Goal: Information Seeking & Learning: Learn about a topic

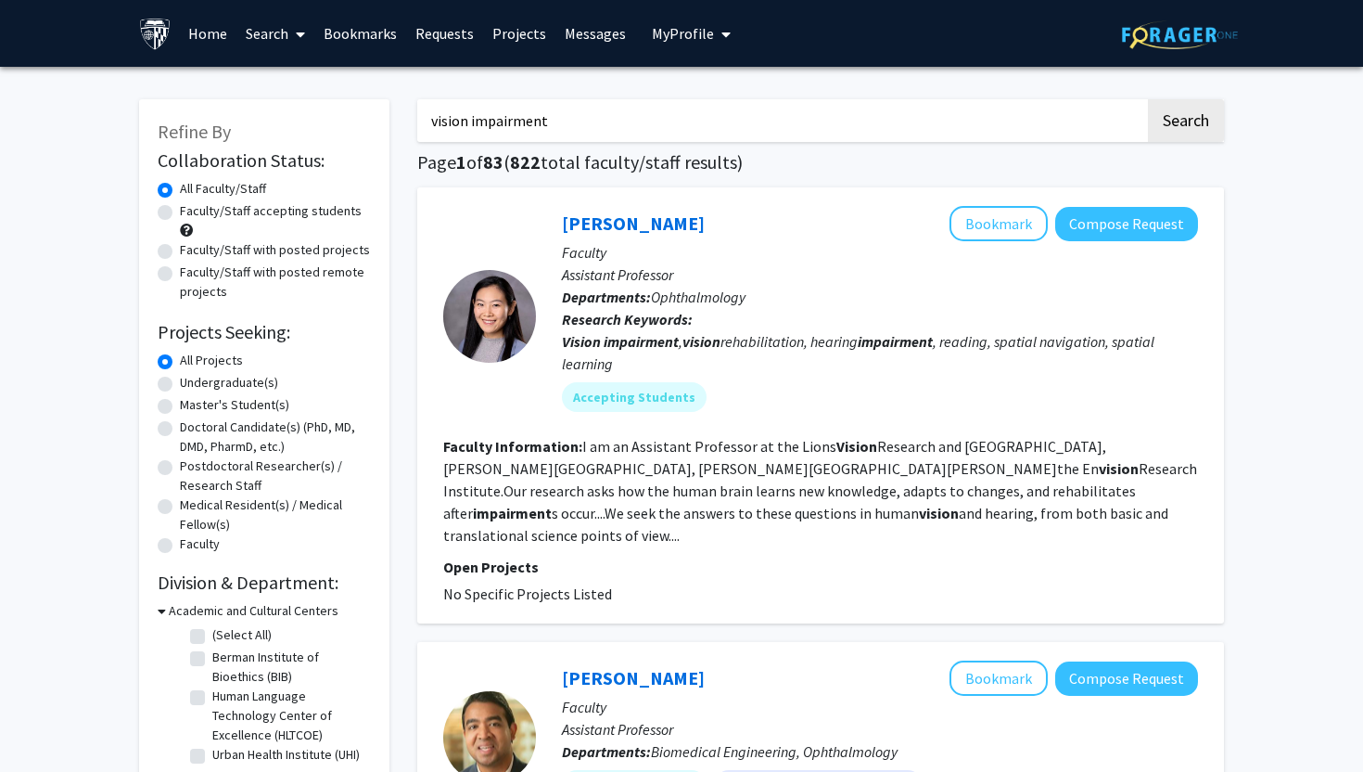
drag, startPoint x: 569, startPoint y: 124, endPoint x: 413, endPoint y: 121, distance: 155.9
click at [750, 473] on fg-read-more "I am an Assistant Professor at the Lions Vision Research and [GEOGRAPHIC_DATA],…" at bounding box center [820, 491] width 754 height 108
click at [658, 396] on mat-chip "Accepting Students" at bounding box center [634, 397] width 145 height 30
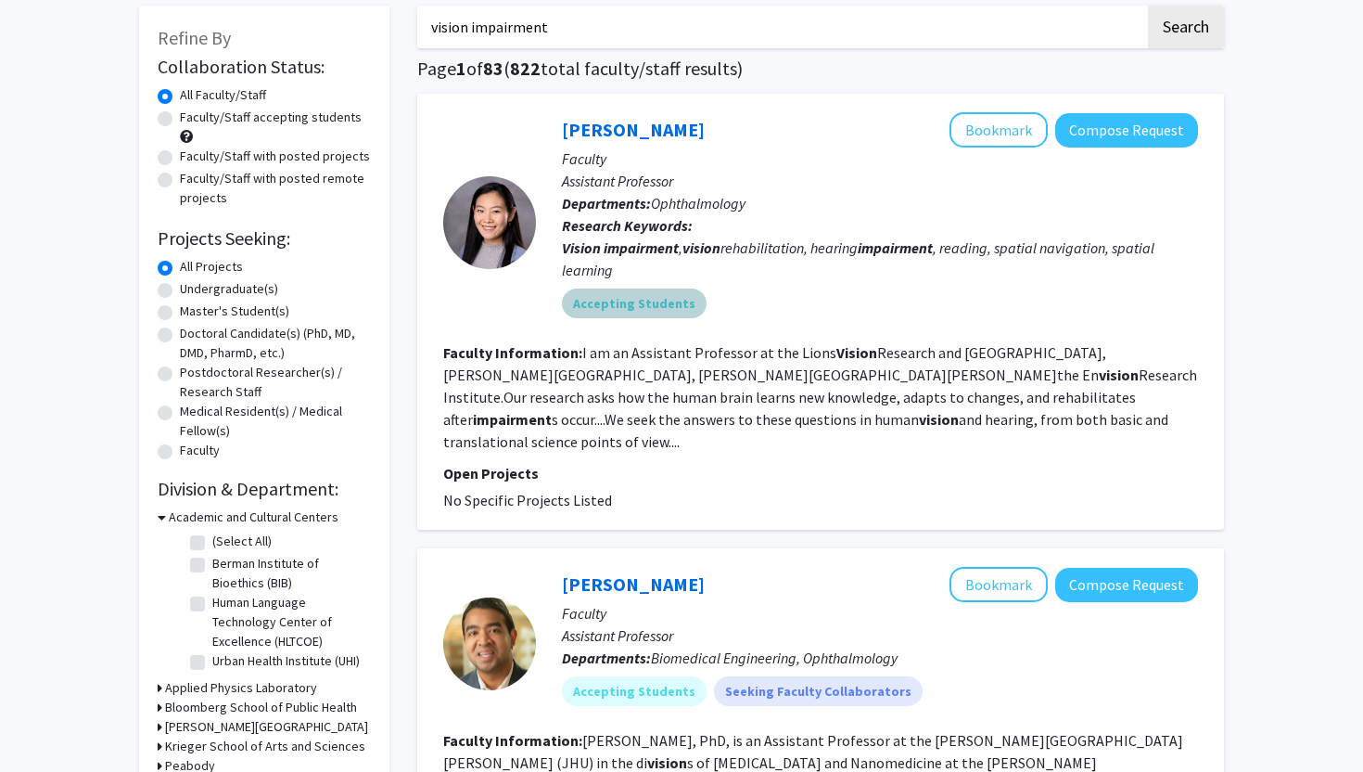
scroll to position [88, 0]
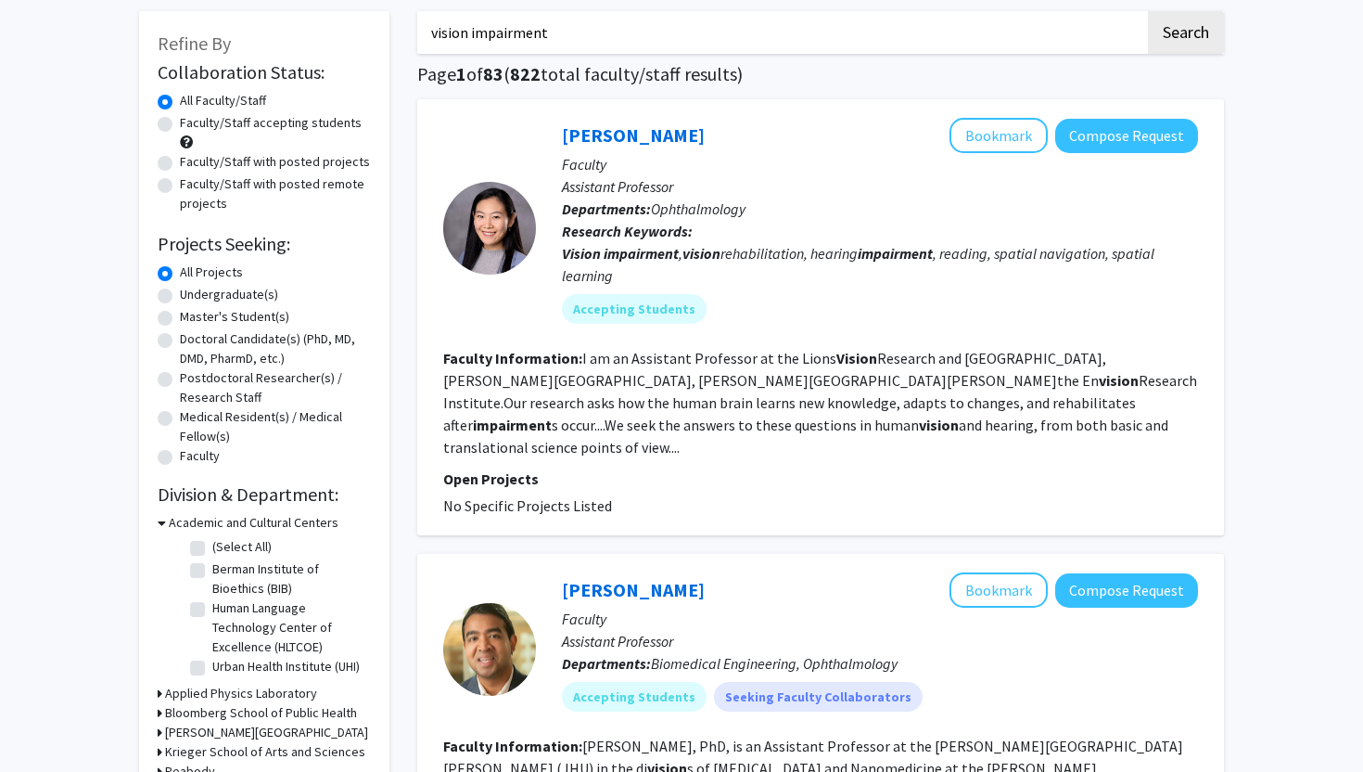
click at [180, 116] on label "Faculty/Staff accepting students" at bounding box center [271, 122] width 182 height 19
click at [180, 116] on input "Faculty/Staff accepting students" at bounding box center [186, 119] width 12 height 12
radio input "true"
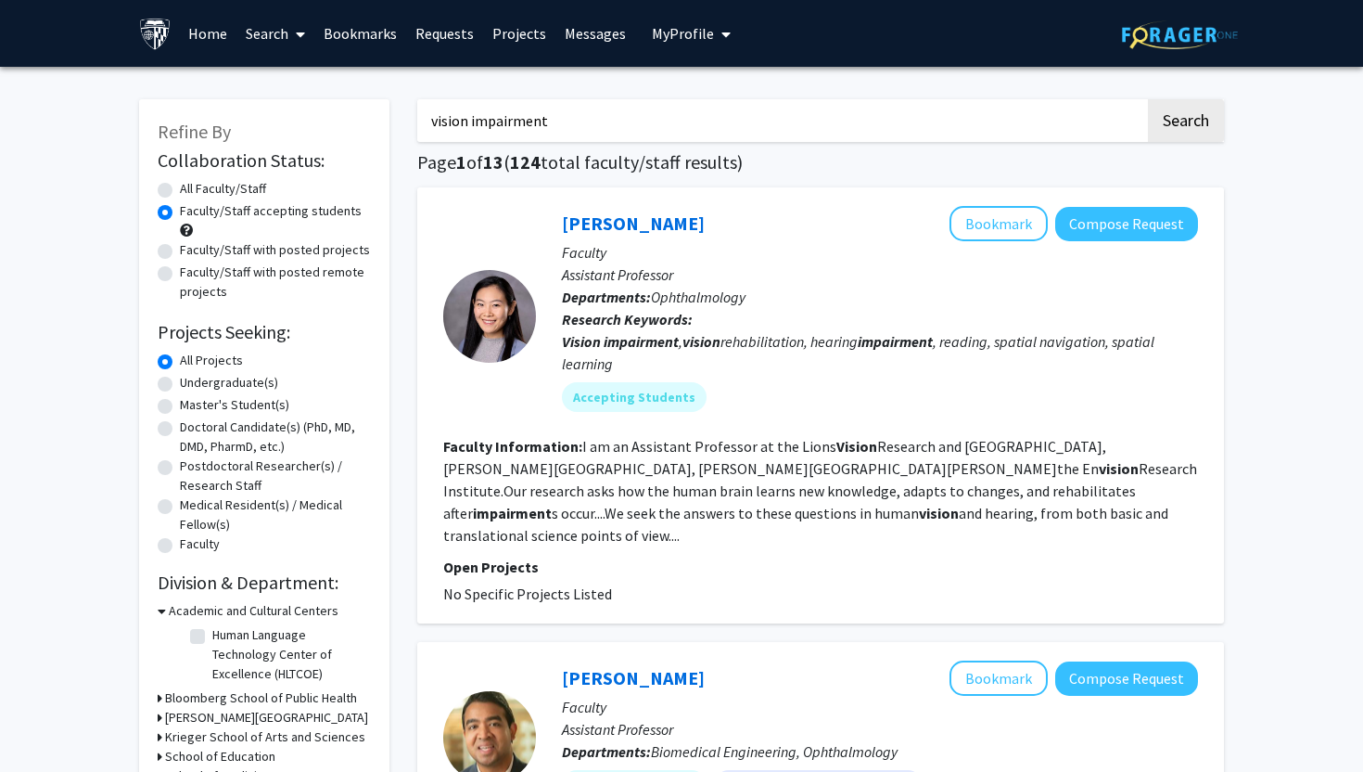
drag, startPoint x: 697, startPoint y: 205, endPoint x: 762, endPoint y: 192, distance: 67.1
click at [762, 192] on div "[PERSON_NAME] Bookmark Compose Request Faculty Assistant Professor Departments:…" at bounding box center [820, 405] width 807 height 436
drag, startPoint x: 662, startPoint y: 222, endPoint x: 561, endPoint y: 218, distance: 101.2
click at [562, 218] on div "[PERSON_NAME] Bookmark Compose Request" at bounding box center [880, 223] width 636 height 35
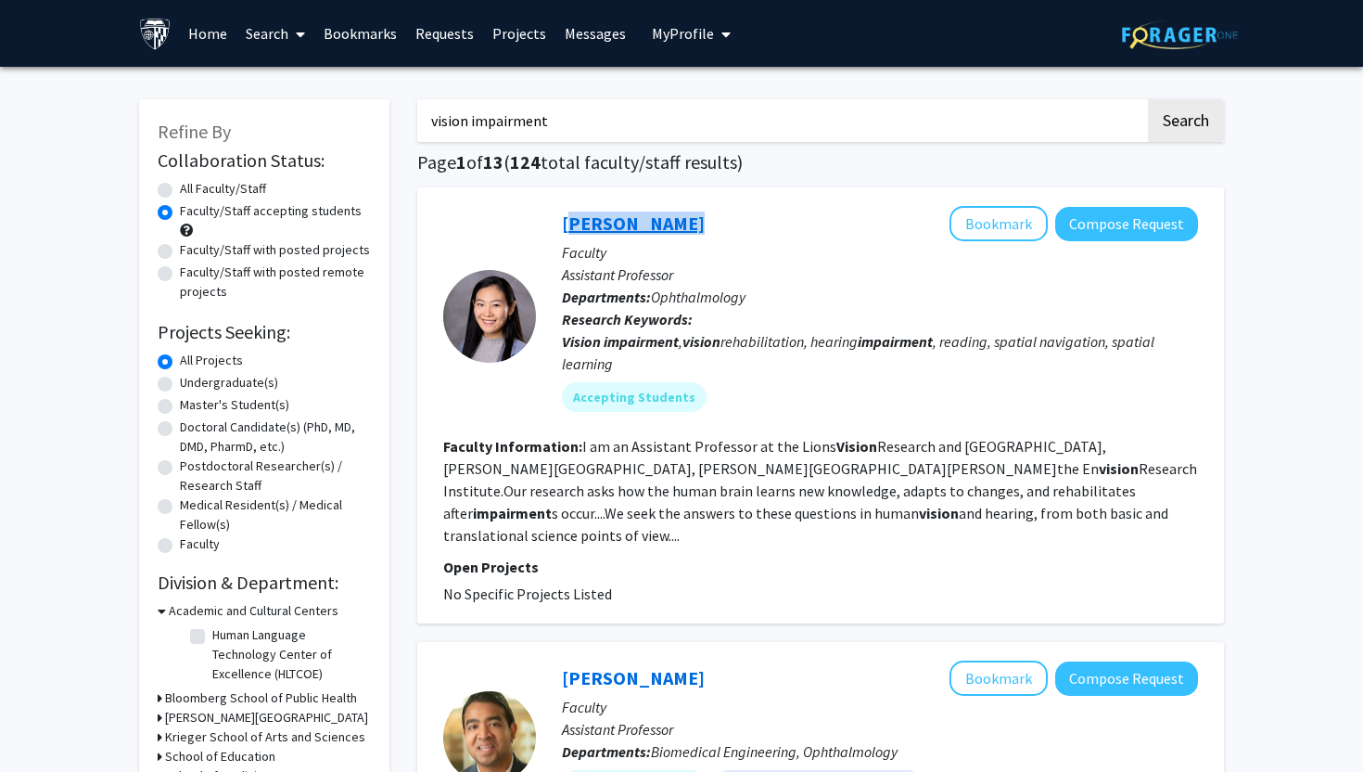
copy link "[PERSON_NAME]"
click at [1099, 467] on b "vision" at bounding box center [1119, 468] width 40 height 19
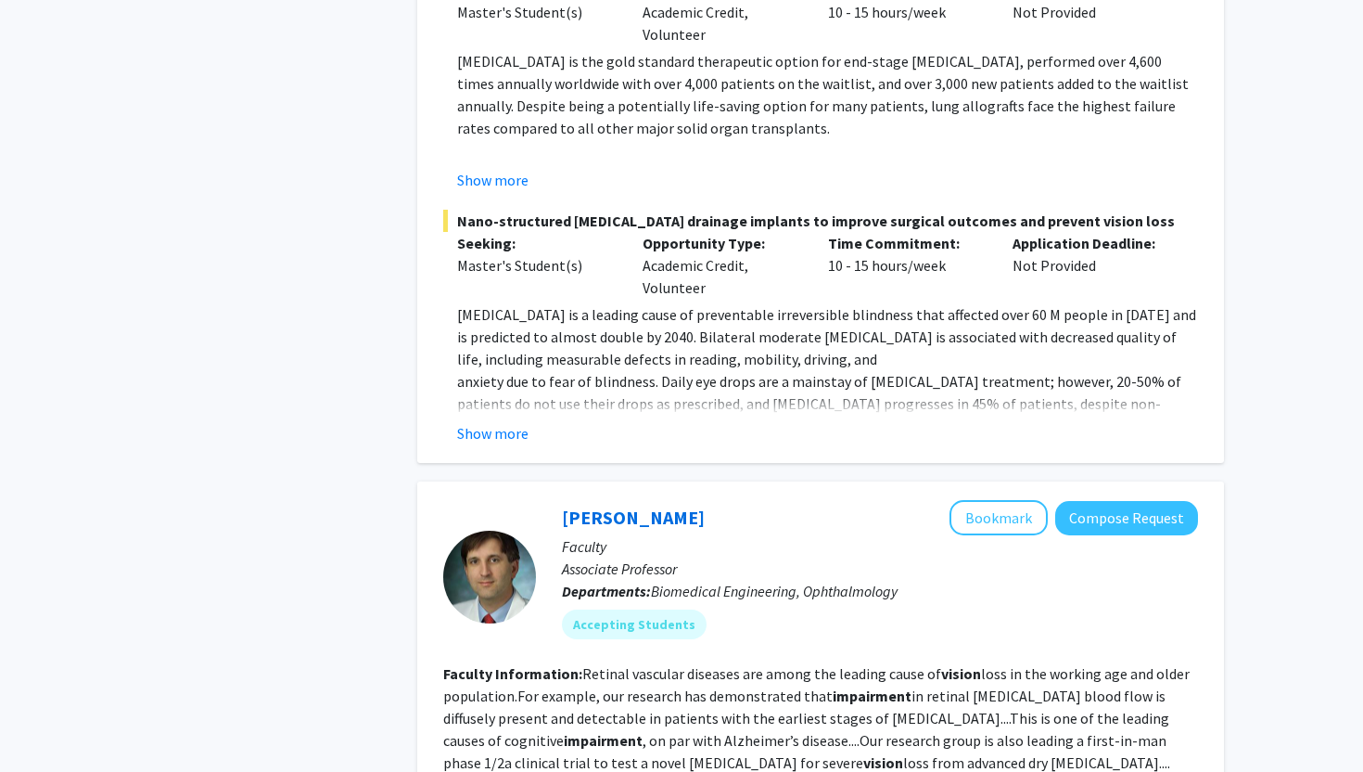
scroll to position [1278, 0]
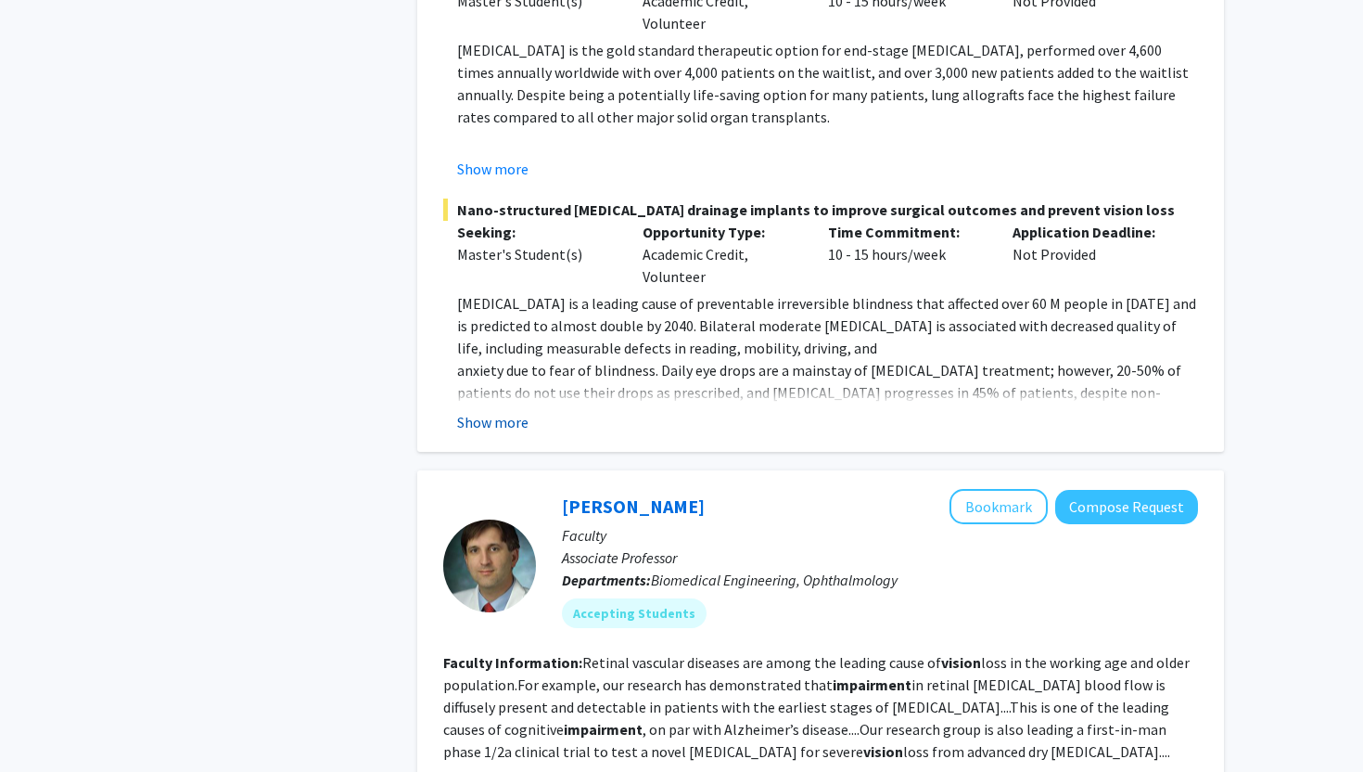
click at [474, 411] on button "Show more" at bounding box center [492, 422] width 71 height 22
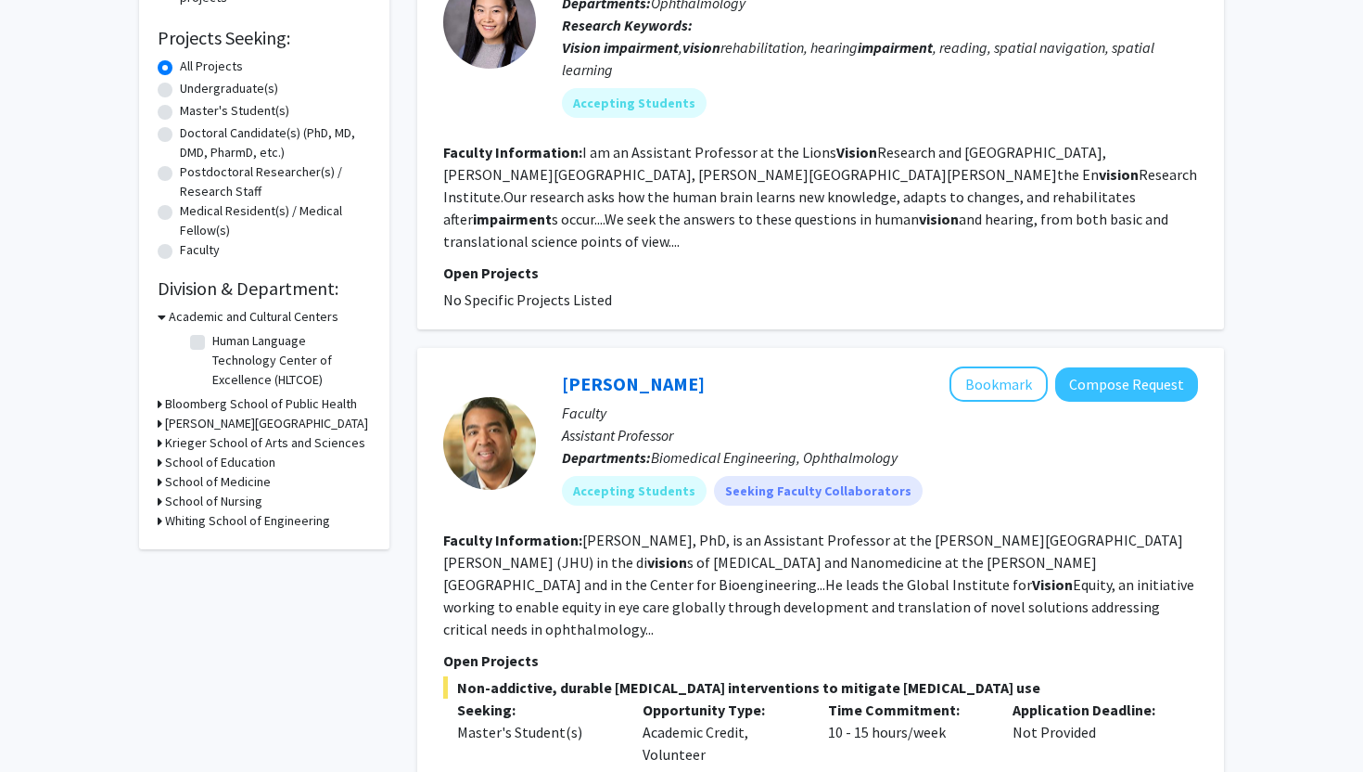
scroll to position [282, 0]
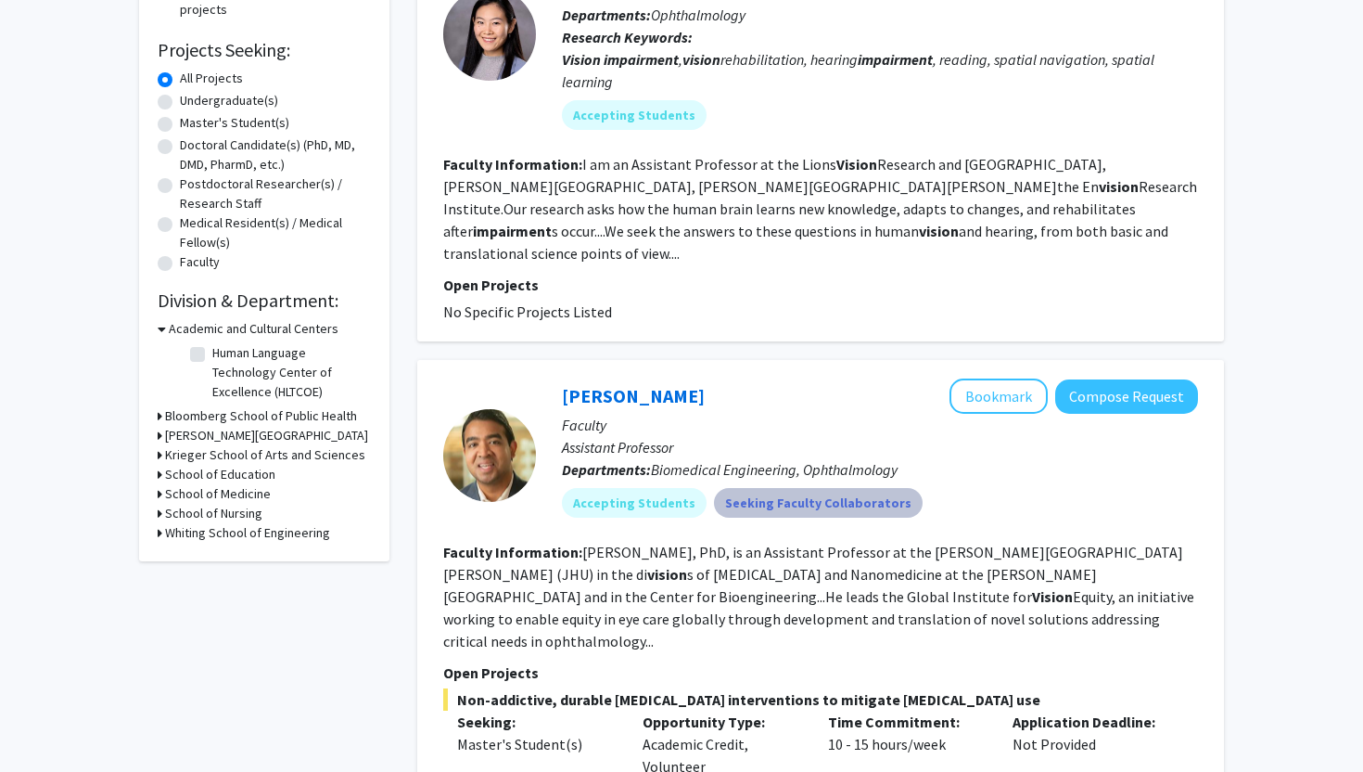
click at [773, 488] on mat-chip "Seeking Faculty Collaborators" at bounding box center [818, 503] width 209 height 30
click at [653, 488] on mat-chip "Accepting Students" at bounding box center [634, 503] width 145 height 30
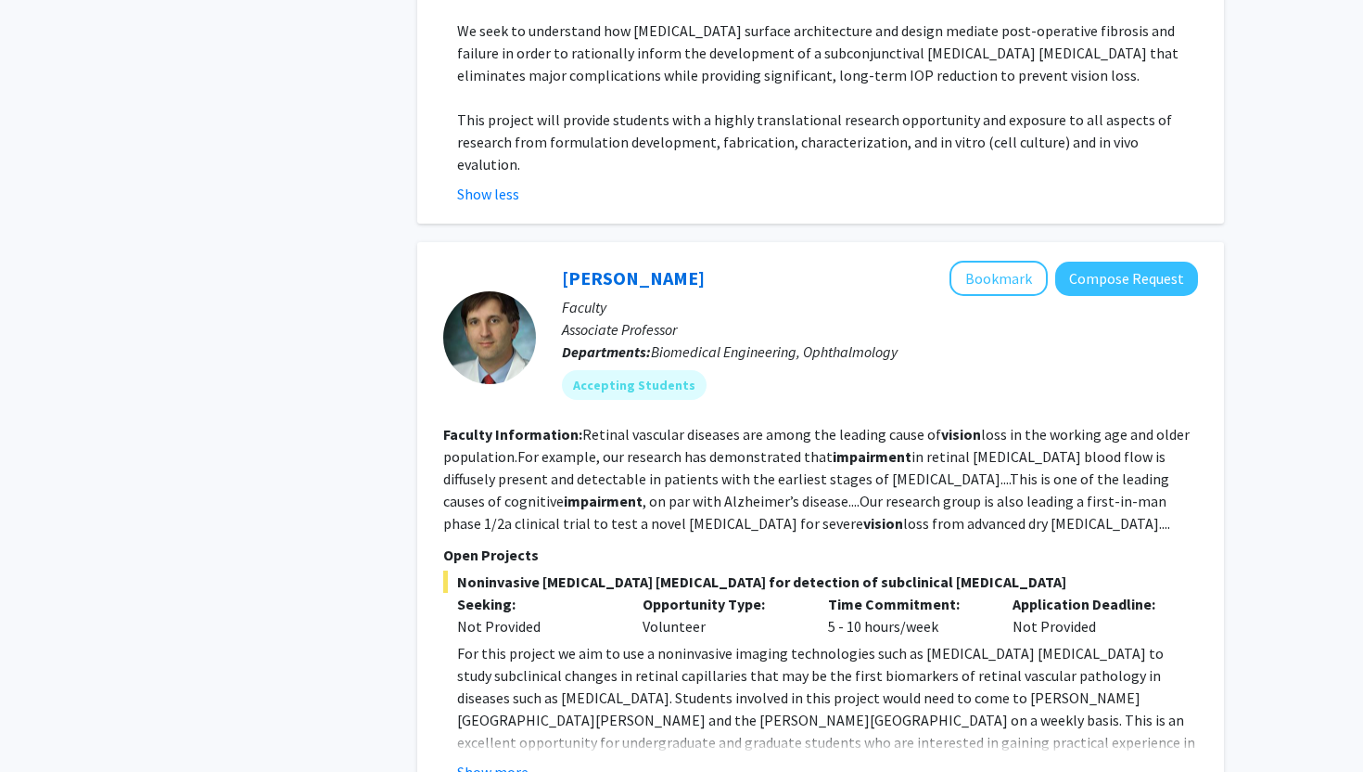
scroll to position [1776, 0]
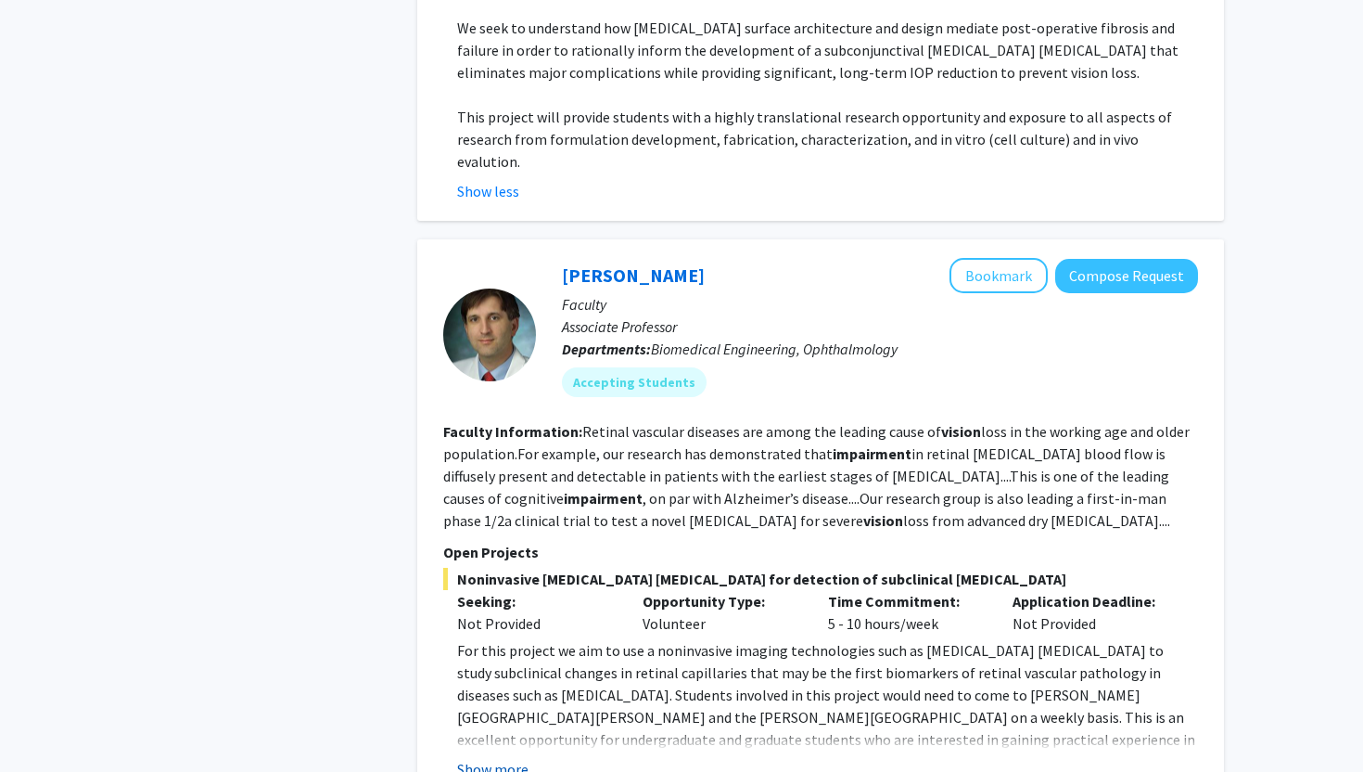
click at [487, 758] on button "Show more" at bounding box center [492, 769] width 71 height 22
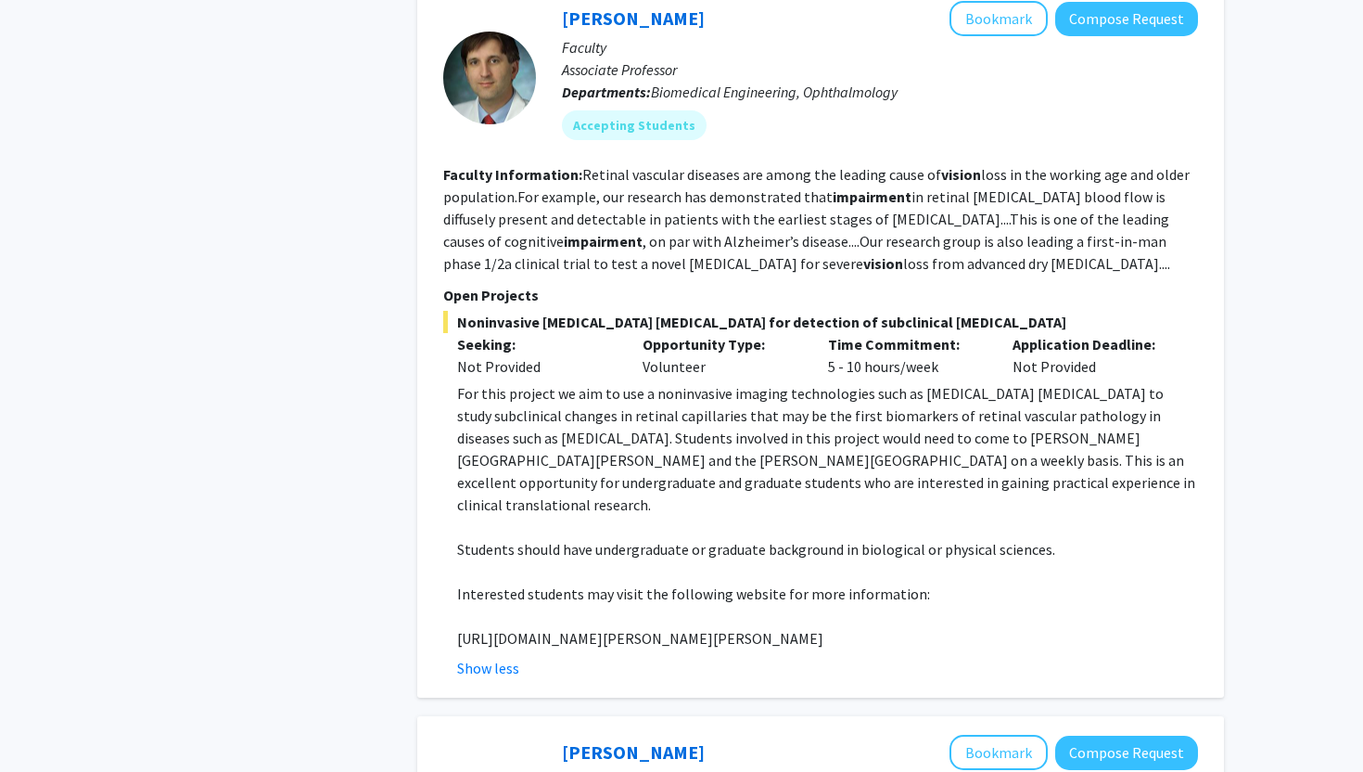
scroll to position [2035, 0]
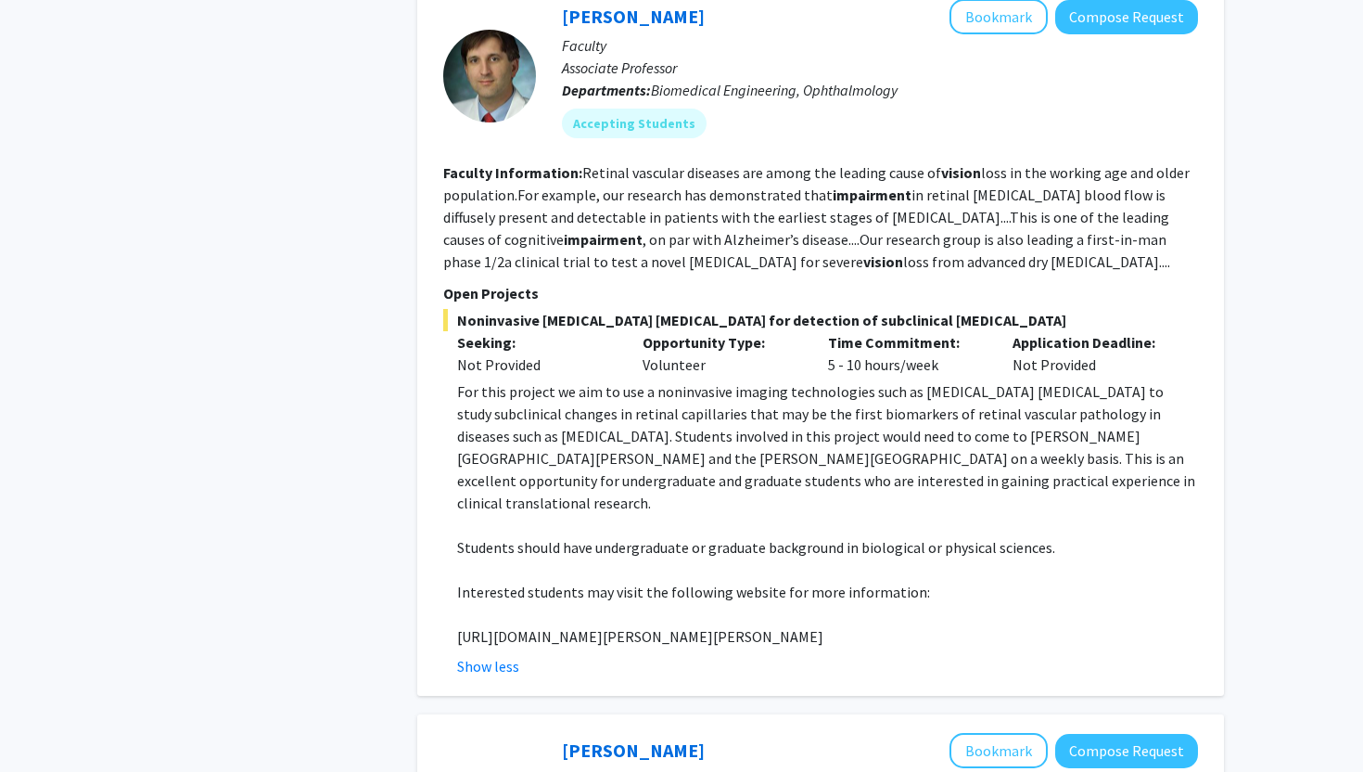
drag, startPoint x: 914, startPoint y: 518, endPoint x: 448, endPoint y: 521, distance: 466.5
click at [448, 521] on fg-read-more "For this project we aim to use a noninvasive imaging technologies such as [MEDI…" at bounding box center [820, 528] width 755 height 297
copy p "[URL][DOMAIN_NAME][PERSON_NAME][PERSON_NAME]"
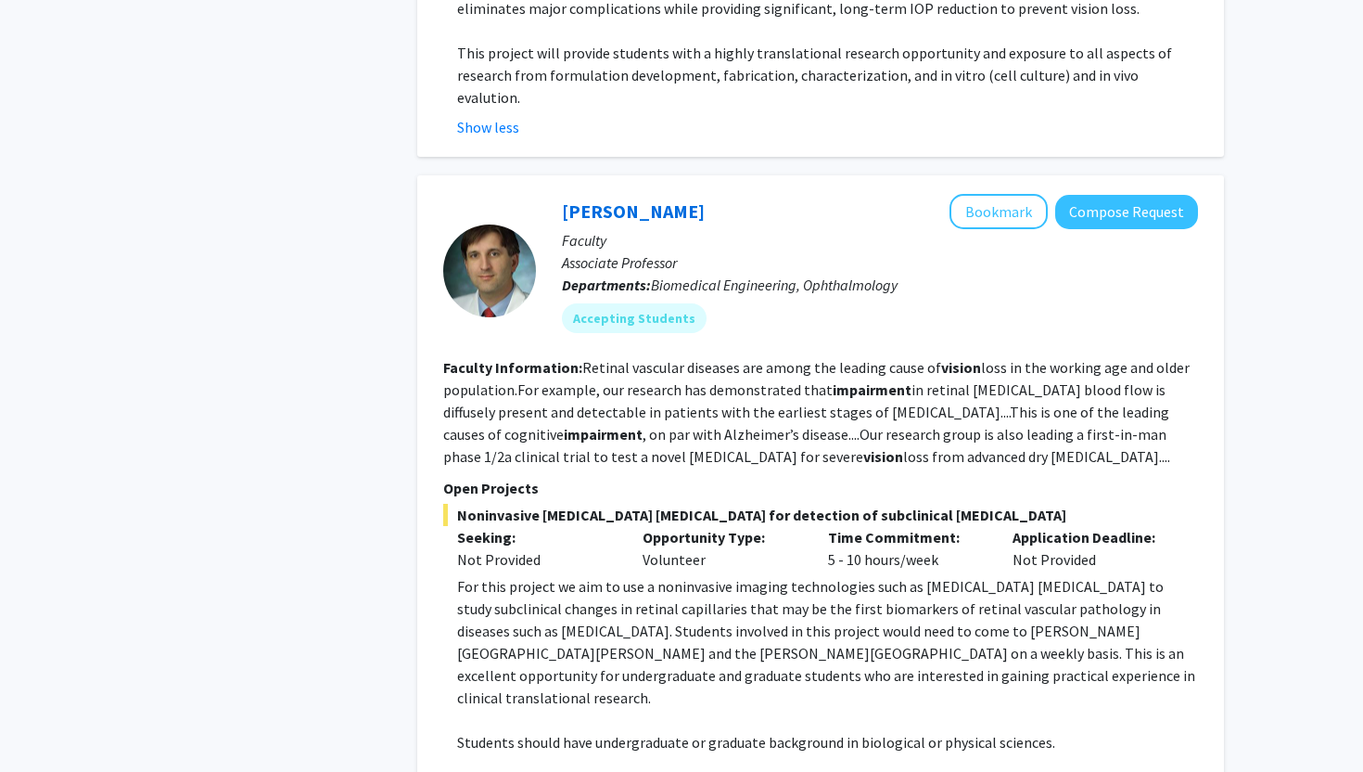
scroll to position [1839, 0]
click at [999, 195] on button "Bookmark" at bounding box center [999, 212] width 98 height 35
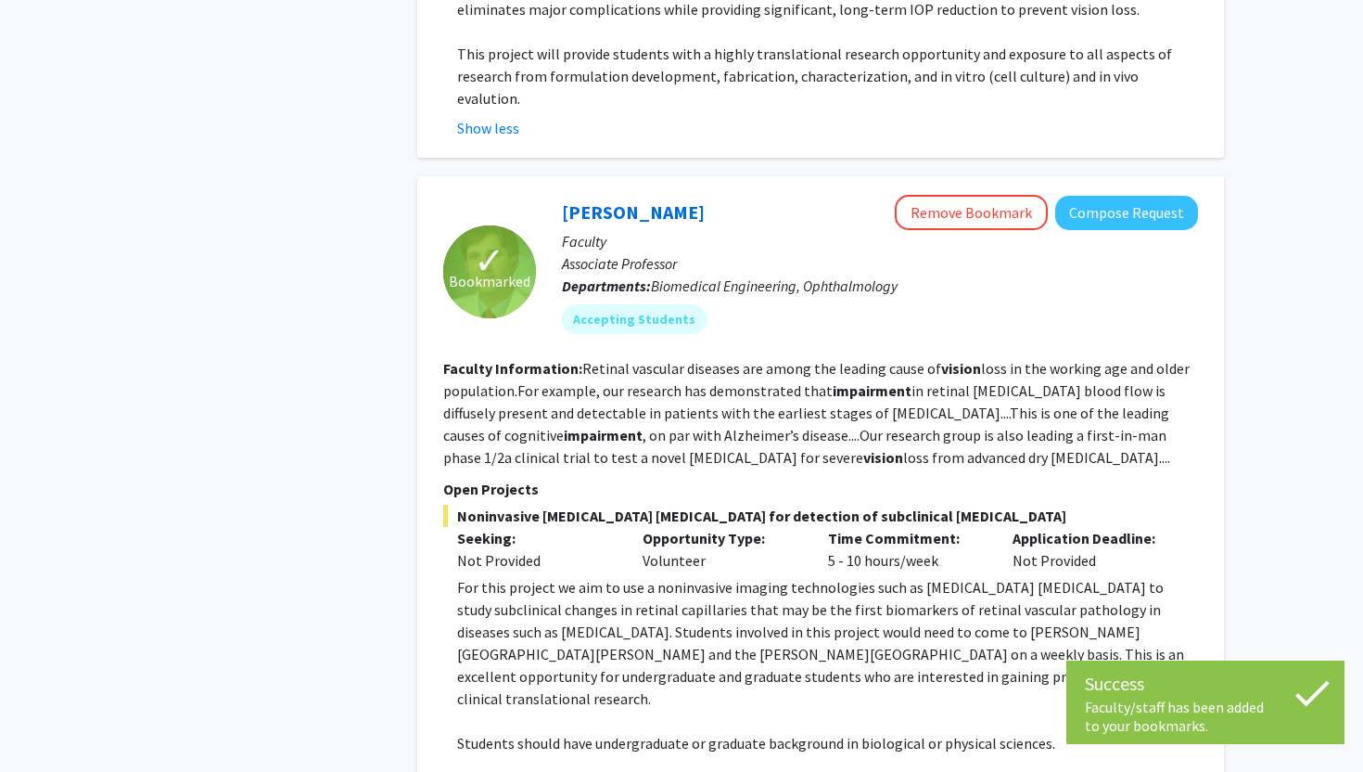
click at [1074, 527] on p "Application Deadline:" at bounding box center [1092, 538] width 158 height 22
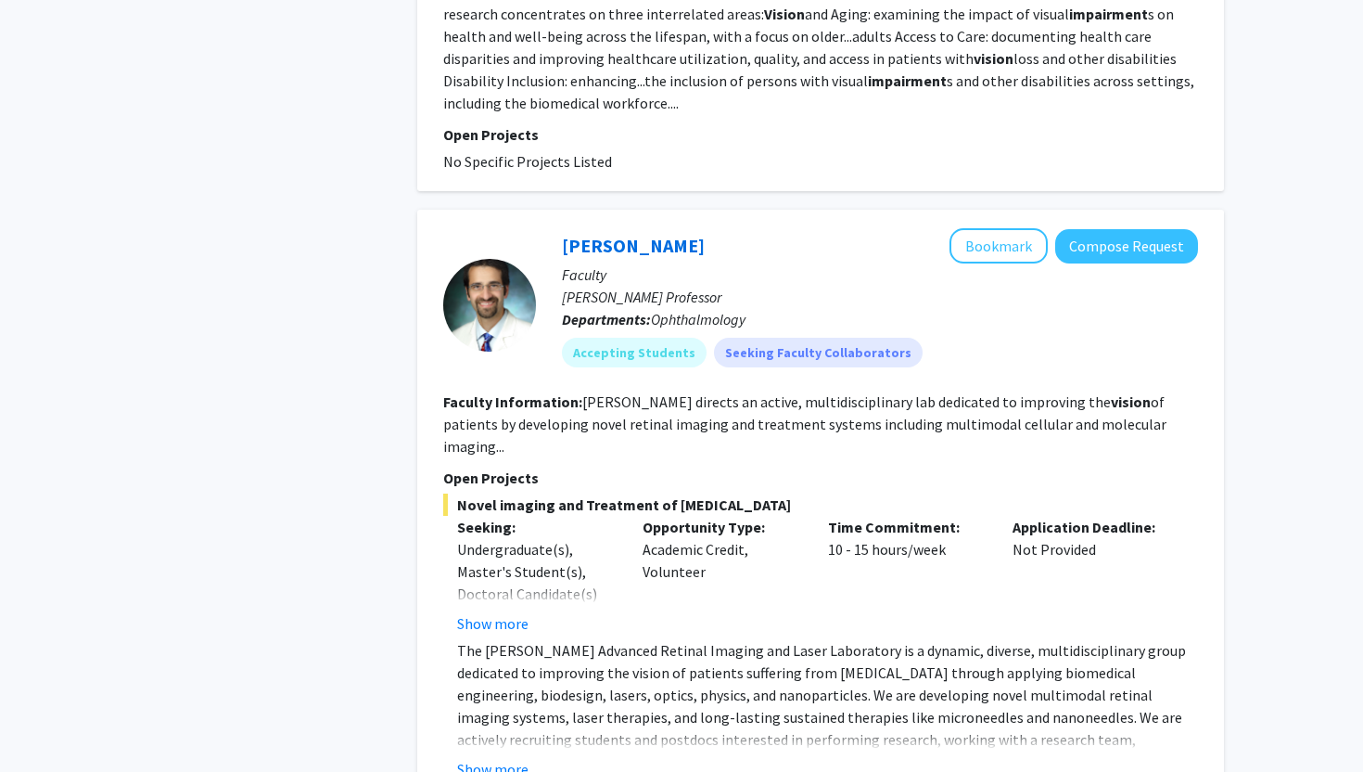
scroll to position [3054, 0]
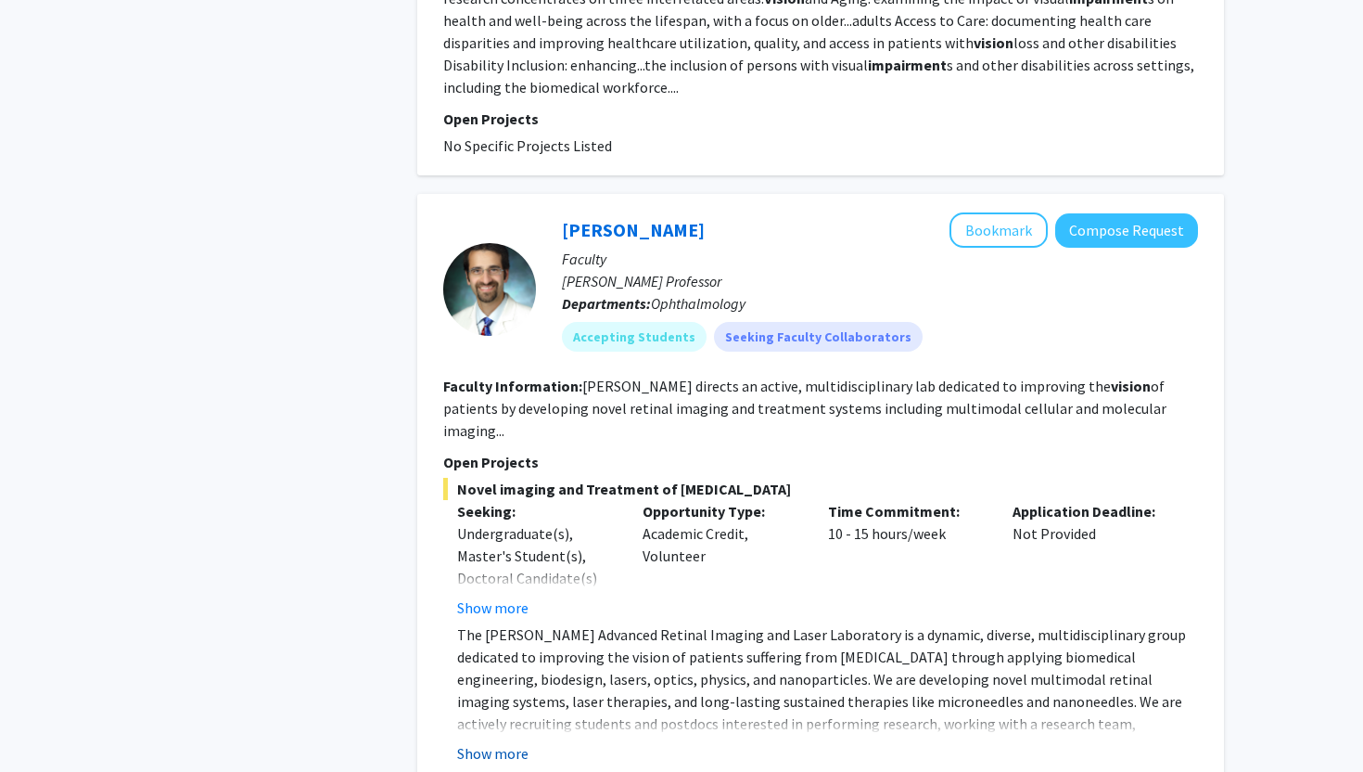
click at [515, 742] on button "Show more" at bounding box center [492, 753] width 71 height 22
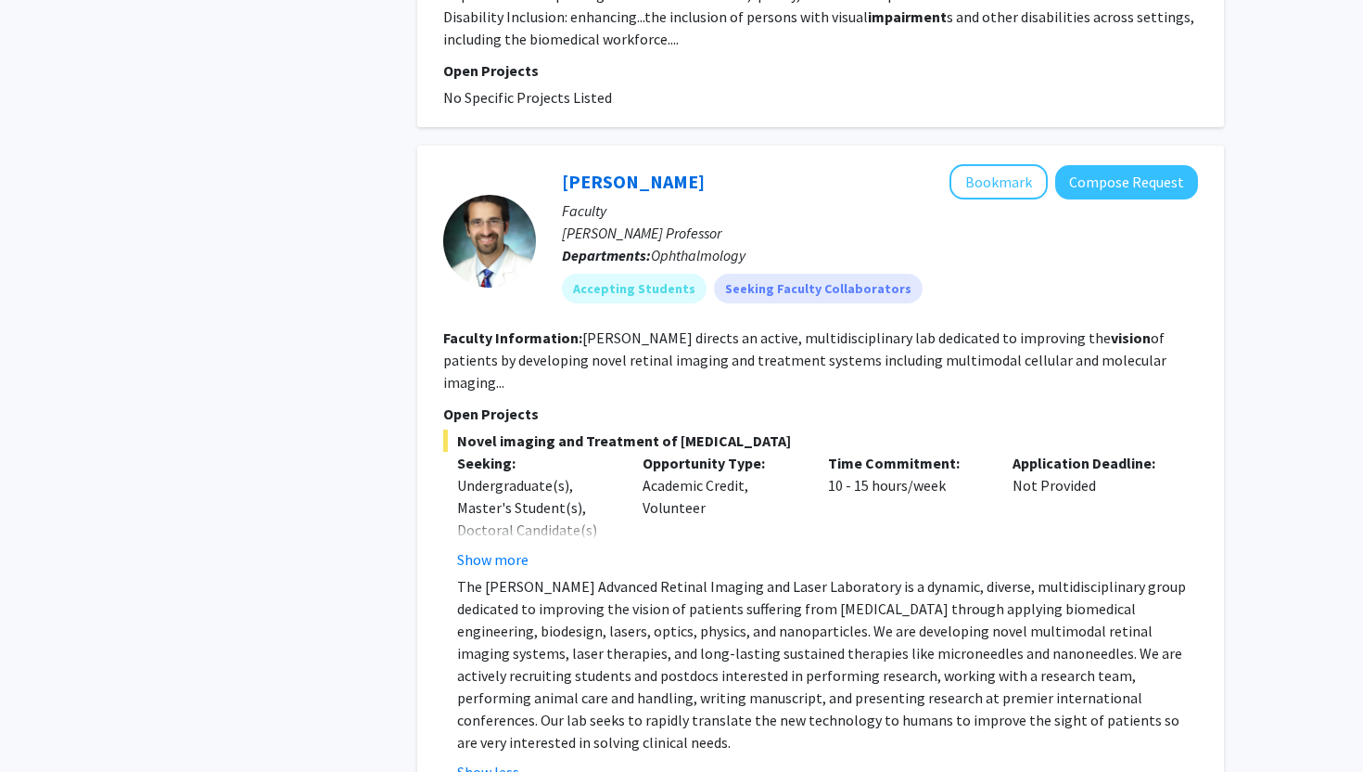
scroll to position [3115, 0]
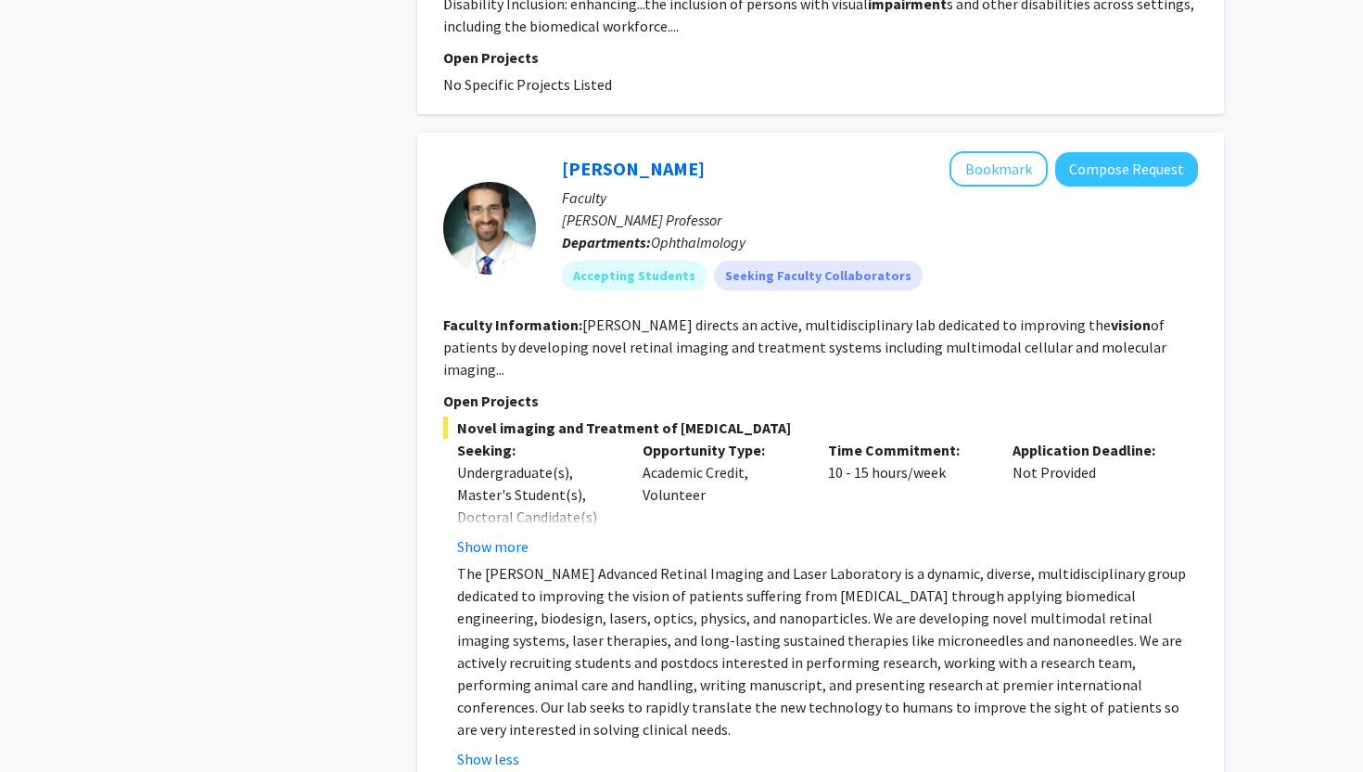
drag, startPoint x: 590, startPoint y: 518, endPoint x: 590, endPoint y: 546, distance: 27.8
click at [590, 562] on p "The [PERSON_NAME] Advanced Retinal Imaging and Laser Laboratory is a dynamic, d…" at bounding box center [827, 651] width 741 height 178
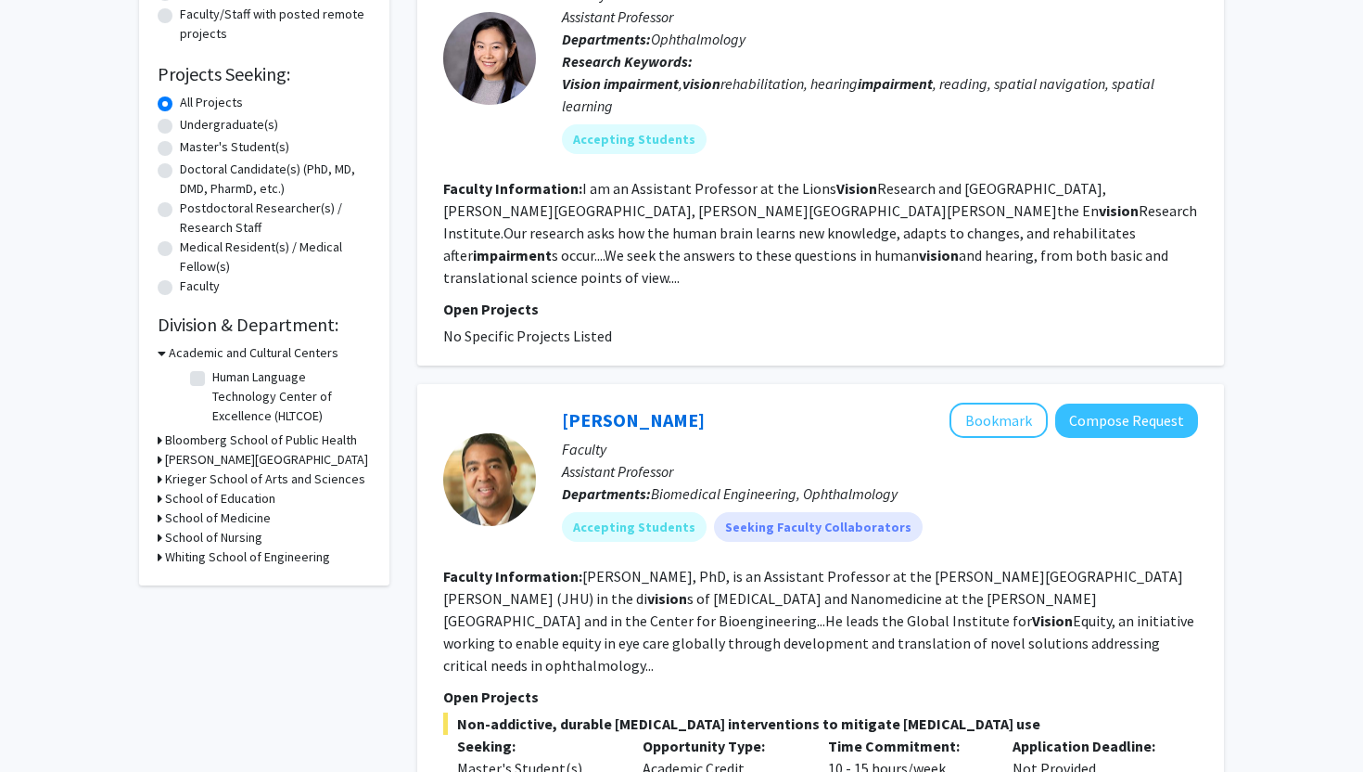
scroll to position [0, 0]
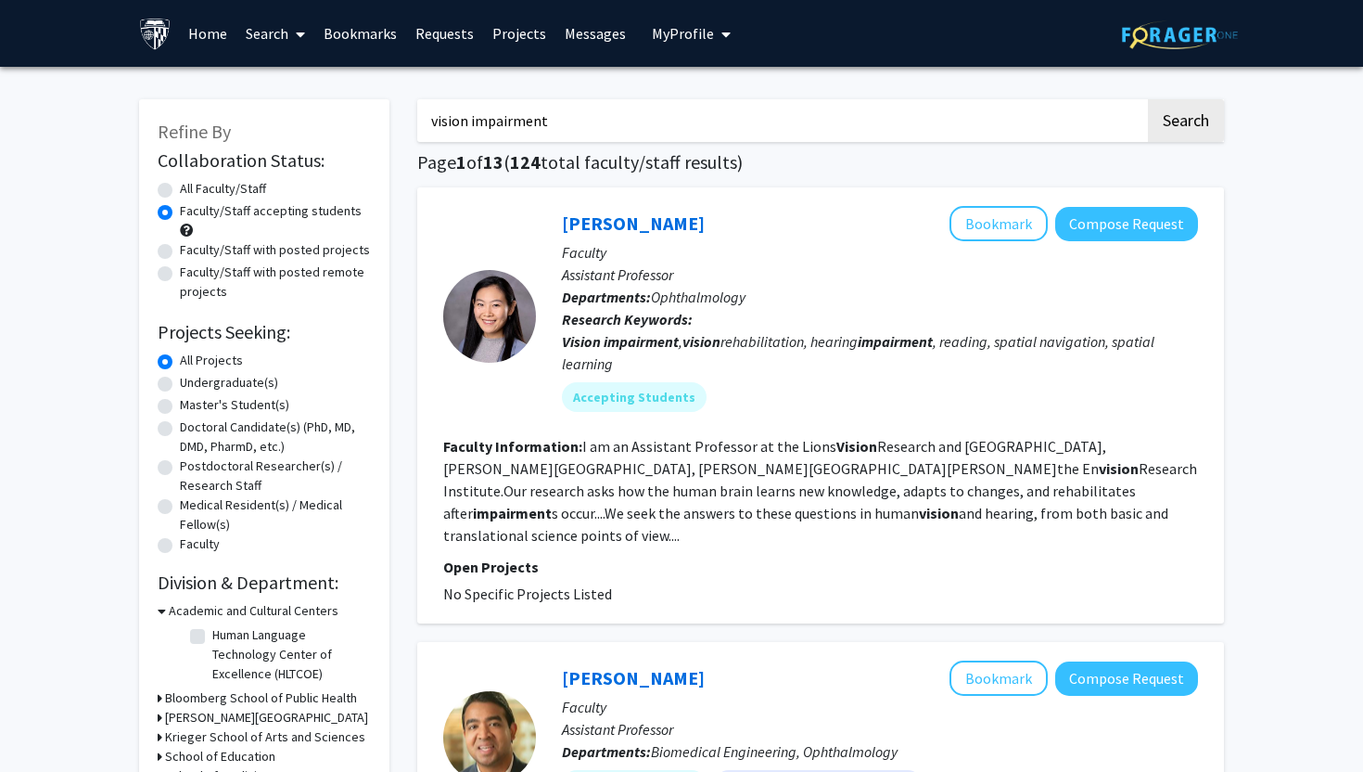
click at [180, 191] on label "All Faculty/Staff" at bounding box center [223, 188] width 86 height 19
click at [180, 191] on input "All Faculty/Staff" at bounding box center [186, 185] width 12 height 12
radio input "true"
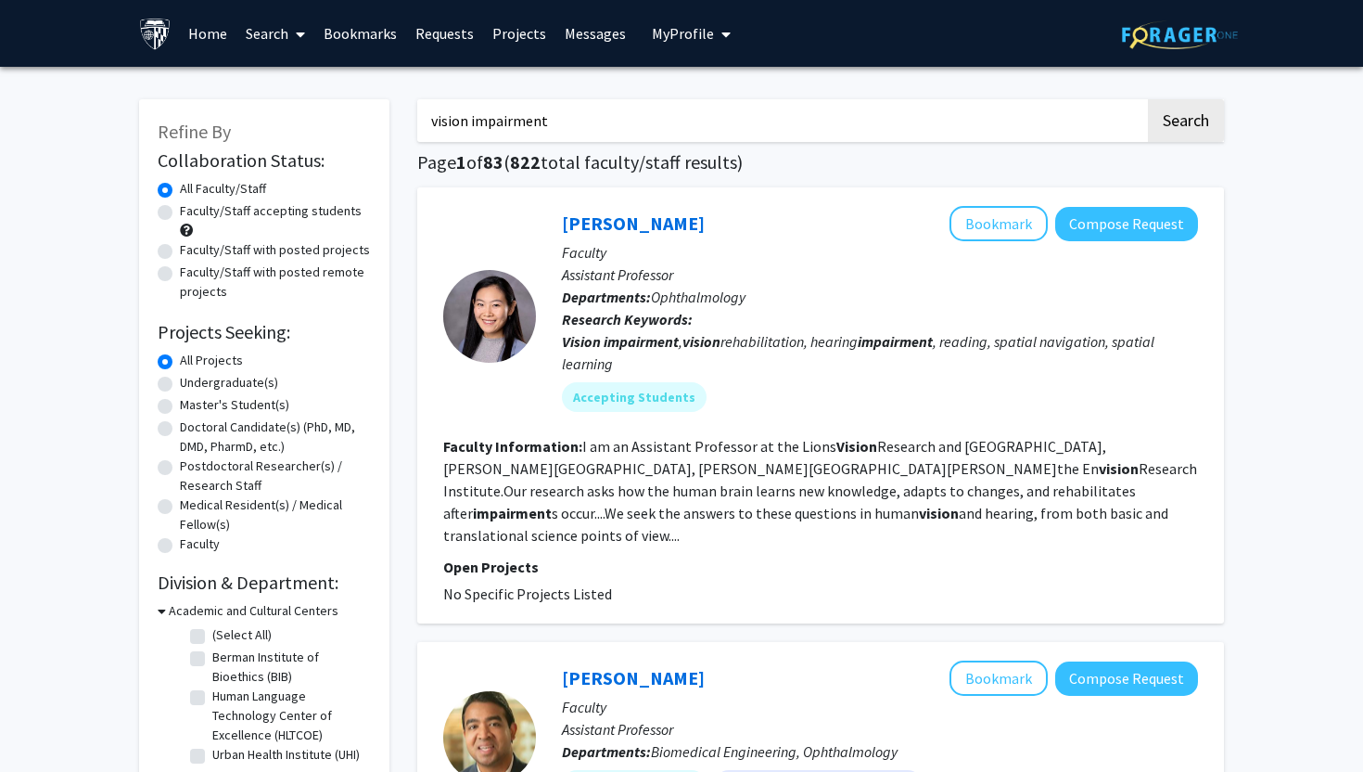
drag, startPoint x: 558, startPoint y: 121, endPoint x: 262, endPoint y: 121, distance: 295.9
click at [1148, 99] on button "Search" at bounding box center [1186, 120] width 76 height 43
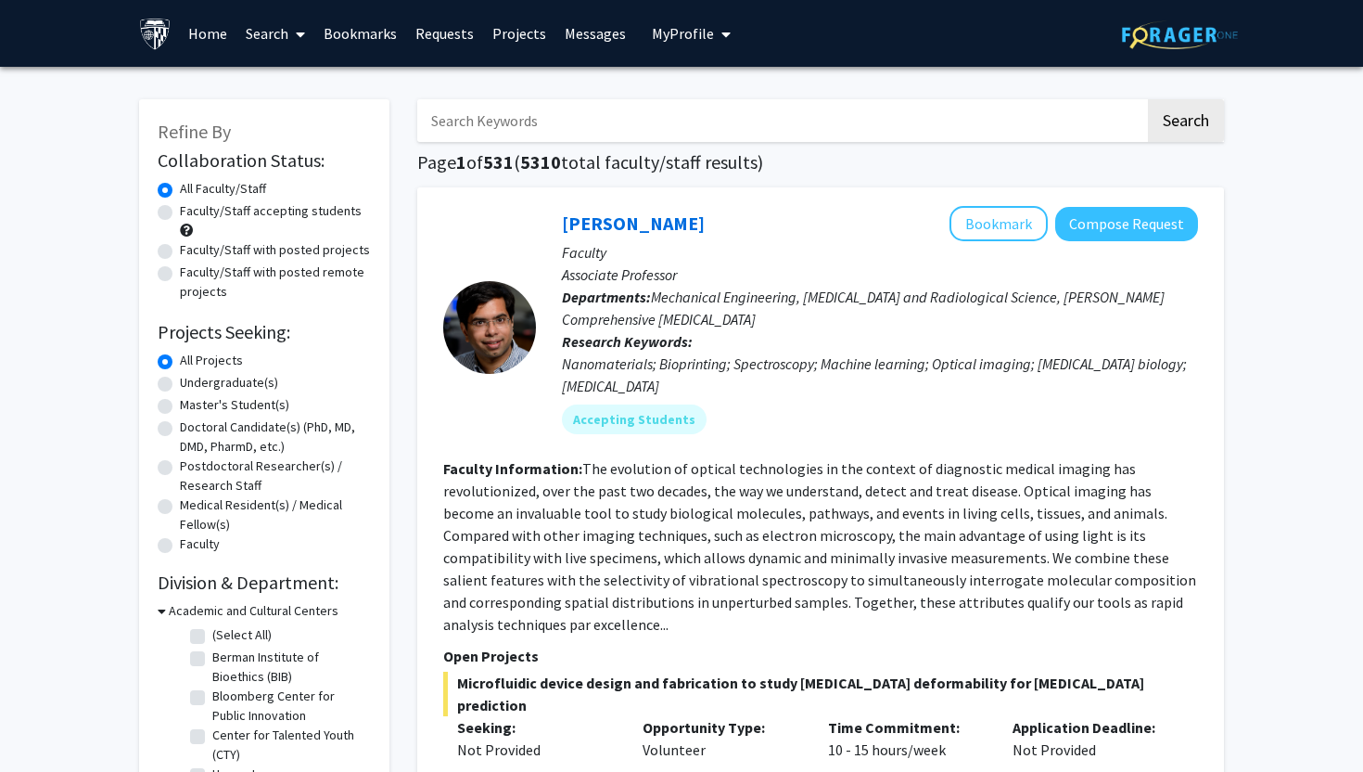
click at [524, 134] on input "Search Keywords" at bounding box center [781, 120] width 728 height 43
paste input "[PERSON_NAME]"
type input "[PERSON_NAME]"
click at [1148, 99] on button "Search" at bounding box center [1186, 120] width 76 height 43
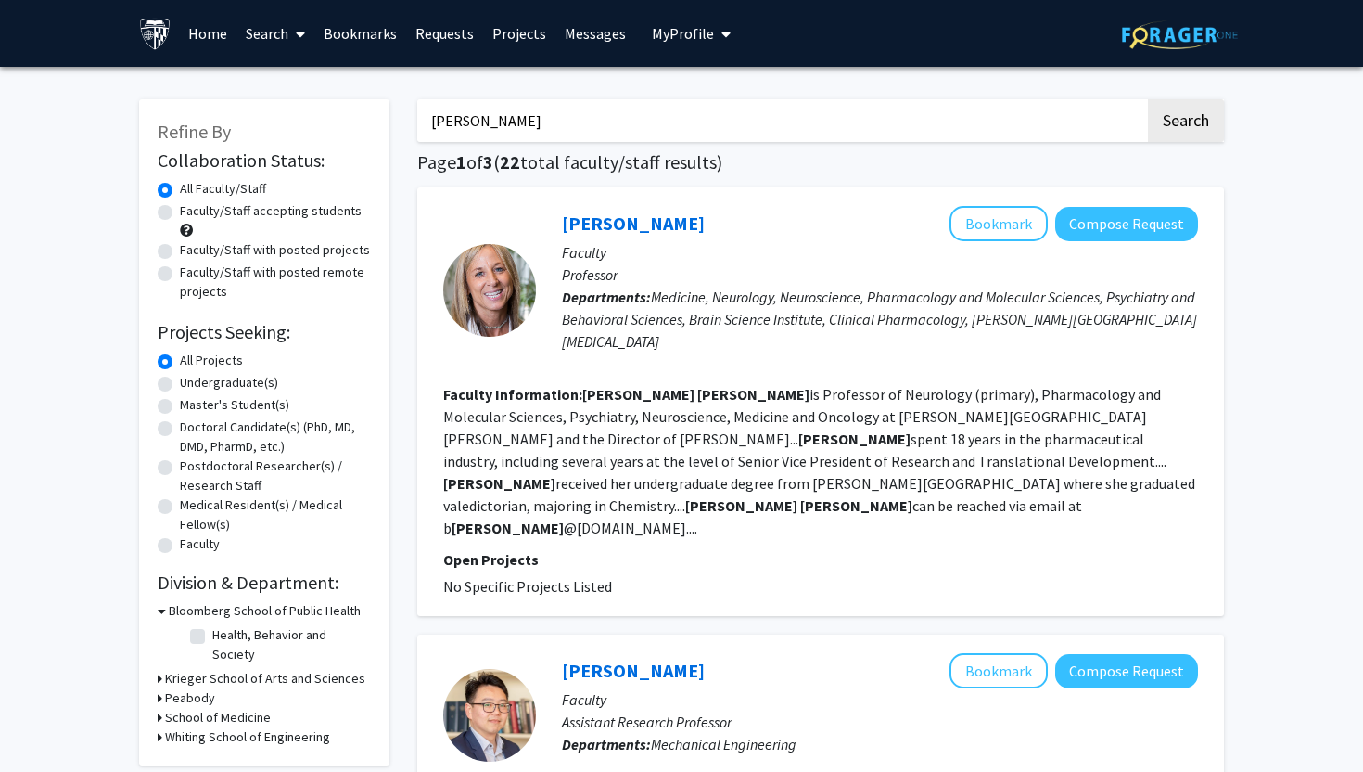
type input "[PERSON_NAME]"
click at [1148, 99] on button "Search" at bounding box center [1186, 120] width 76 height 43
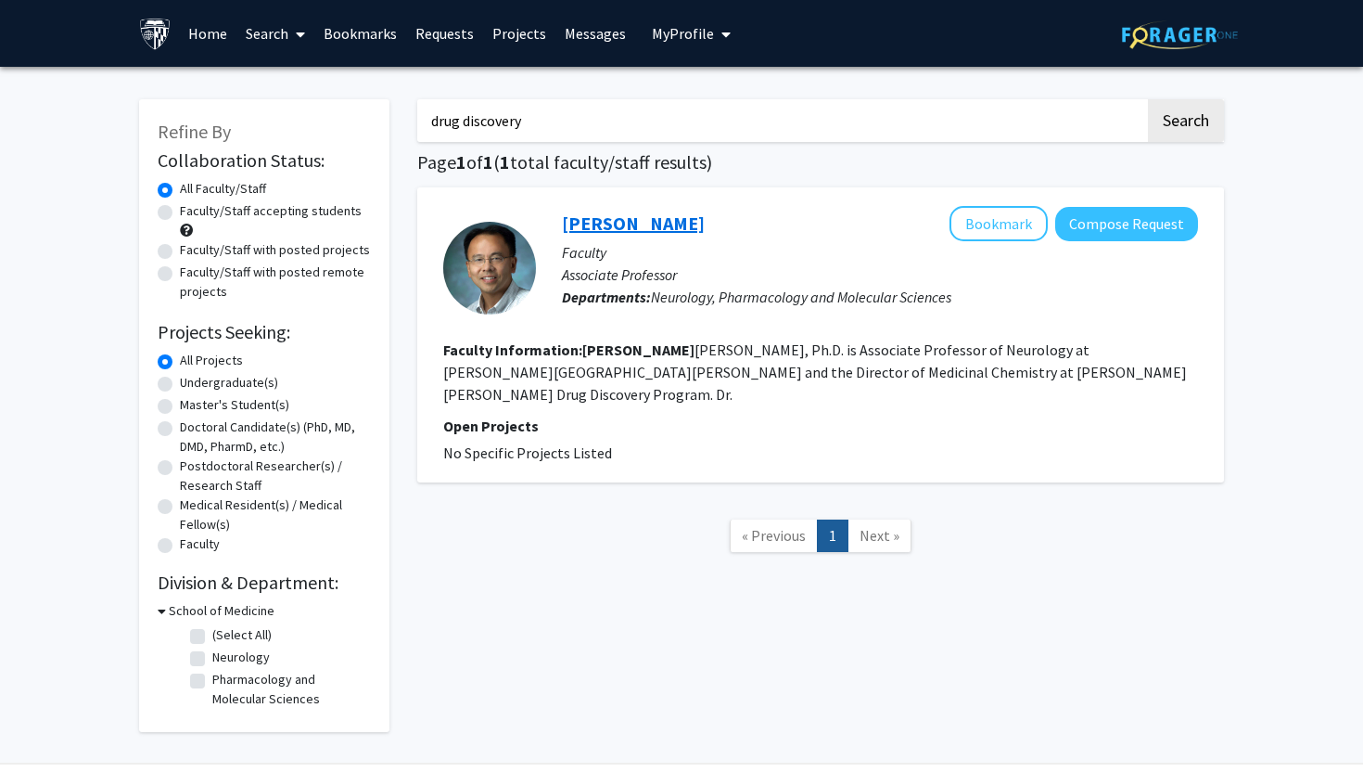
type input "drug discovery"
click at [1148, 99] on button "Search" at bounding box center [1186, 120] width 76 height 43
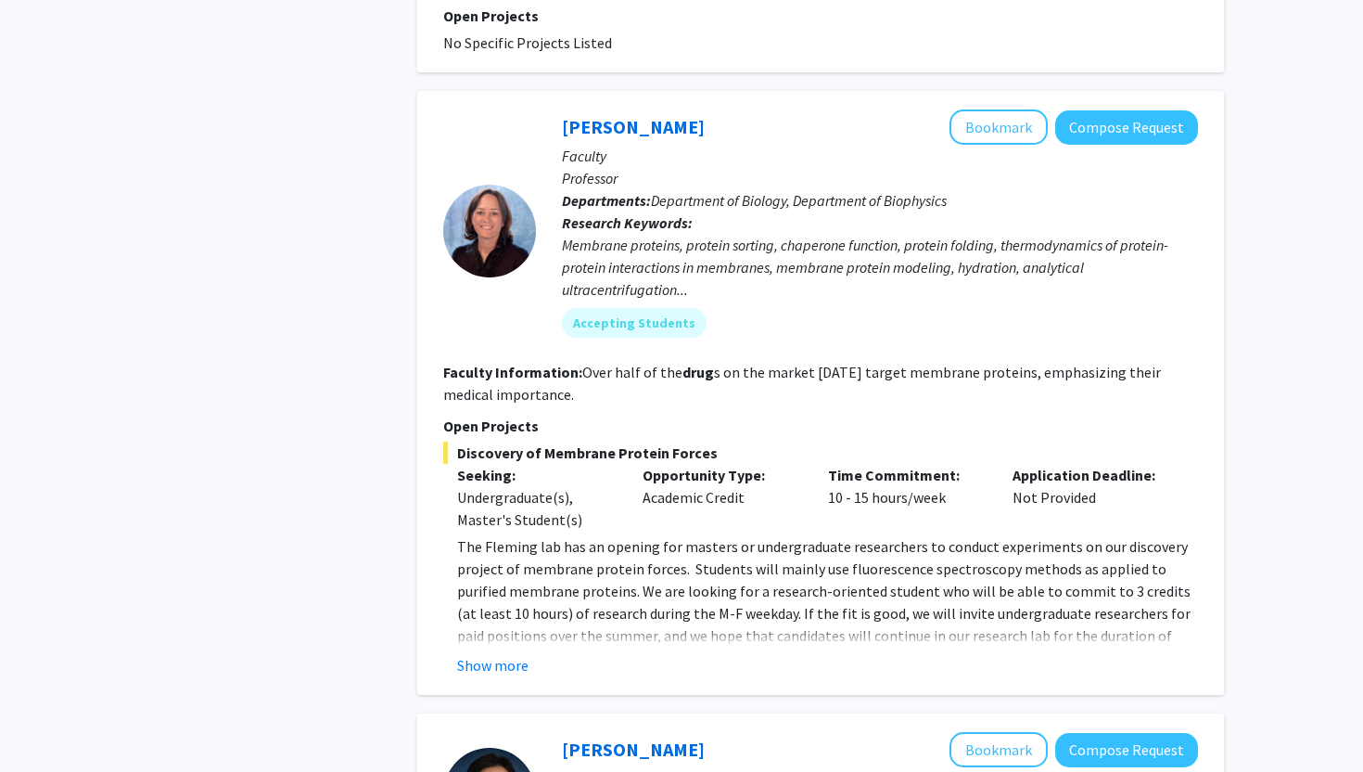
scroll to position [2796, 0]
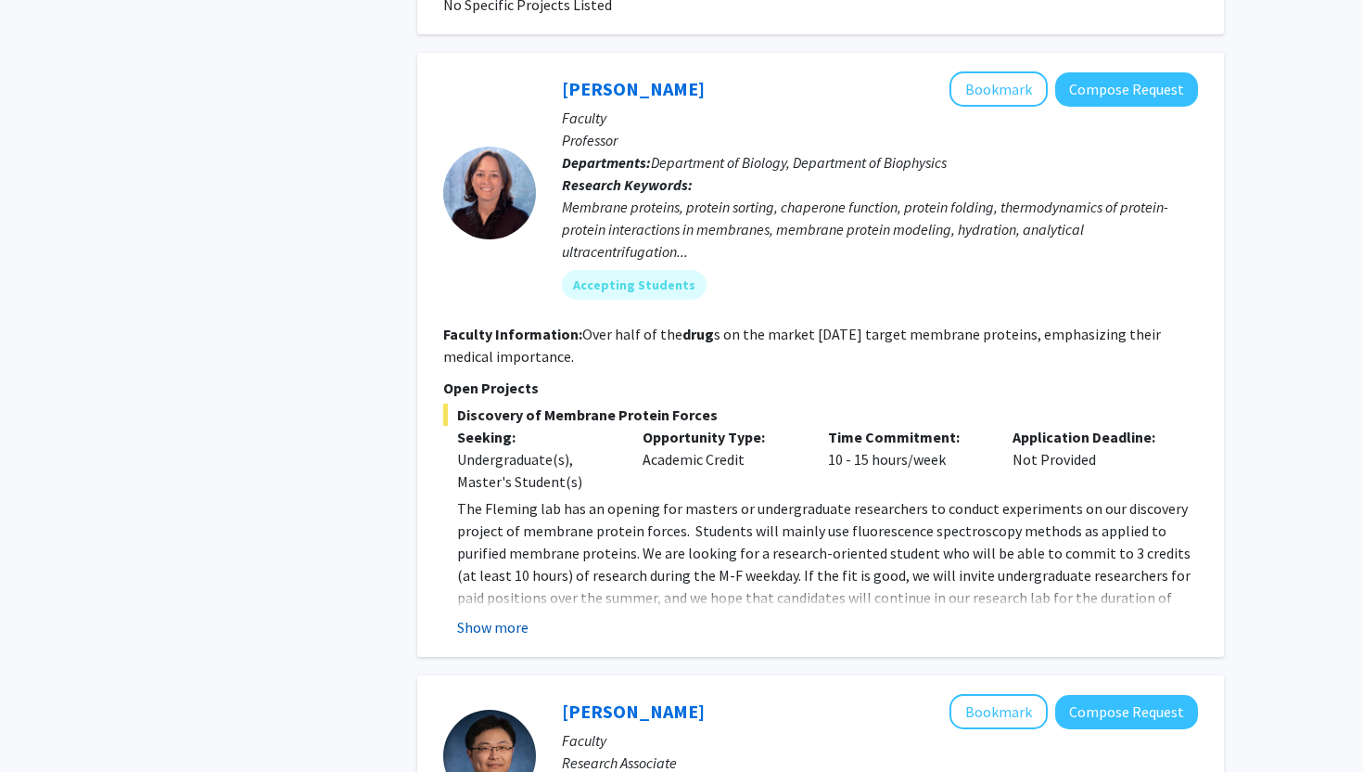
click at [496, 616] on button "Show more" at bounding box center [492, 627] width 71 height 22
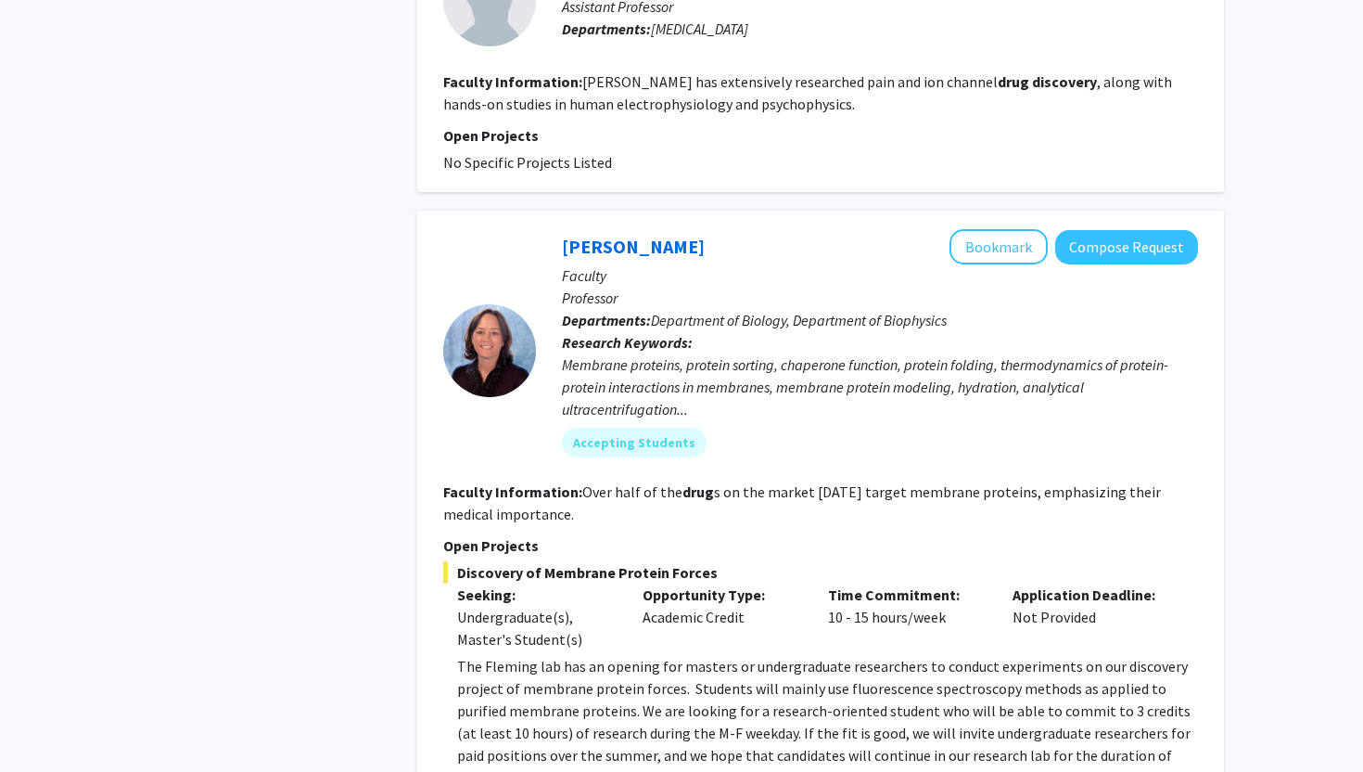
scroll to position [2576, 0]
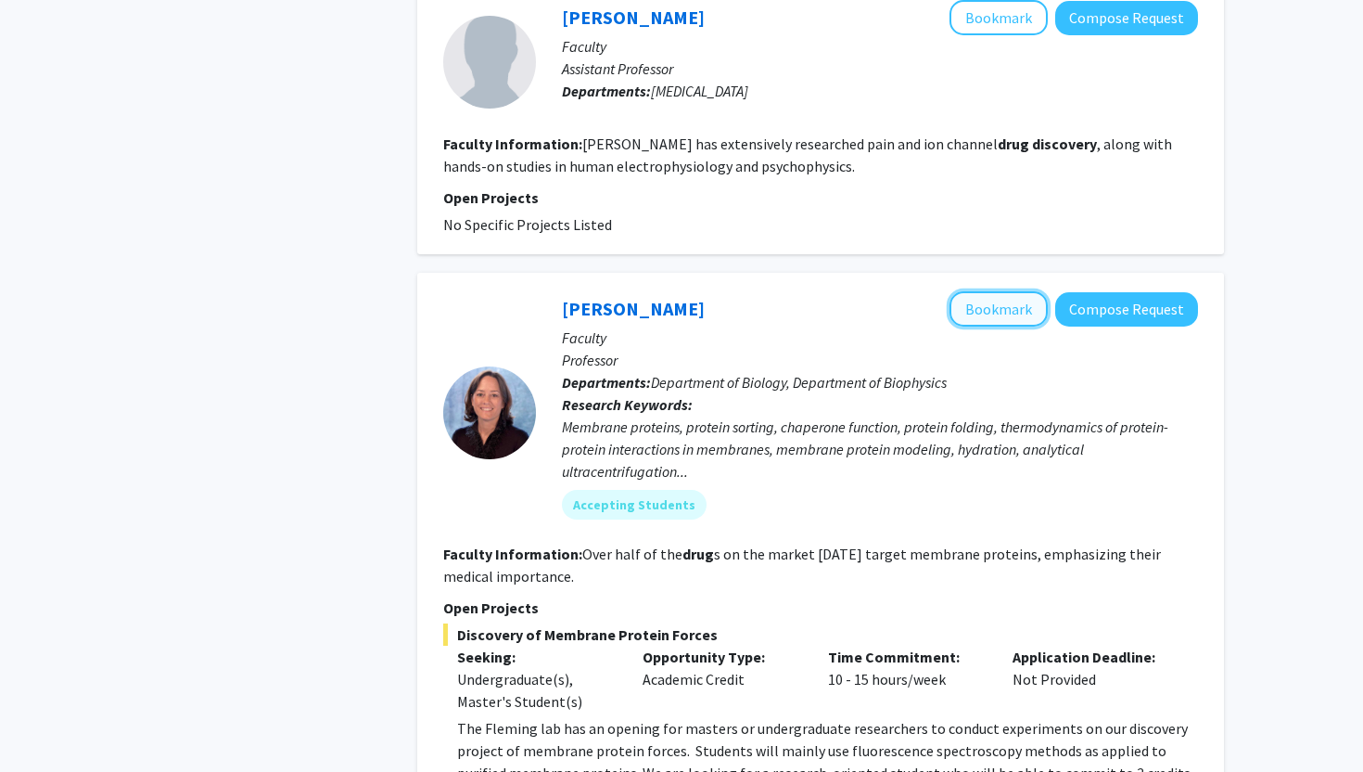
click at [1015, 291] on button "Bookmark" at bounding box center [999, 308] width 98 height 35
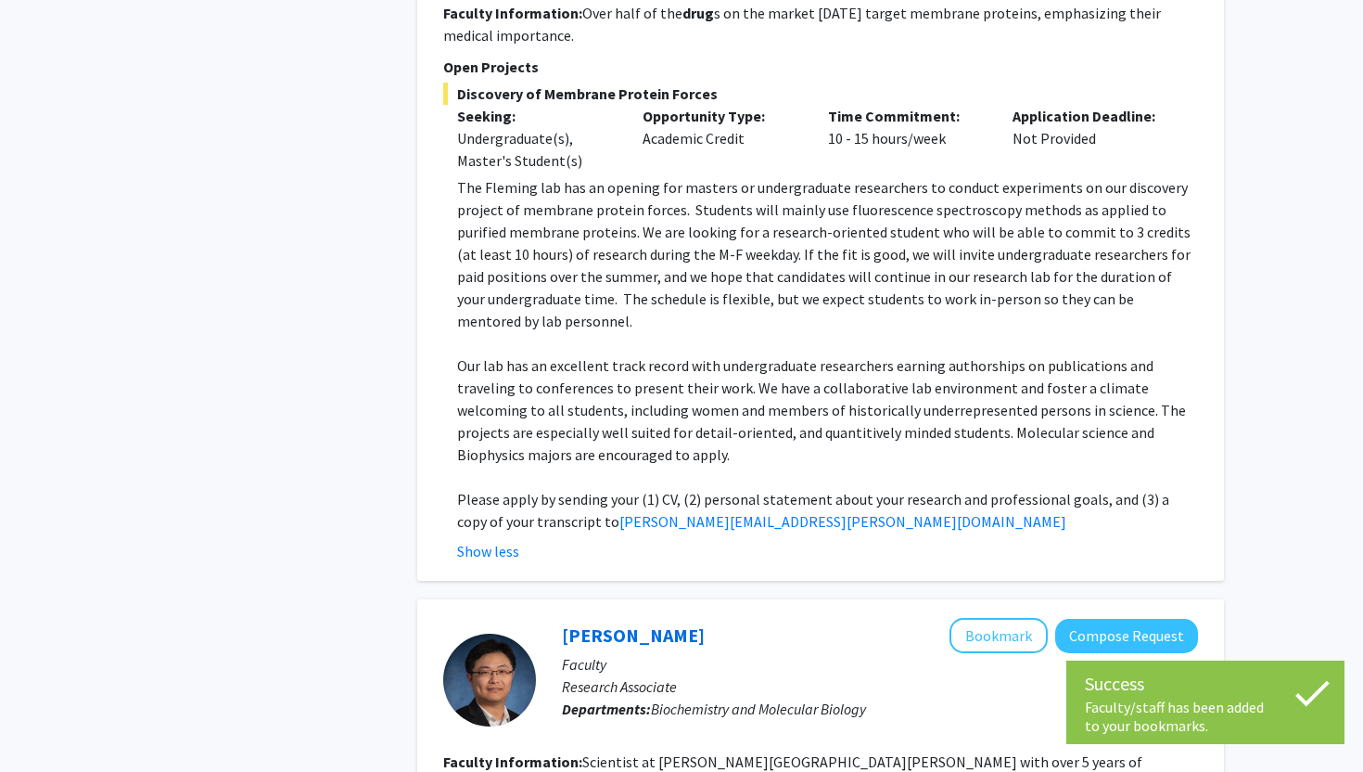
scroll to position [3109, 0]
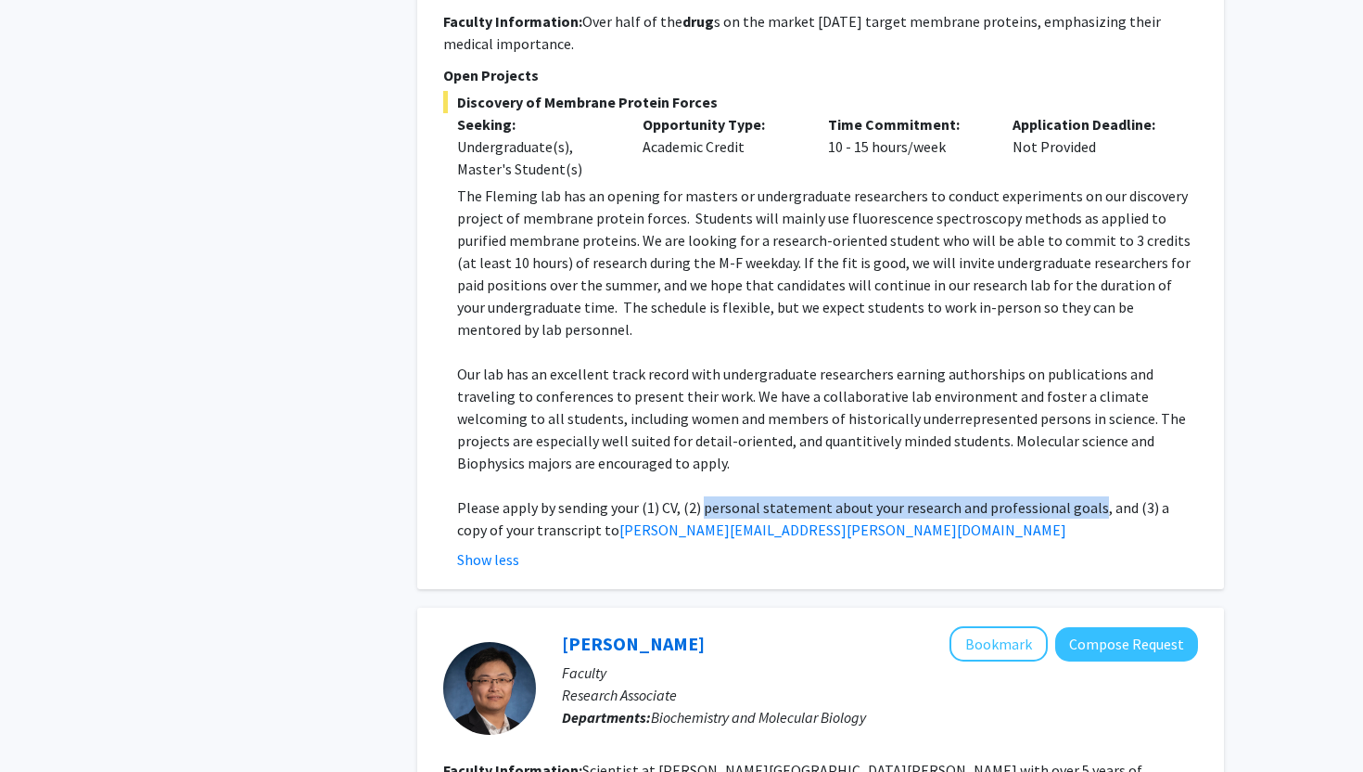
drag, startPoint x: 703, startPoint y: 351, endPoint x: 1088, endPoint y: 352, distance: 384.9
click at [1088, 496] on p "Please apply by sending your (1) CV, (2) personal statement about your research…" at bounding box center [827, 518] width 741 height 45
copy p "personal statement about your research and professional goals"
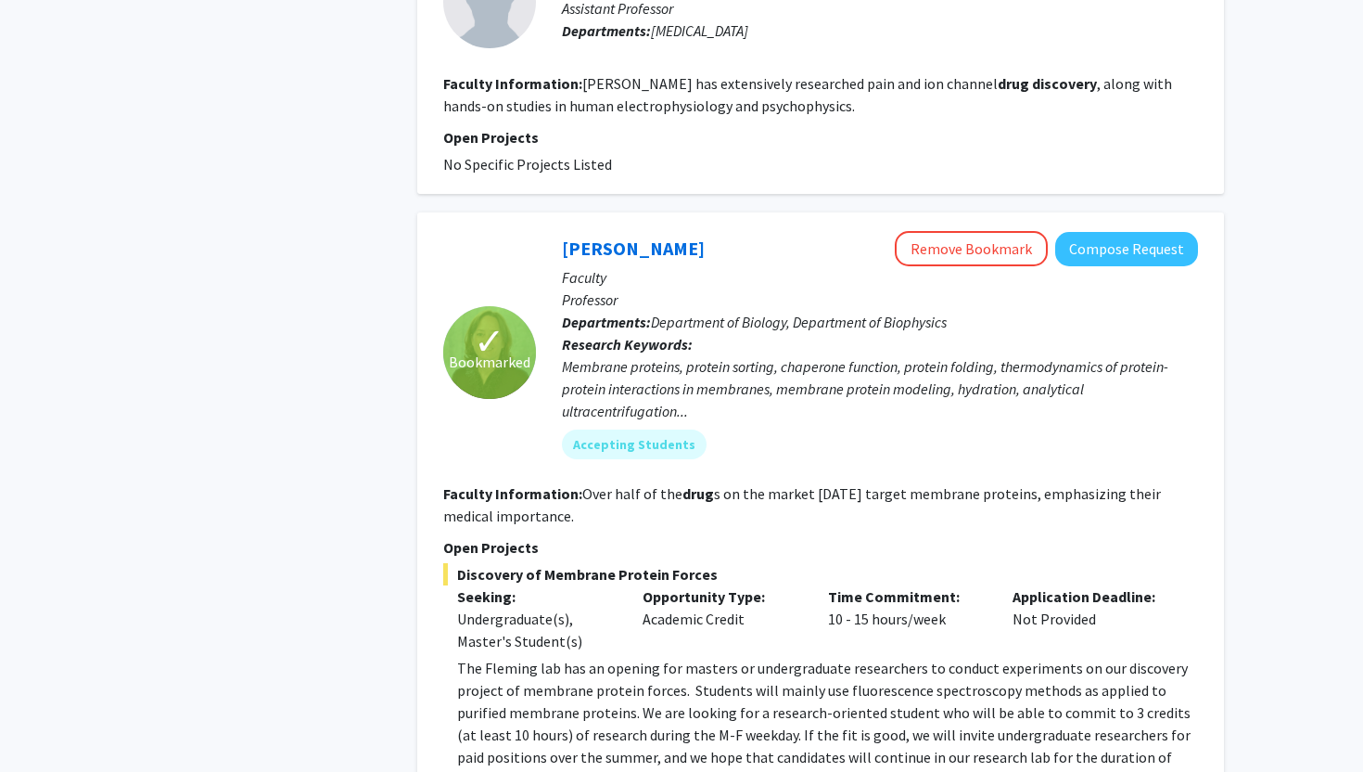
scroll to position [2635, 0]
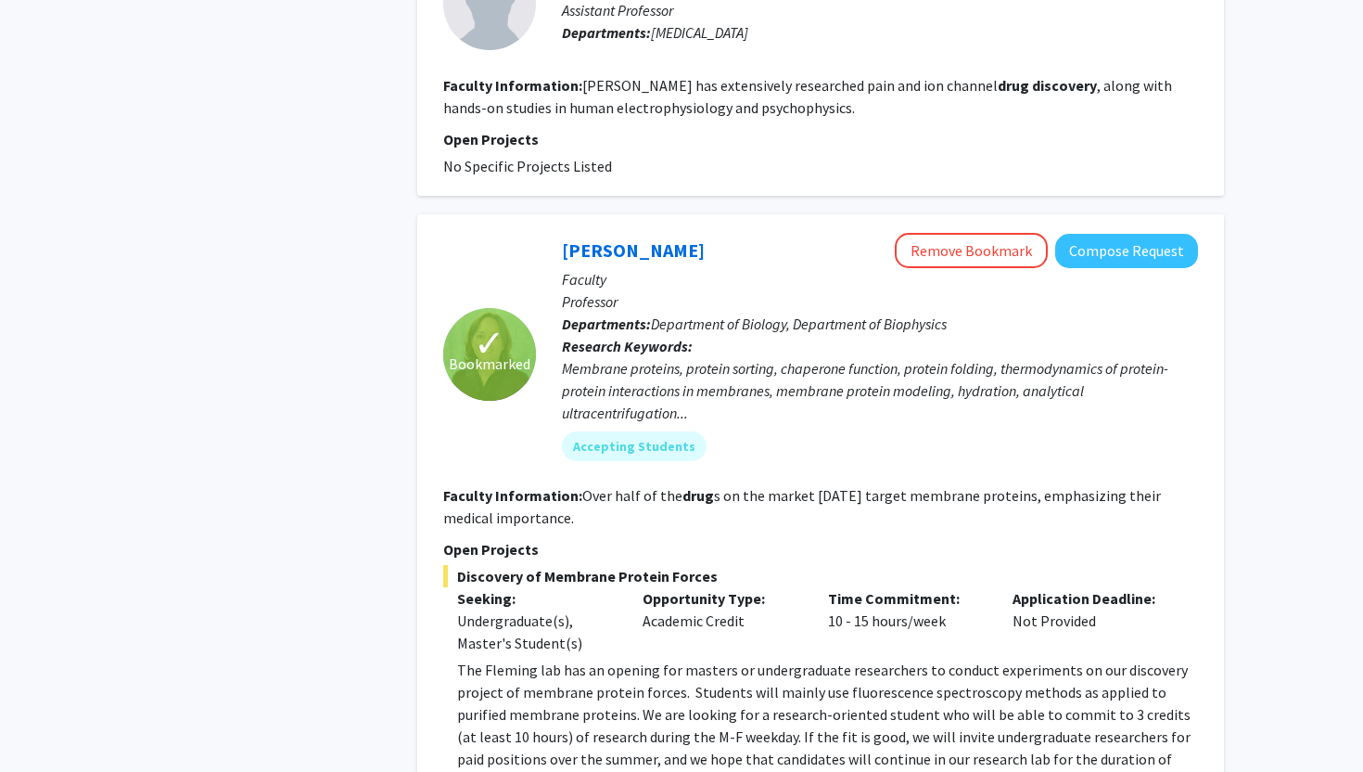
click at [901, 658] on p "The Fleming lab has an opening for masters or undergraduate researchers to cond…" at bounding box center [827, 736] width 741 height 156
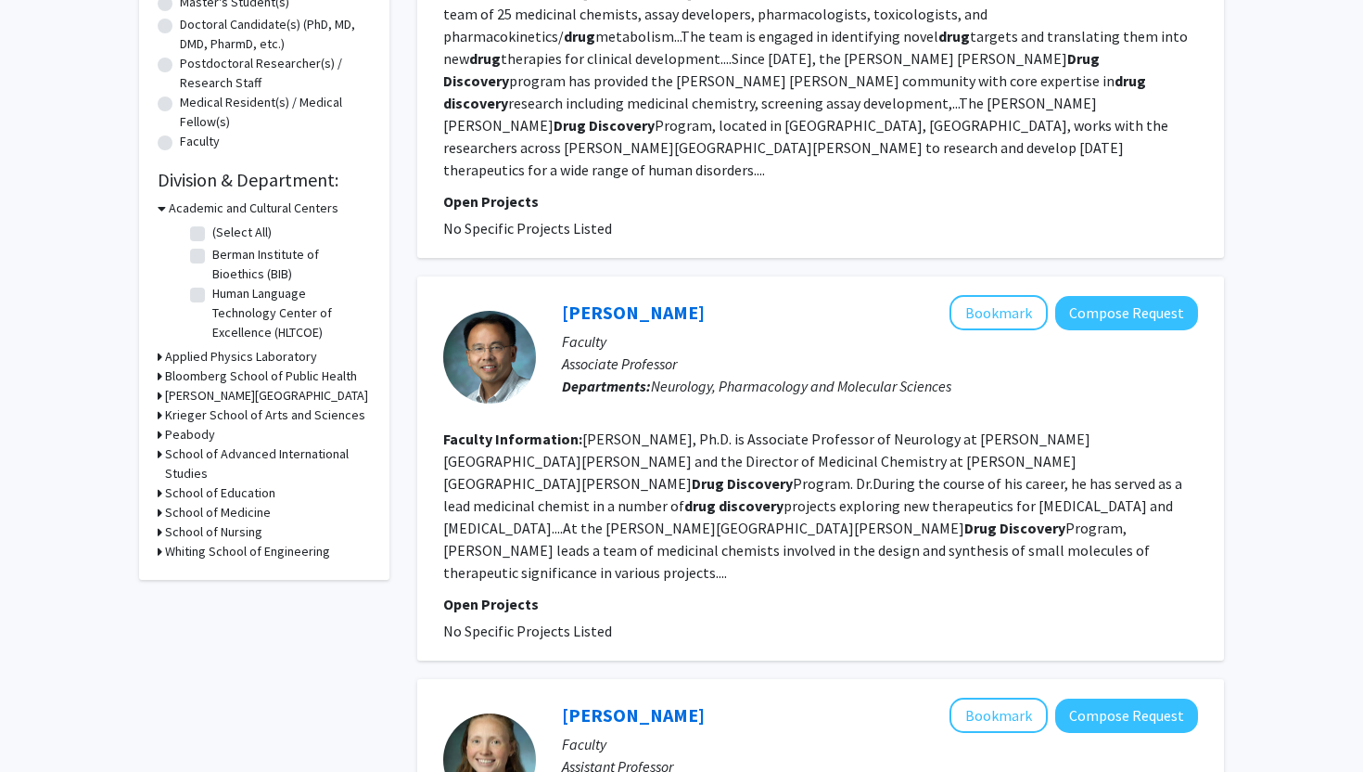
scroll to position [0, 0]
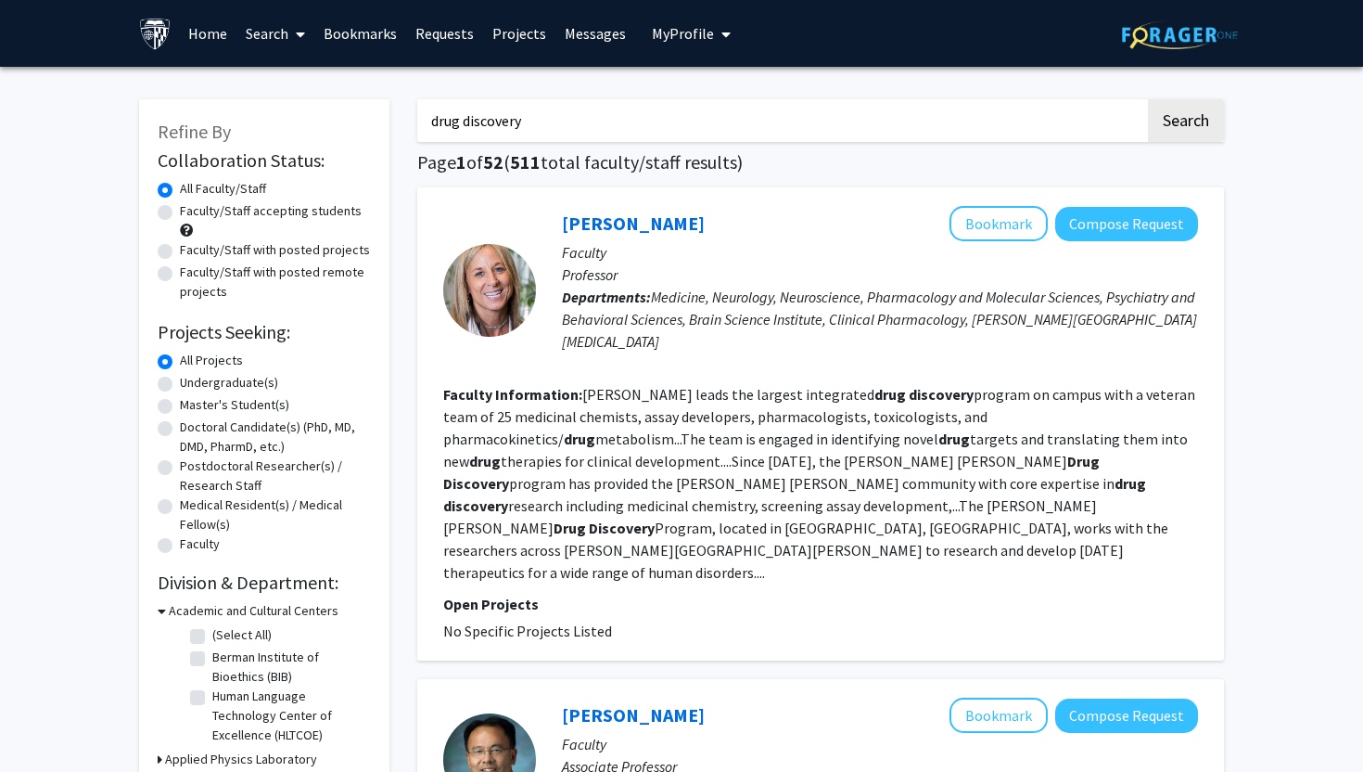
click at [180, 205] on label "Faculty/Staff accepting students" at bounding box center [271, 210] width 182 height 19
click at [180, 205] on input "Faculty/Staff accepting students" at bounding box center [186, 207] width 12 height 12
radio input "true"
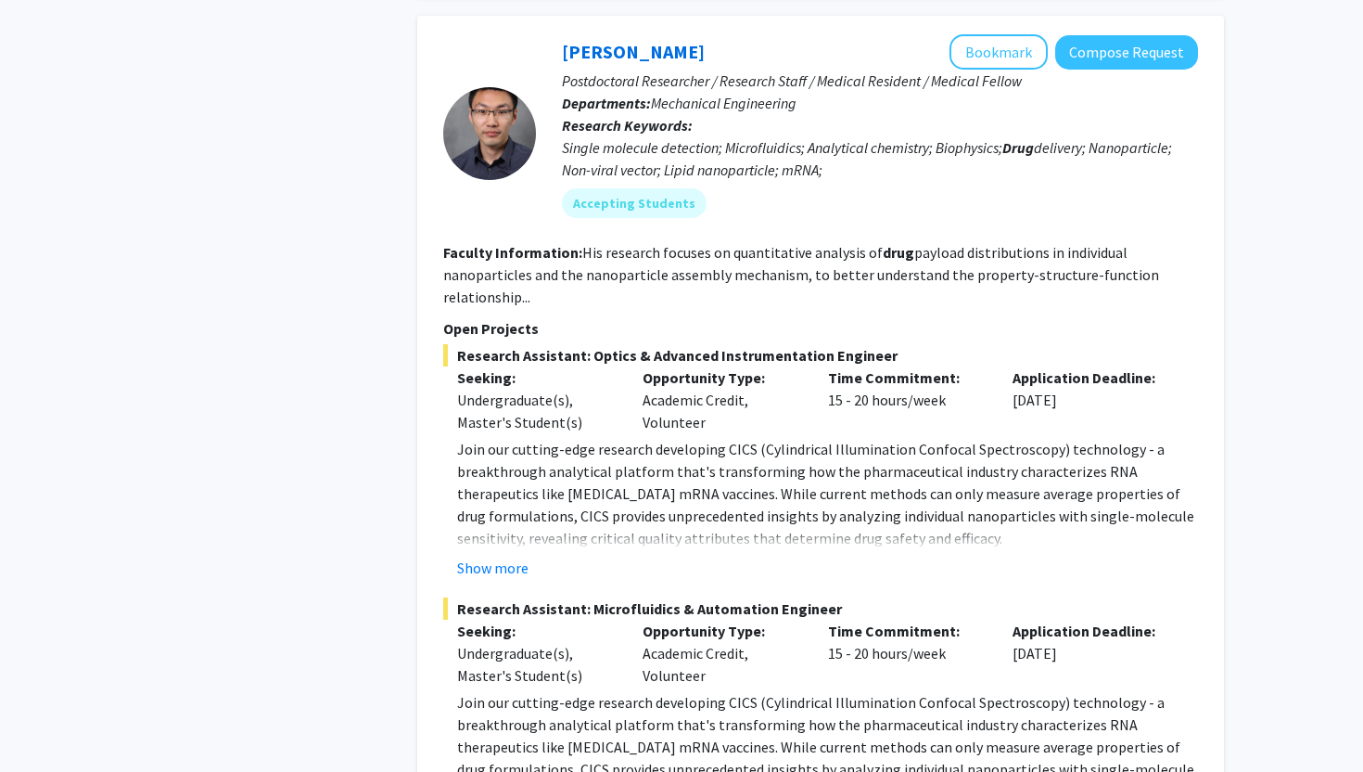
scroll to position [2370, 0]
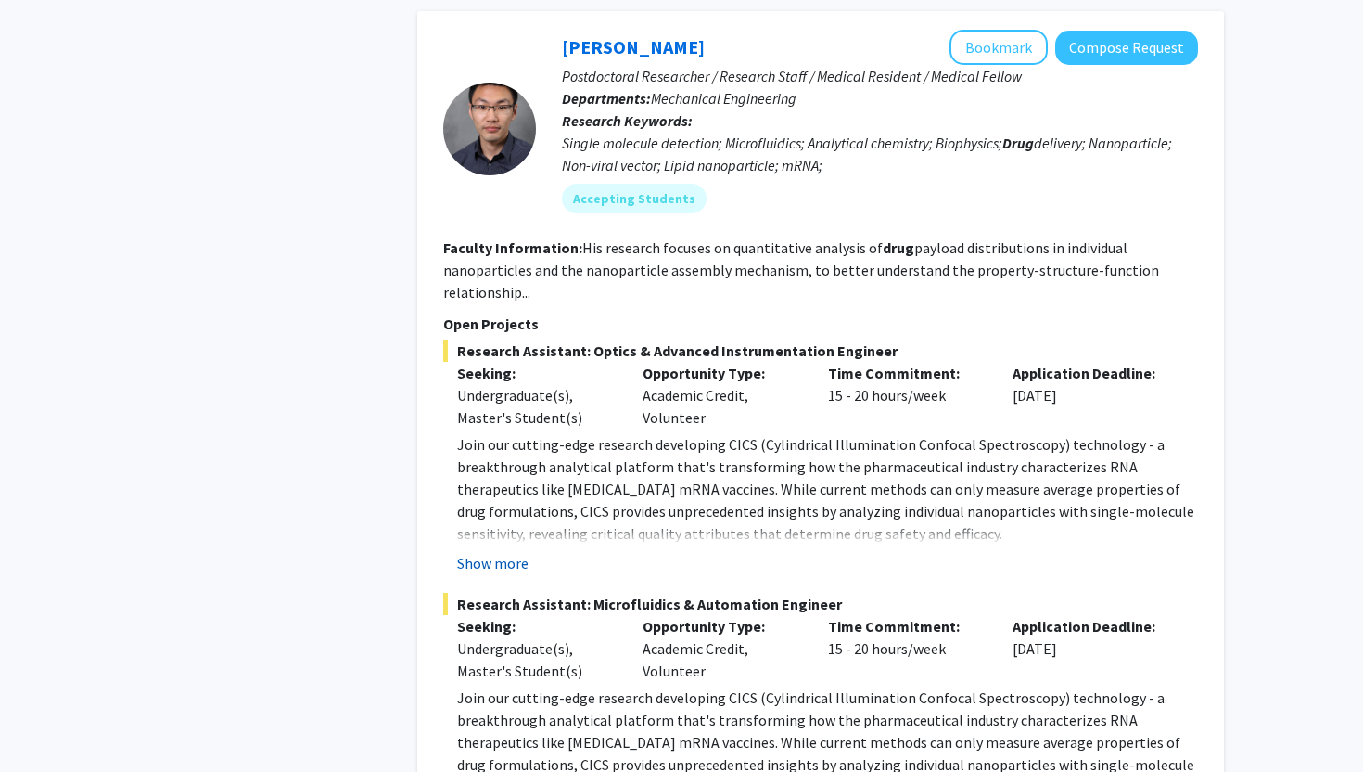
click at [509, 552] on button "Show more" at bounding box center [492, 563] width 71 height 22
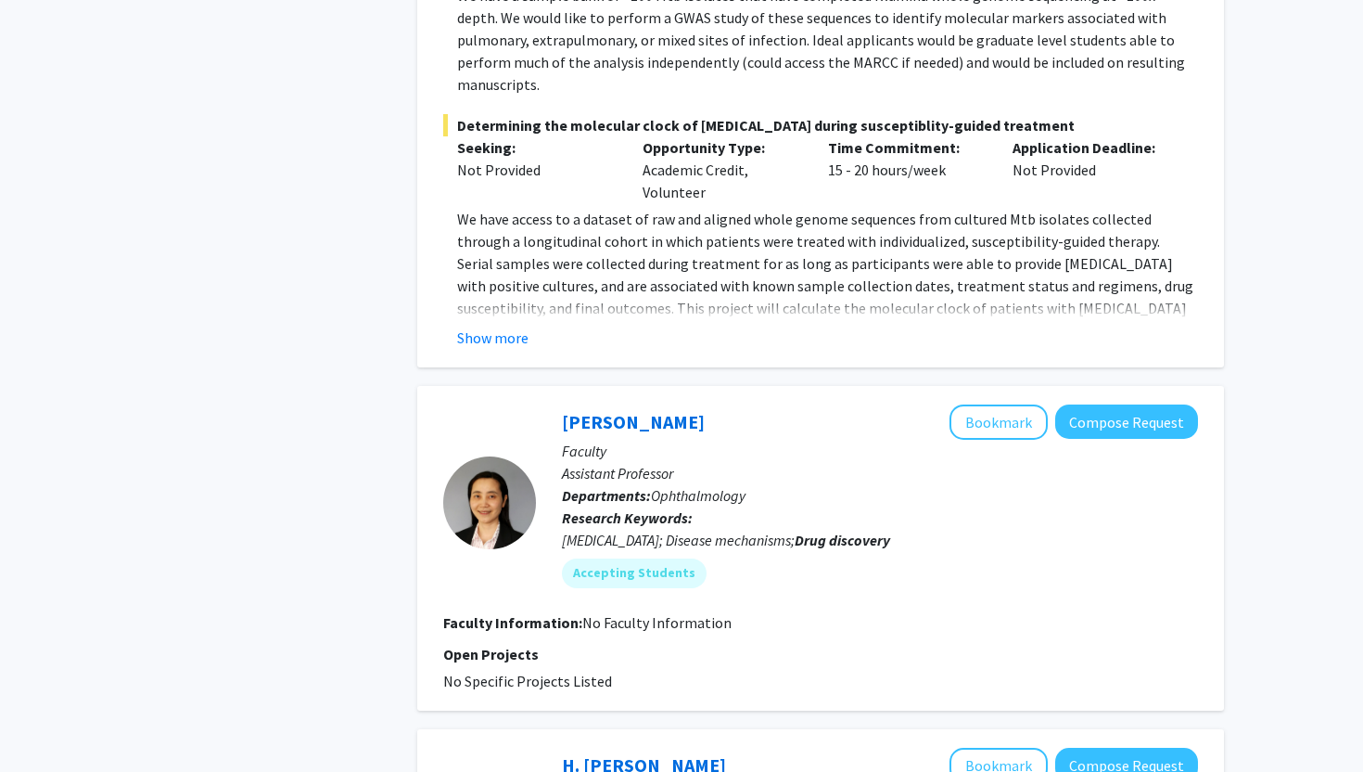
scroll to position [4781, 0]
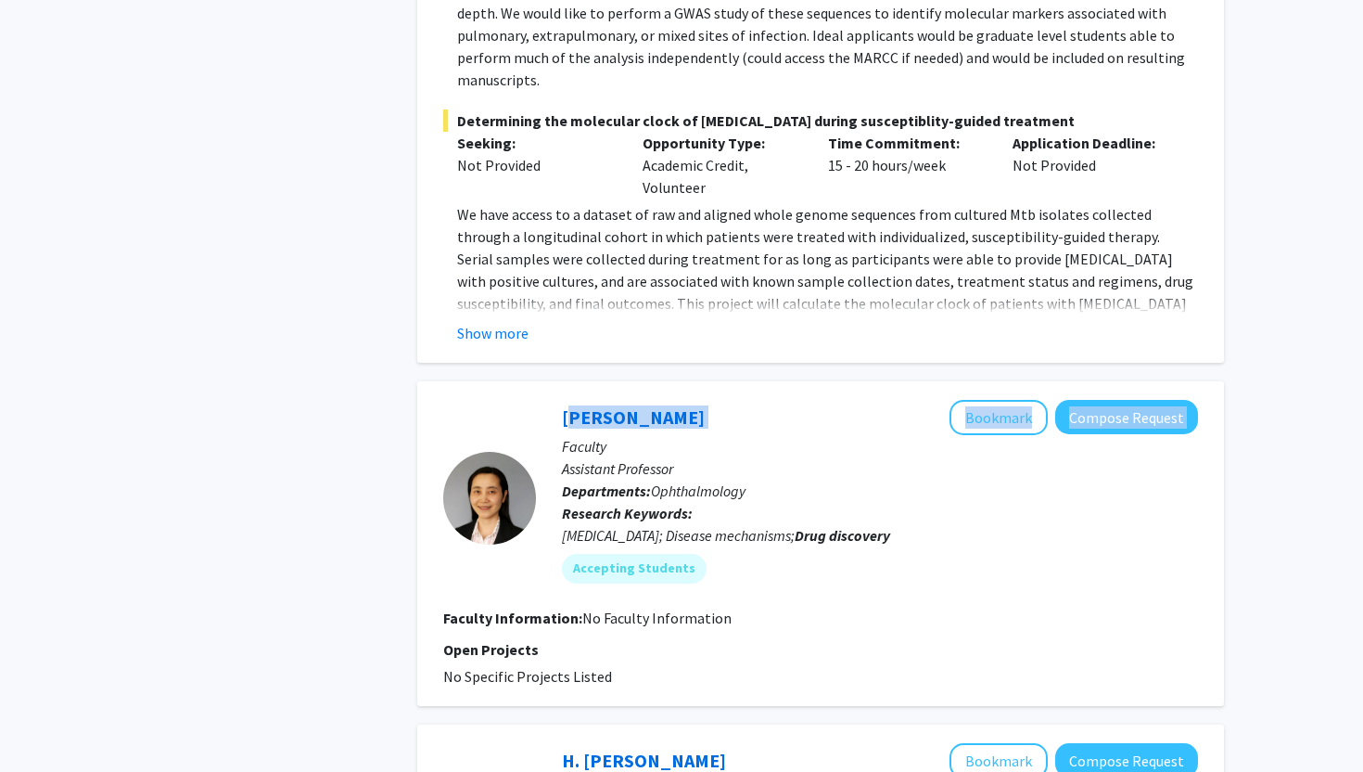
drag, startPoint x: 708, startPoint y: 333, endPoint x: 573, endPoint y: 288, distance: 142.0
drag, startPoint x: 664, startPoint y: 329, endPoint x: 564, endPoint y: 328, distance: 100.2
click at [564, 400] on div "[PERSON_NAME] Bookmark Compose Request" at bounding box center [880, 417] width 636 height 35
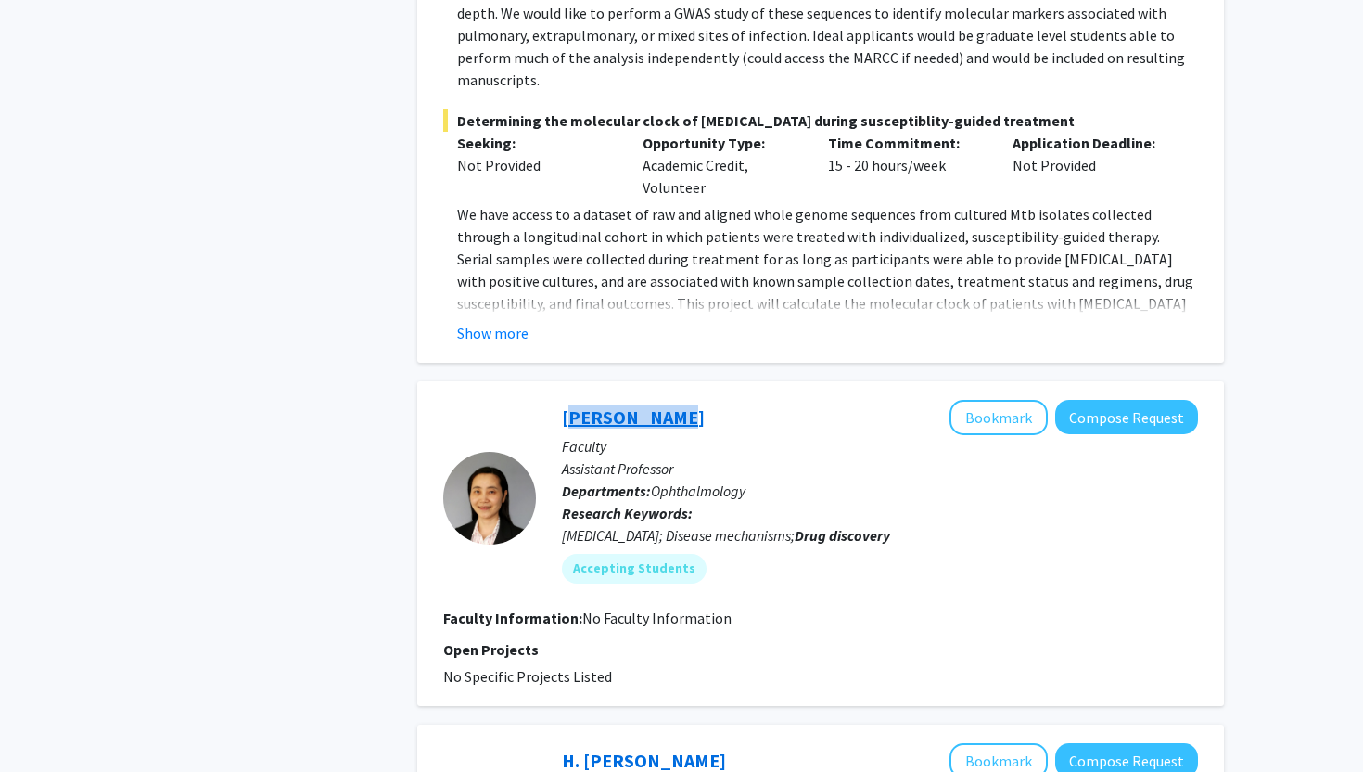
copy link "[PERSON_NAME]"
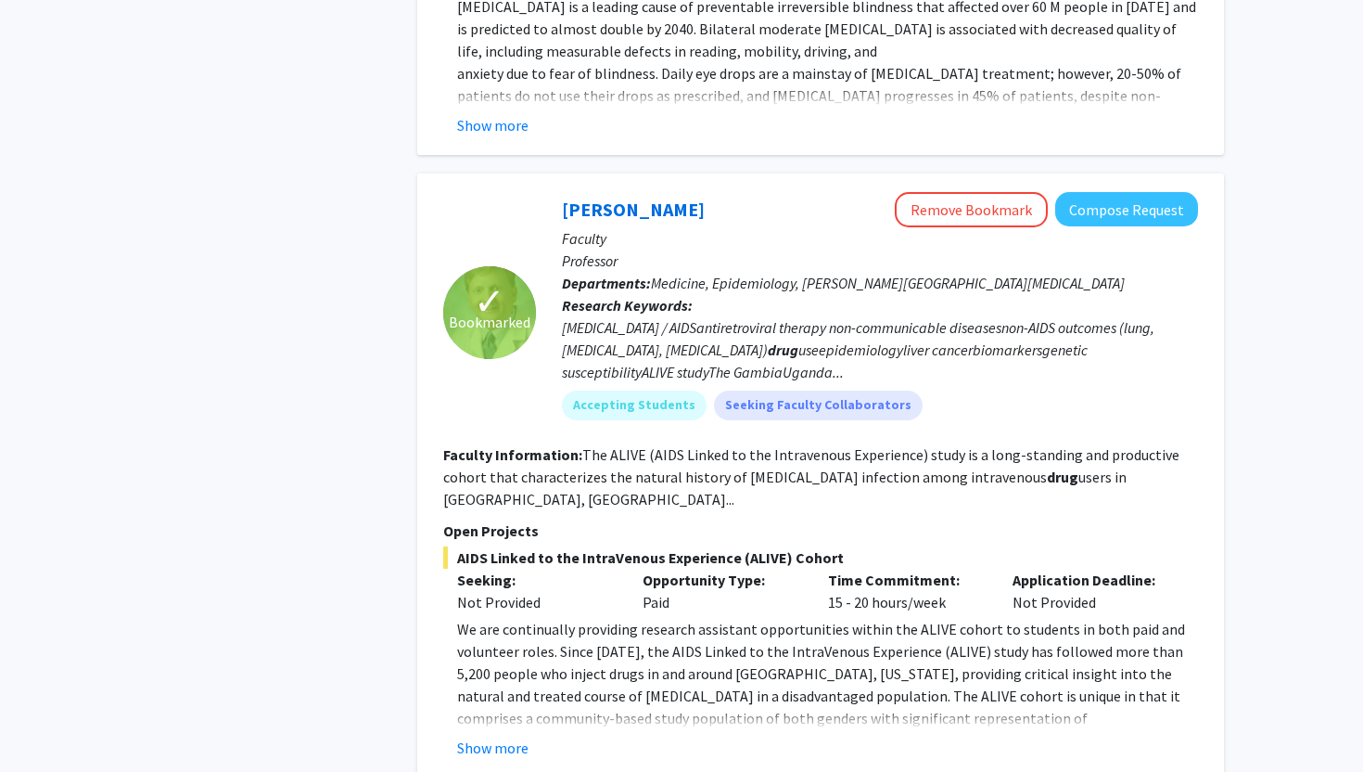
scroll to position [6801, 0]
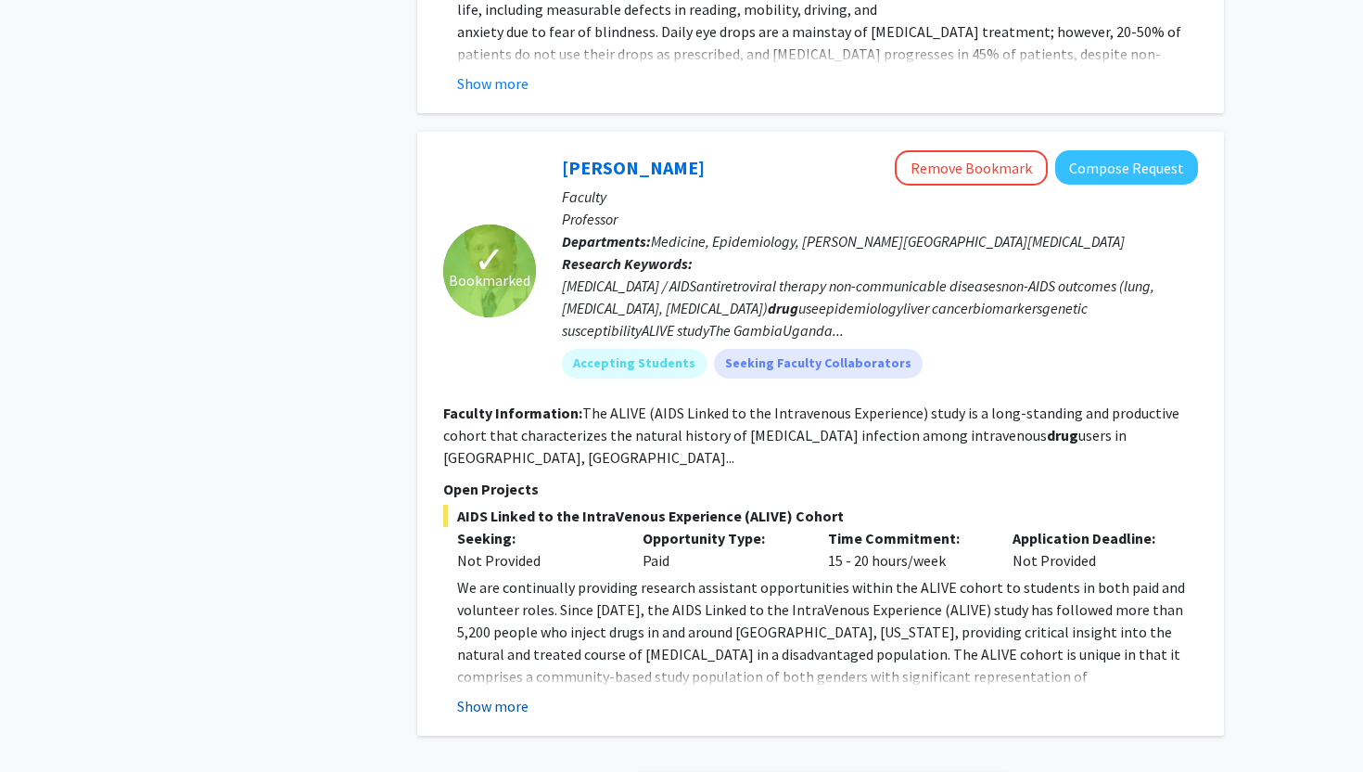
click at [498, 695] on button "Show more" at bounding box center [492, 706] width 71 height 22
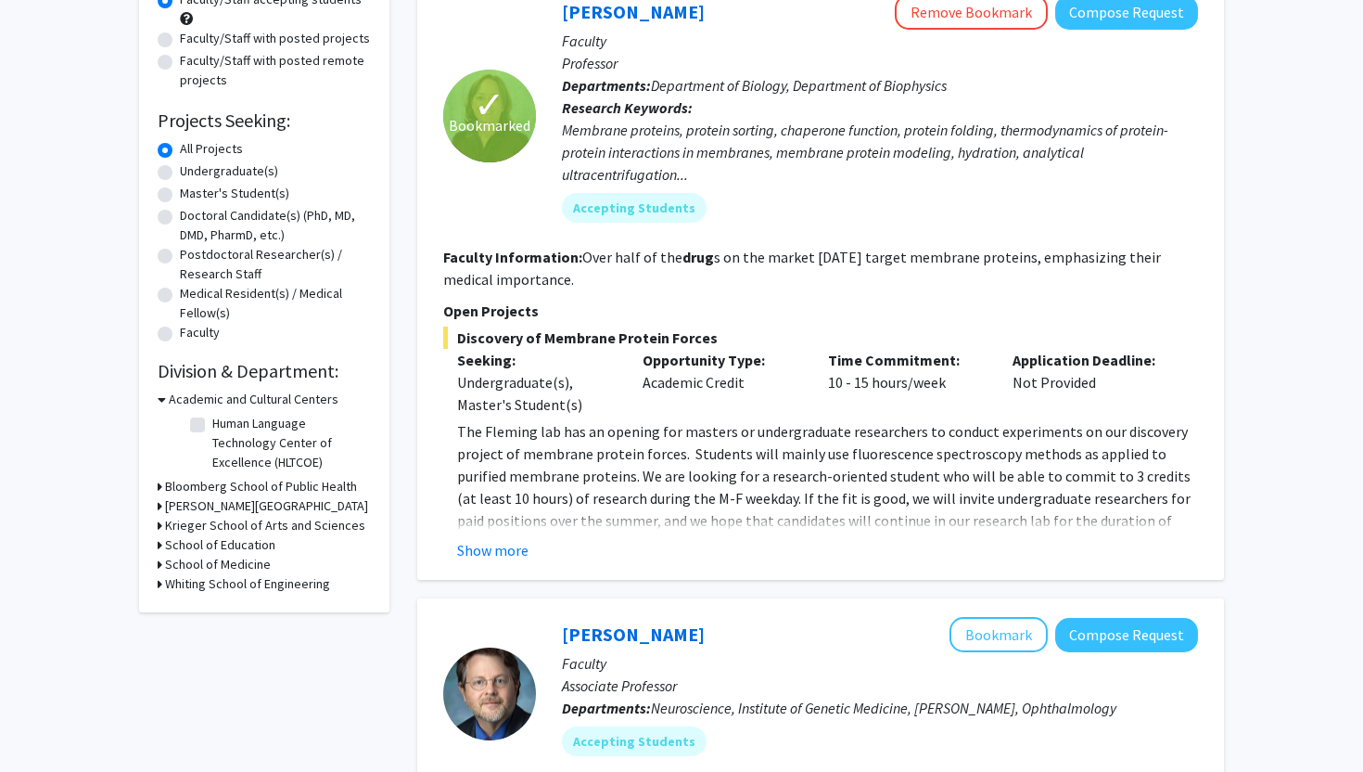
scroll to position [0, 0]
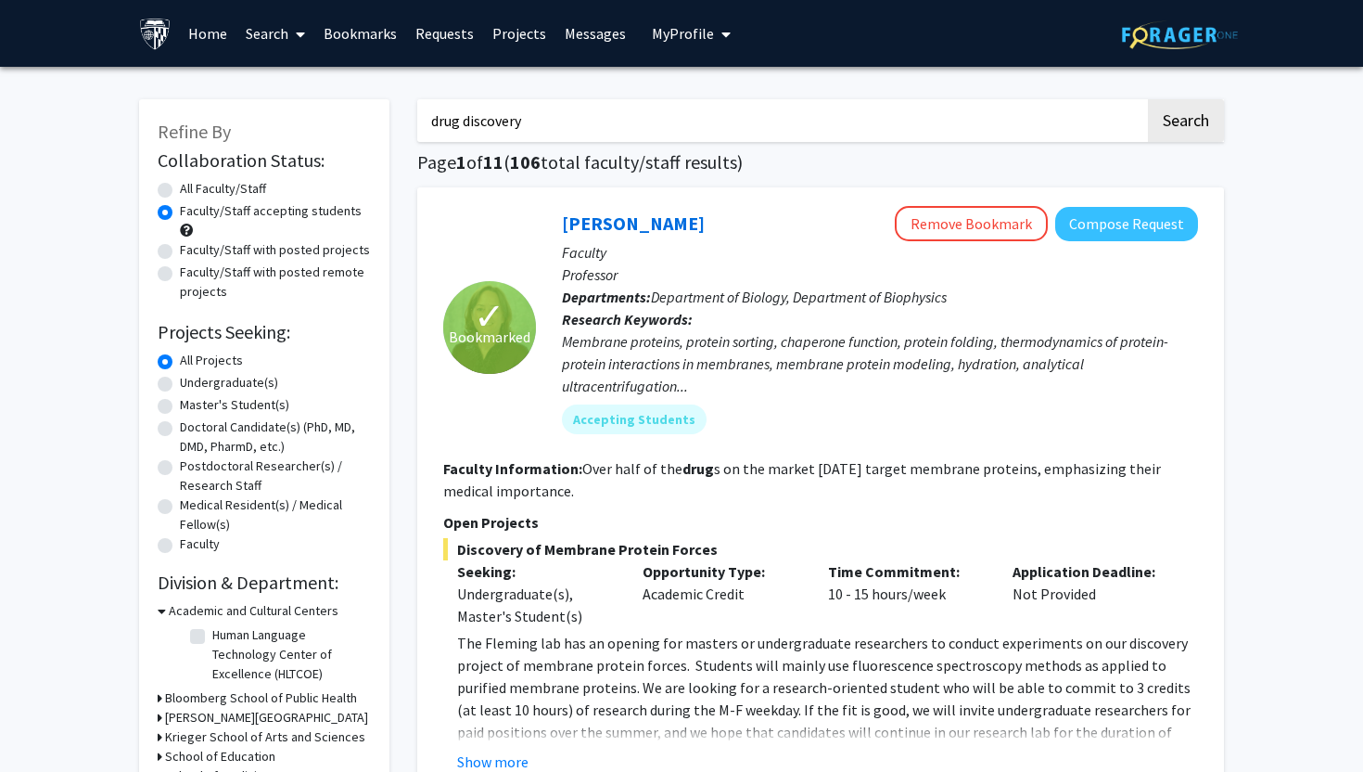
click at [518, 38] on link "Projects" at bounding box center [519, 33] width 72 height 65
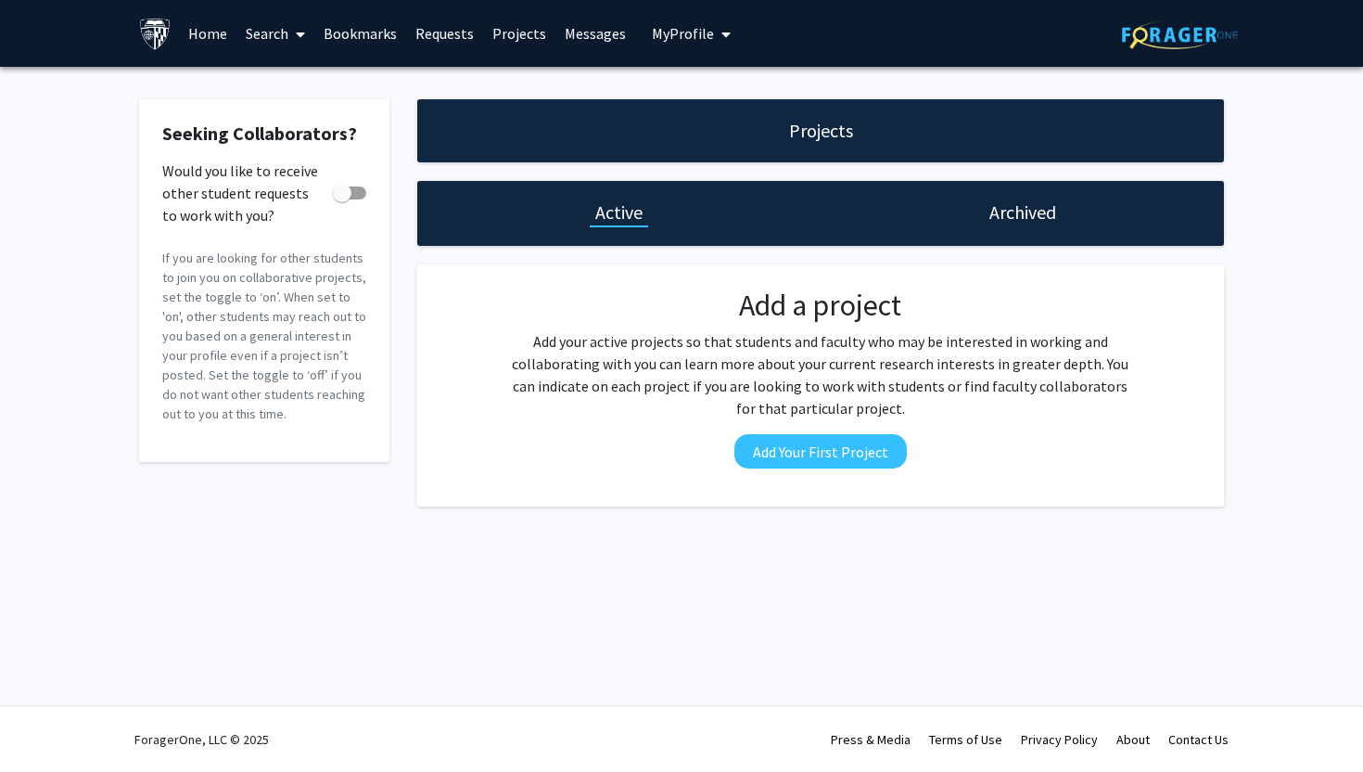
click at [669, 34] on span "My Profile" at bounding box center [683, 33] width 62 height 19
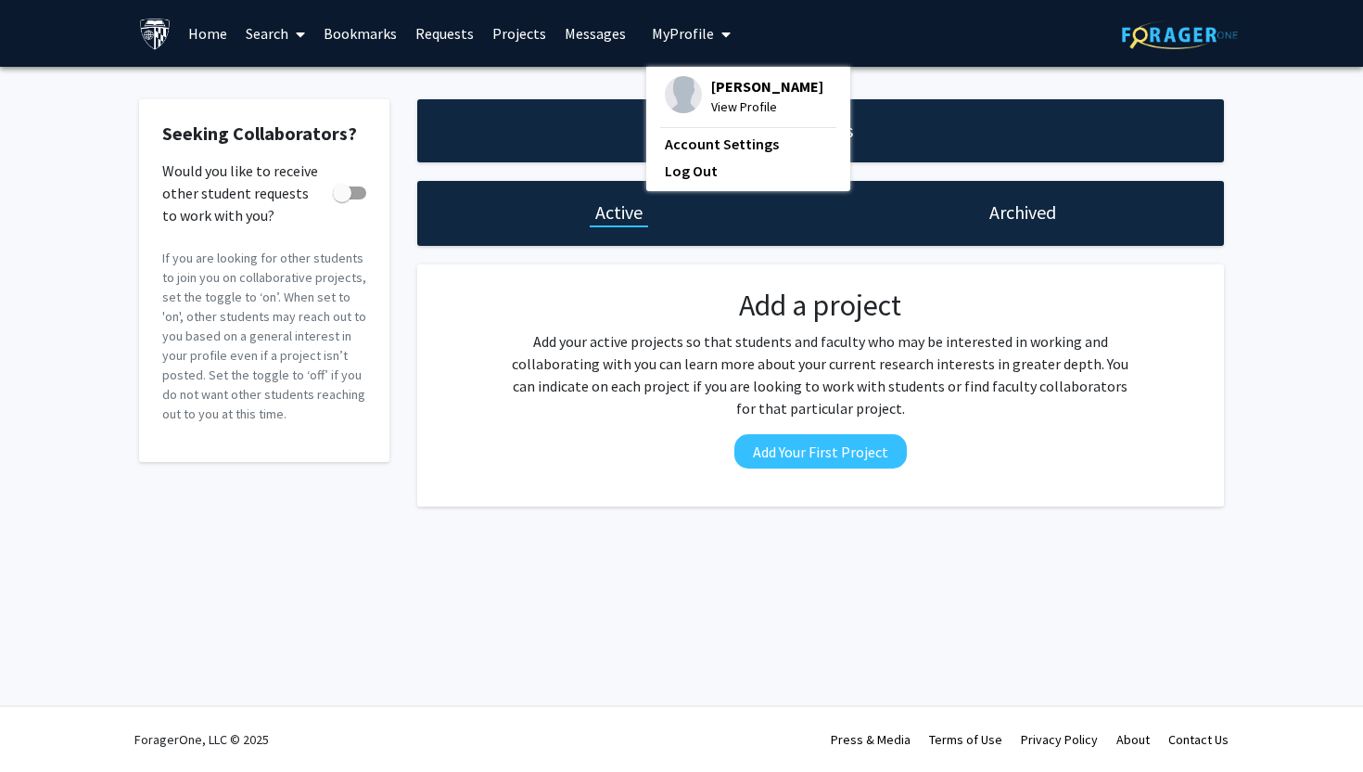
click at [383, 21] on link "Bookmarks" at bounding box center [360, 33] width 92 height 65
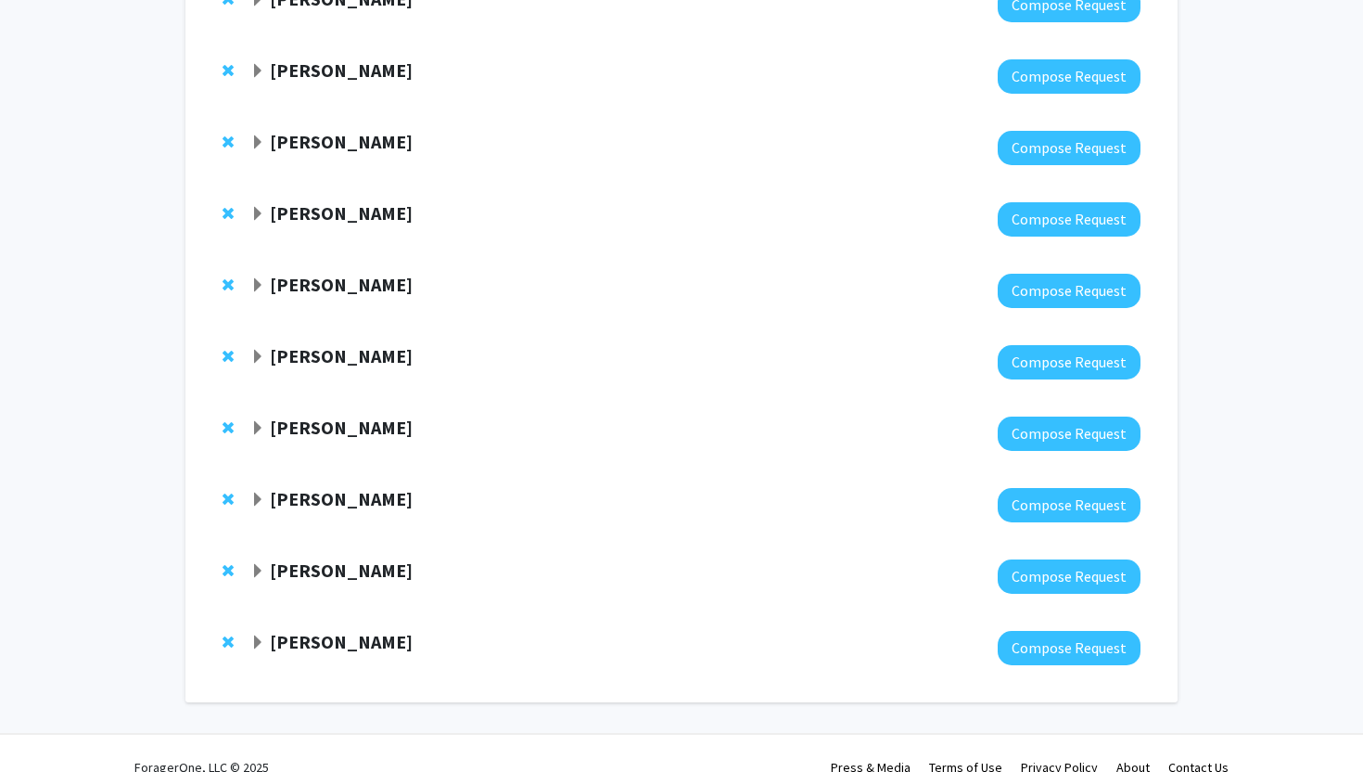
scroll to position [263, 0]
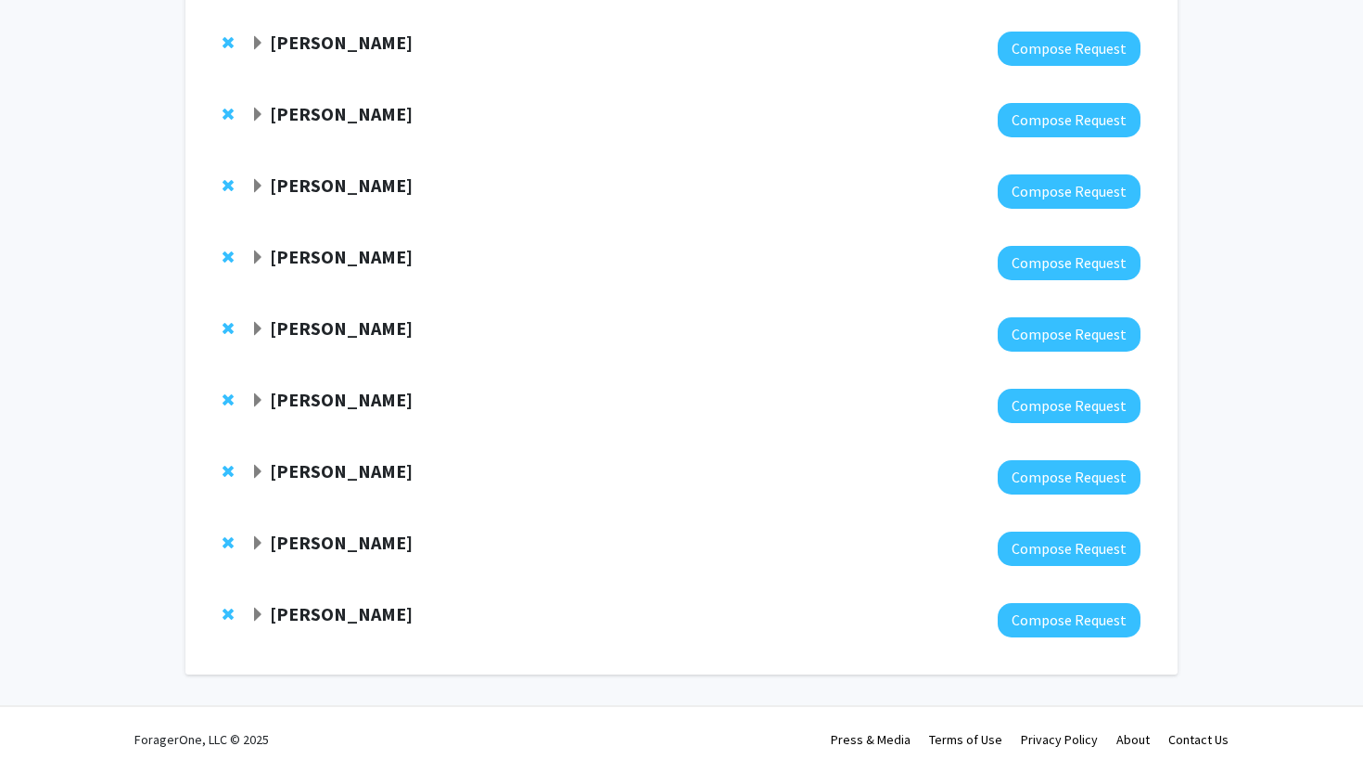
click at [257, 393] on span "Expand Kristine Glunde Bookmark" at bounding box center [257, 400] width 15 height 15
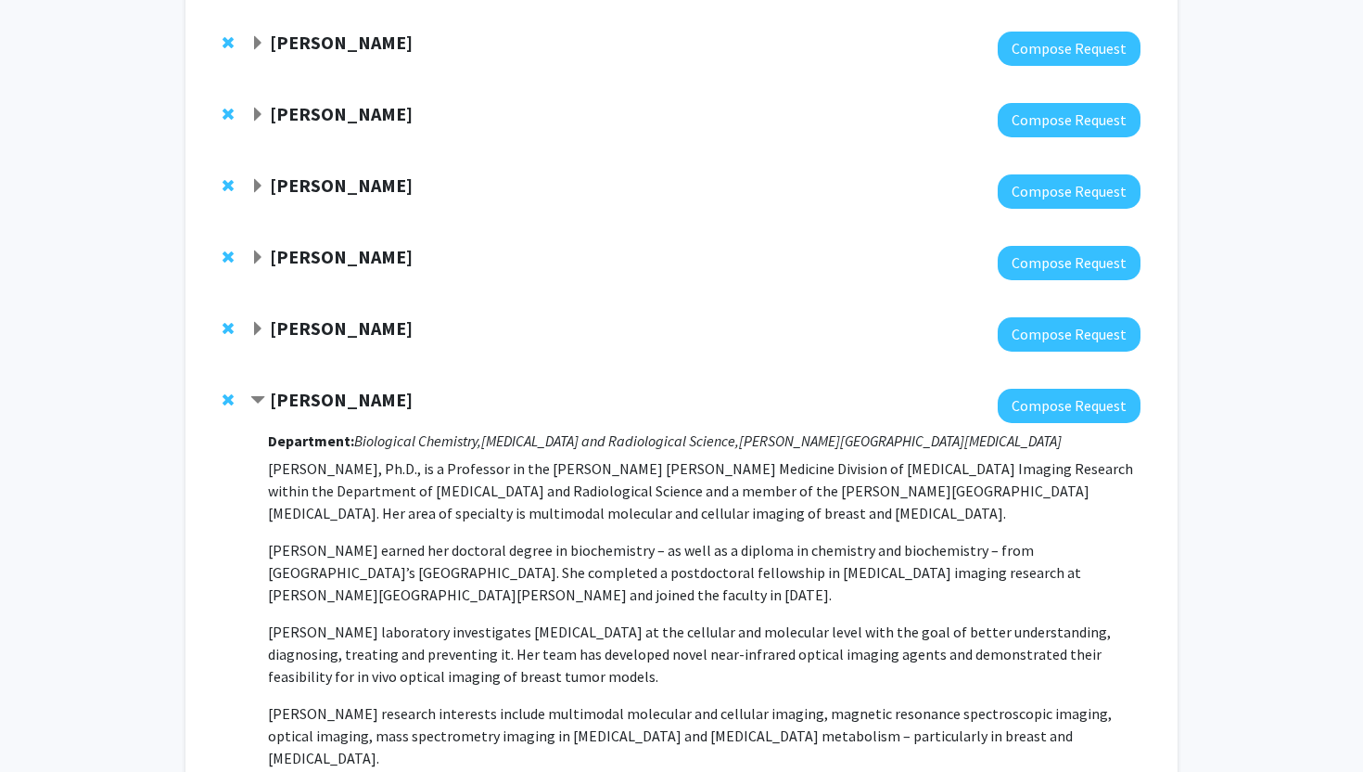
click at [265, 397] on div "[PERSON_NAME]" at bounding box center [450, 400] width 401 height 23
click at [259, 398] on span "Contract Kristine Glunde Bookmark" at bounding box center [257, 400] width 15 height 15
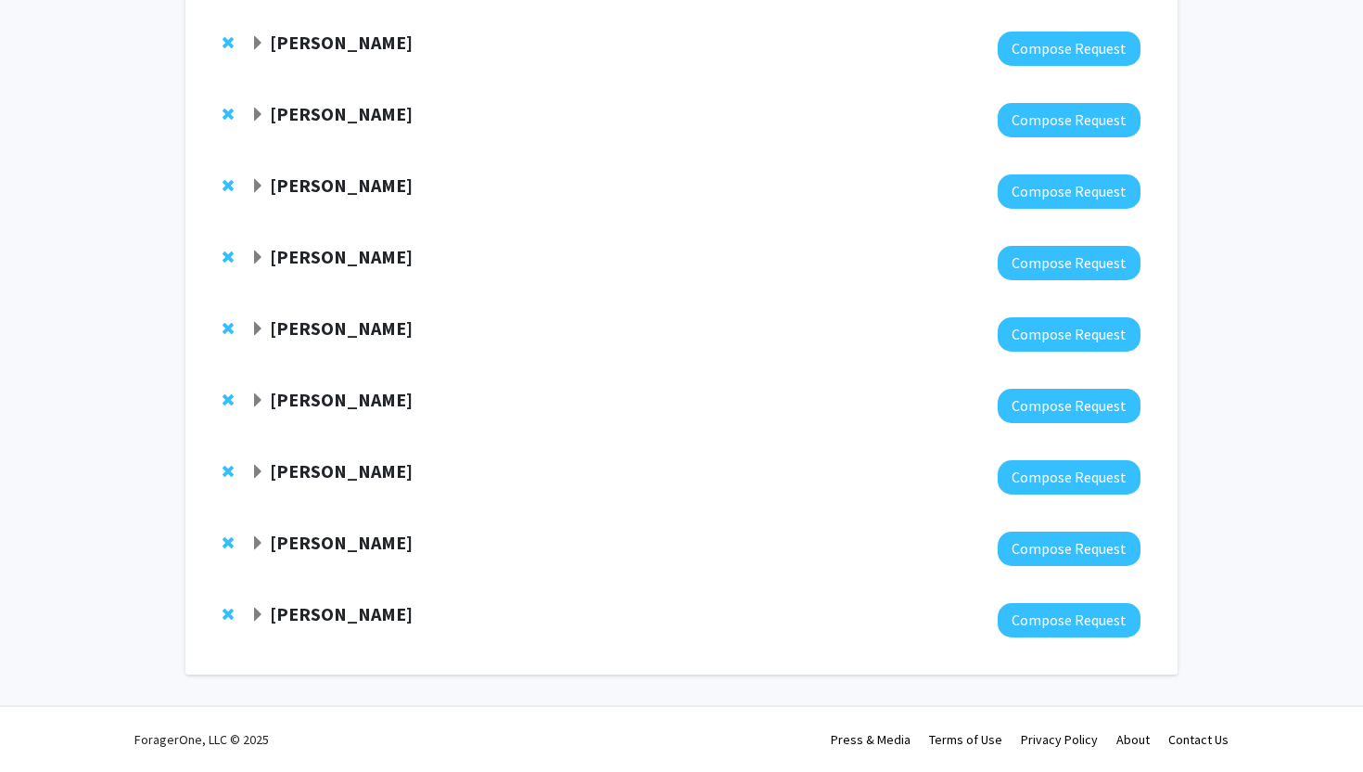
click at [258, 475] on span "Expand Tian-Li Wang Bookmark" at bounding box center [257, 472] width 15 height 15
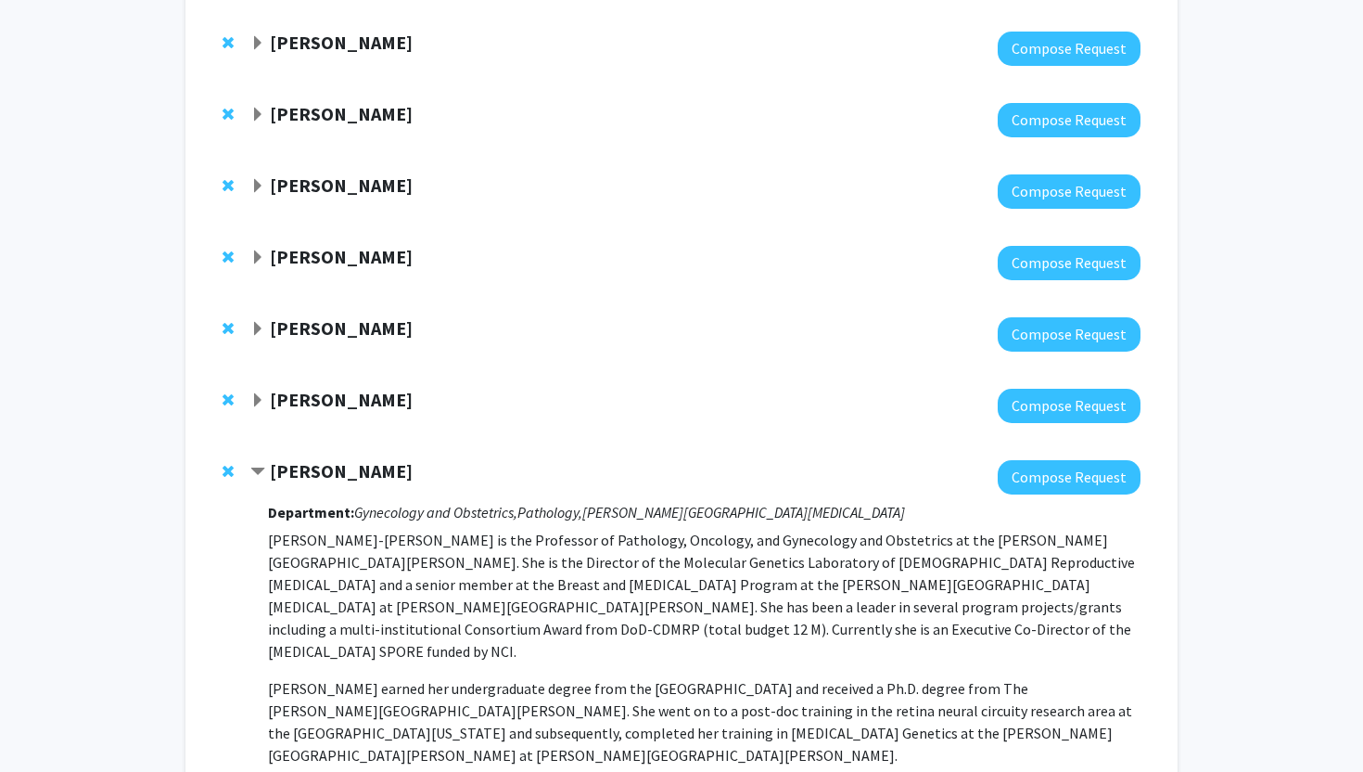
click at [258, 475] on span "Contract Tian-Li Wang Bookmark" at bounding box center [257, 472] width 15 height 15
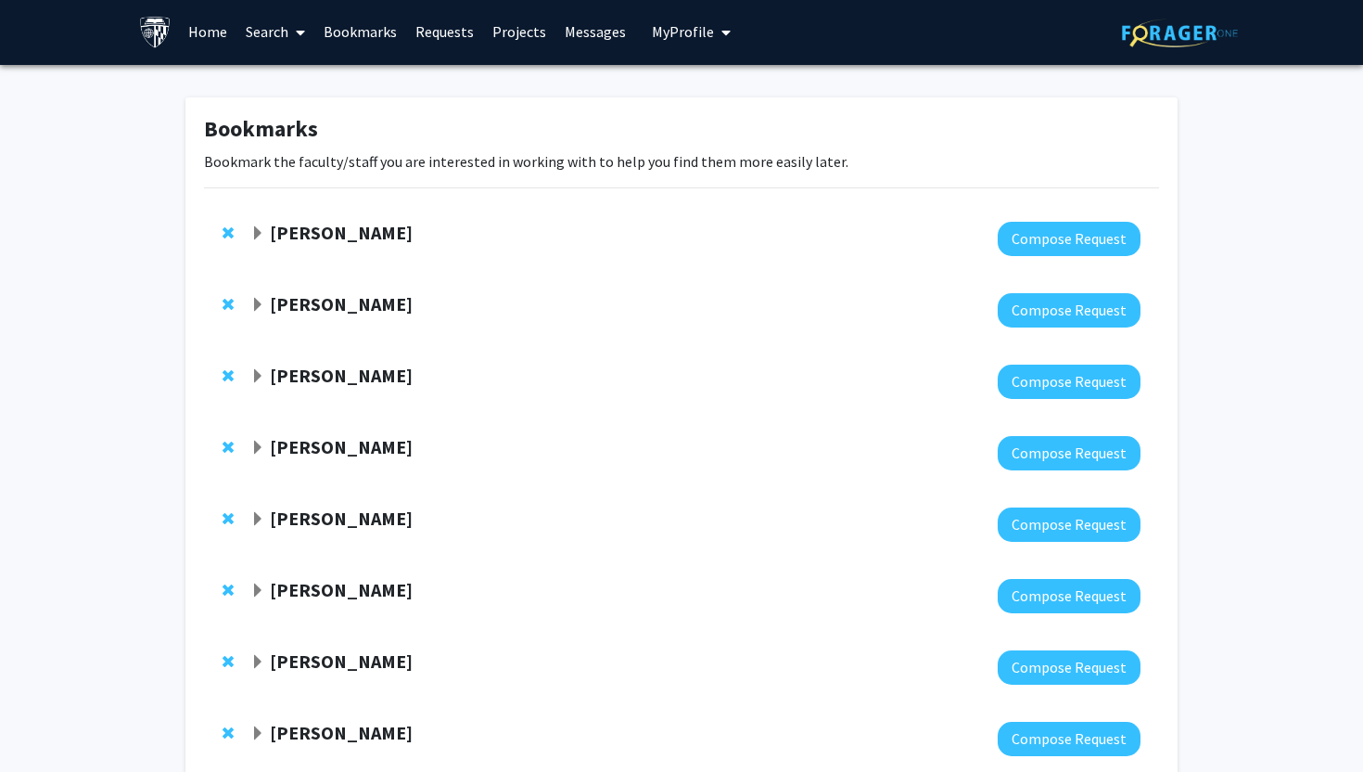
scroll to position [0, 0]
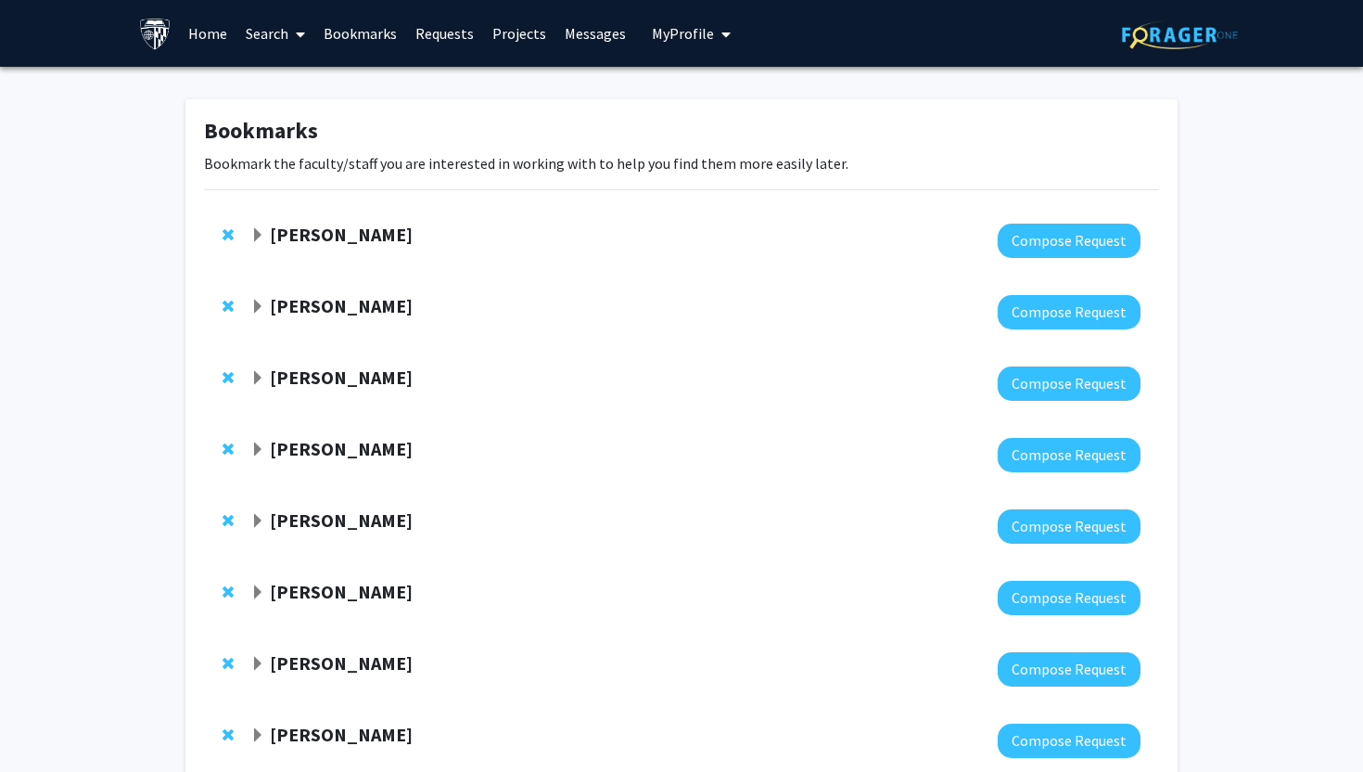
click at [259, 311] on span "Expand Lan Cheng Bookmark" at bounding box center [257, 307] width 15 height 15
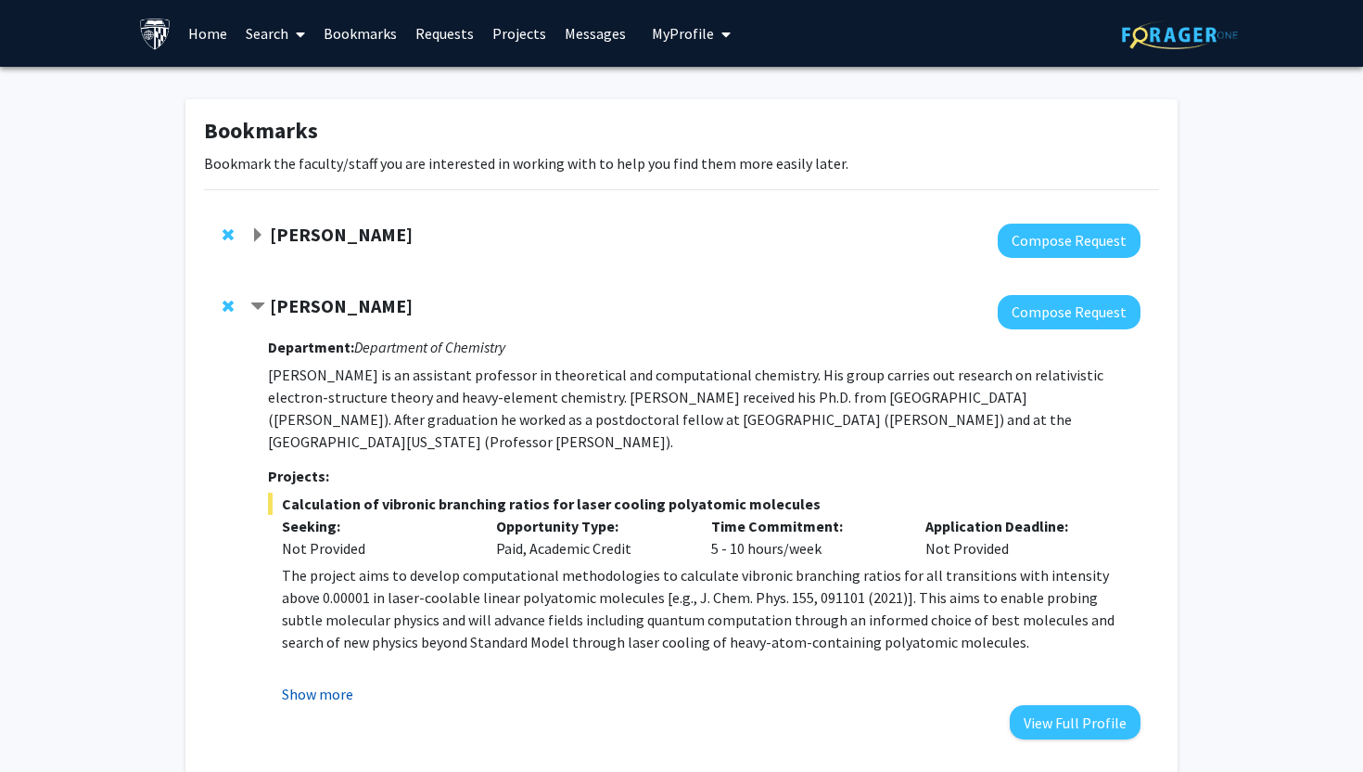
click at [324, 697] on button "Show more" at bounding box center [317, 694] width 71 height 22
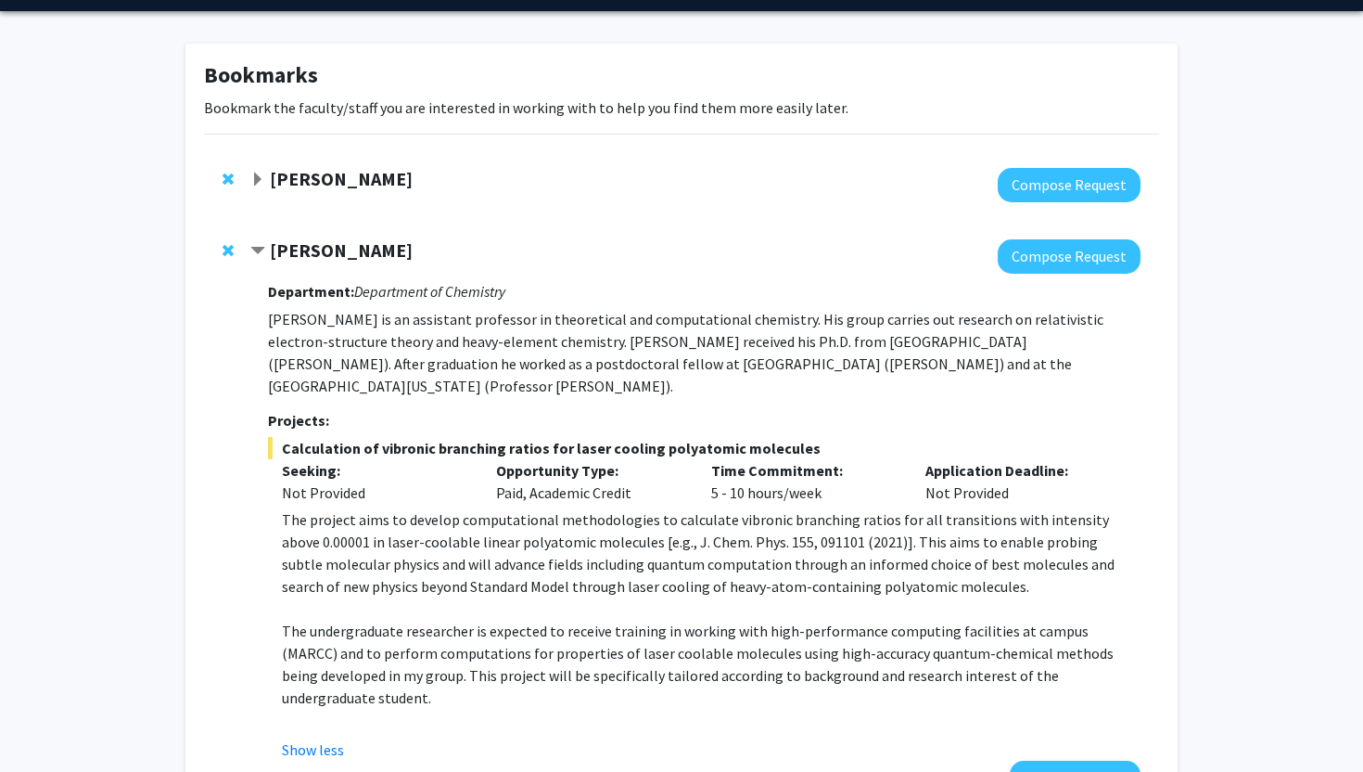
scroll to position [2, 0]
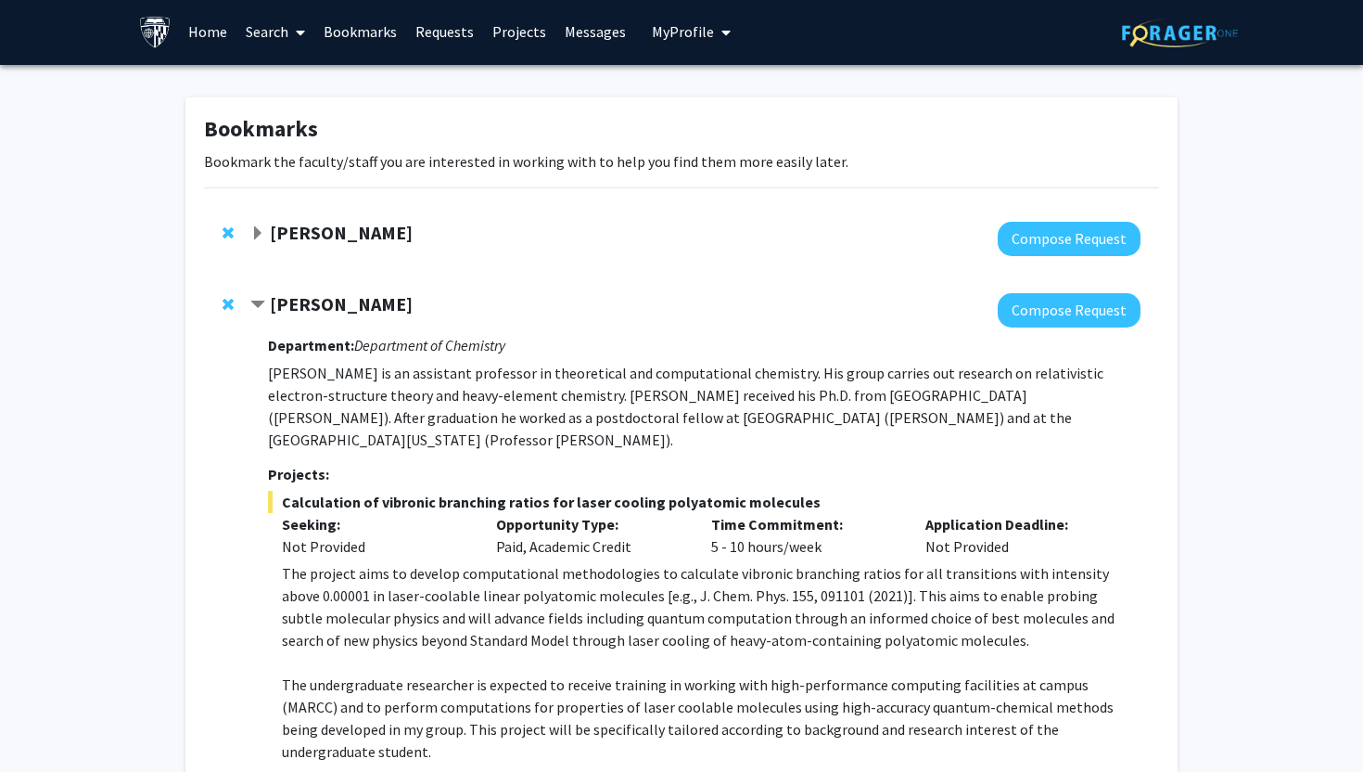
click at [264, 305] on div "[PERSON_NAME]" at bounding box center [450, 304] width 401 height 23
click at [260, 305] on span "Contract Lan Cheng Bookmark" at bounding box center [257, 305] width 15 height 15
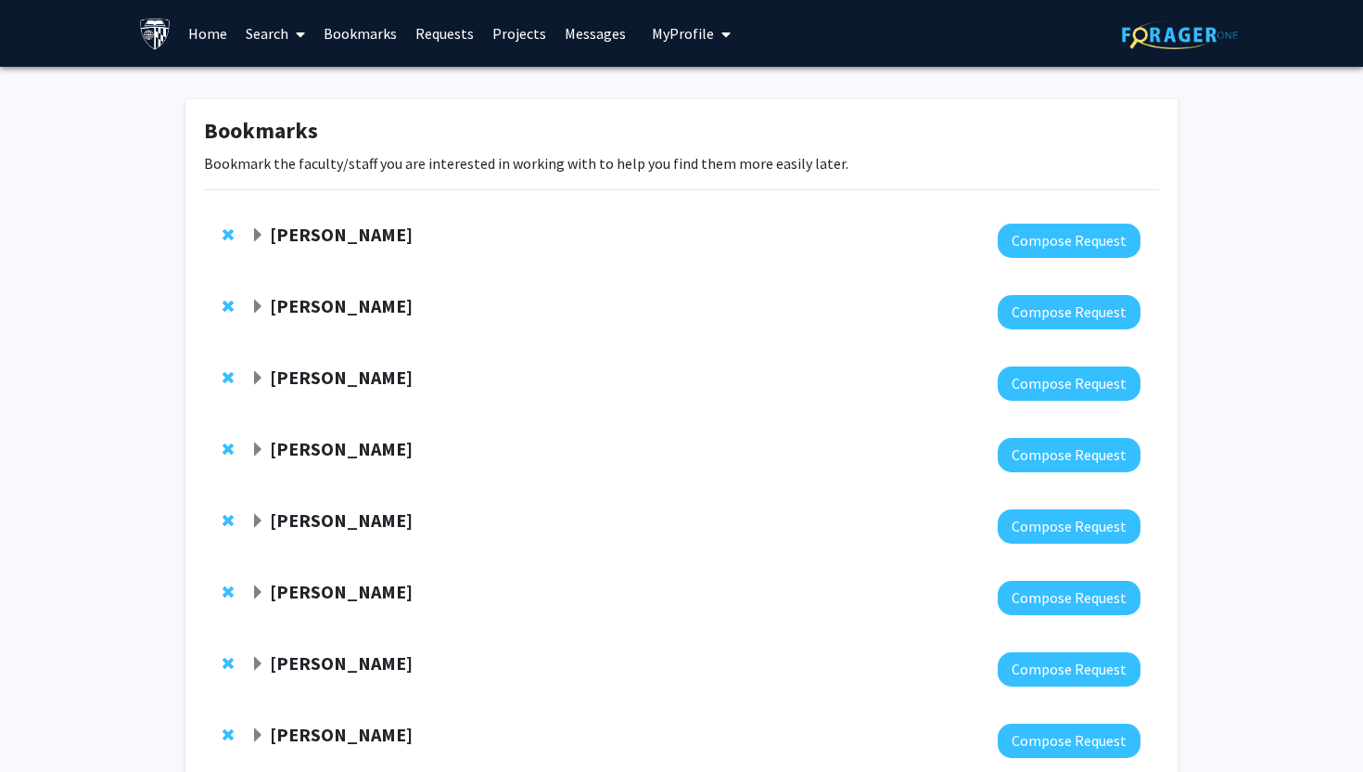
click at [259, 30] on link "Search" at bounding box center [275, 33] width 78 height 65
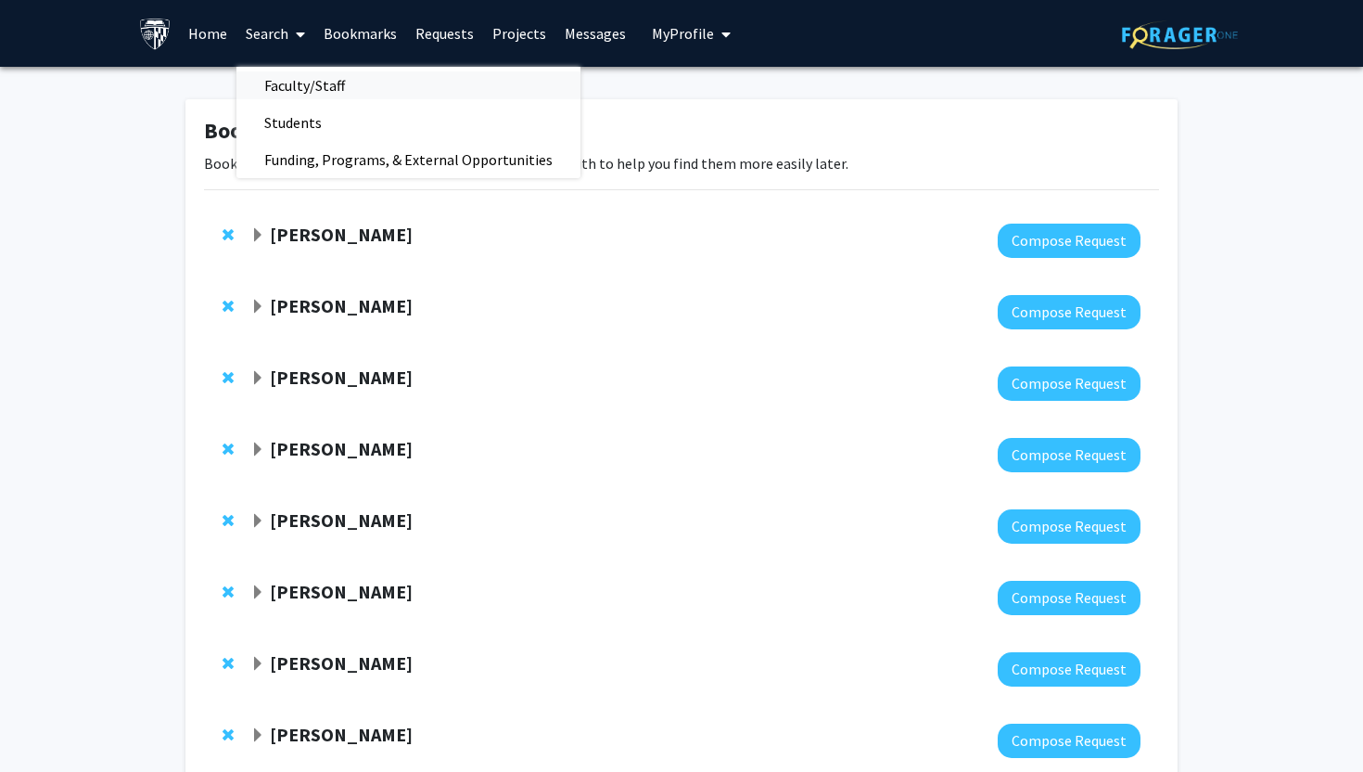
click at [286, 80] on span "Faculty/Staff" at bounding box center [304, 85] width 136 height 37
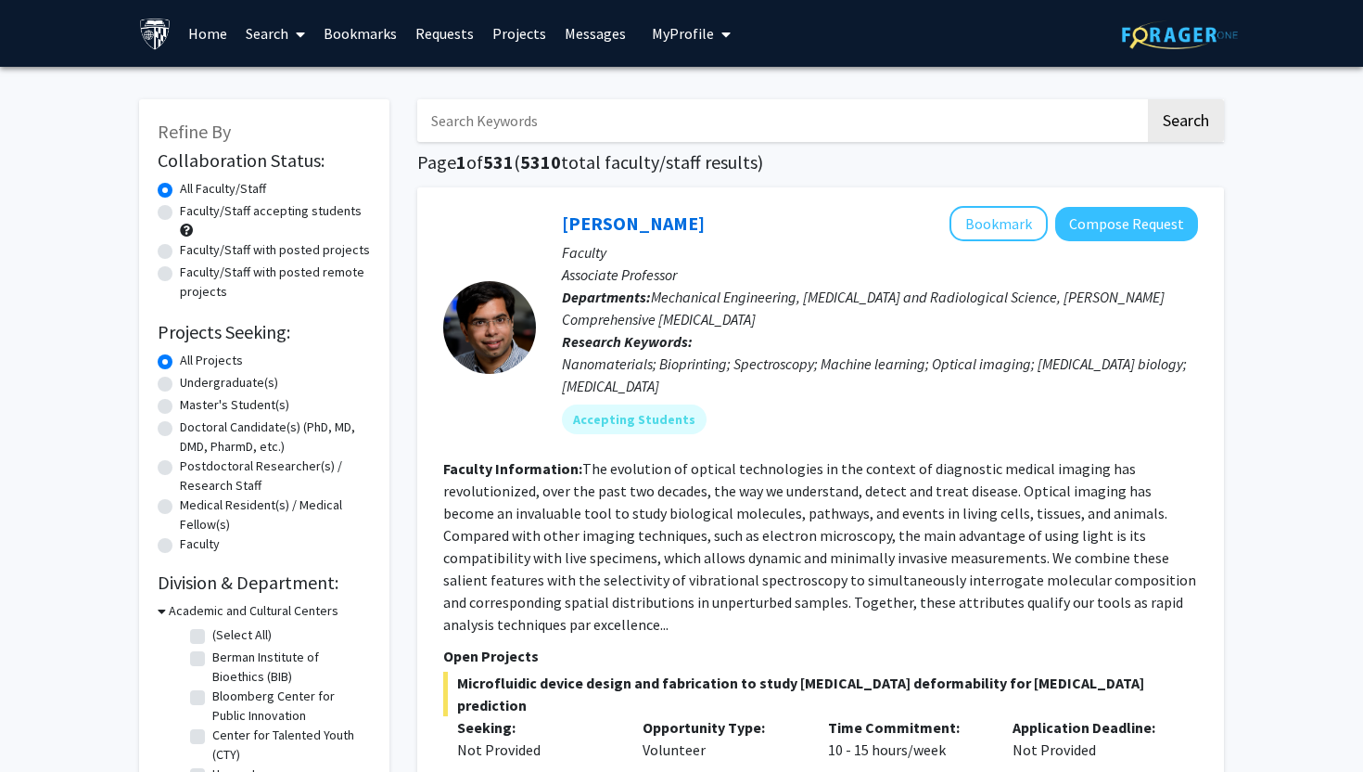
click at [565, 130] on input "Search Keywords" at bounding box center [781, 120] width 728 height 43
type input "rana"
click at [1148, 99] on button "Search" at bounding box center [1186, 120] width 76 height 43
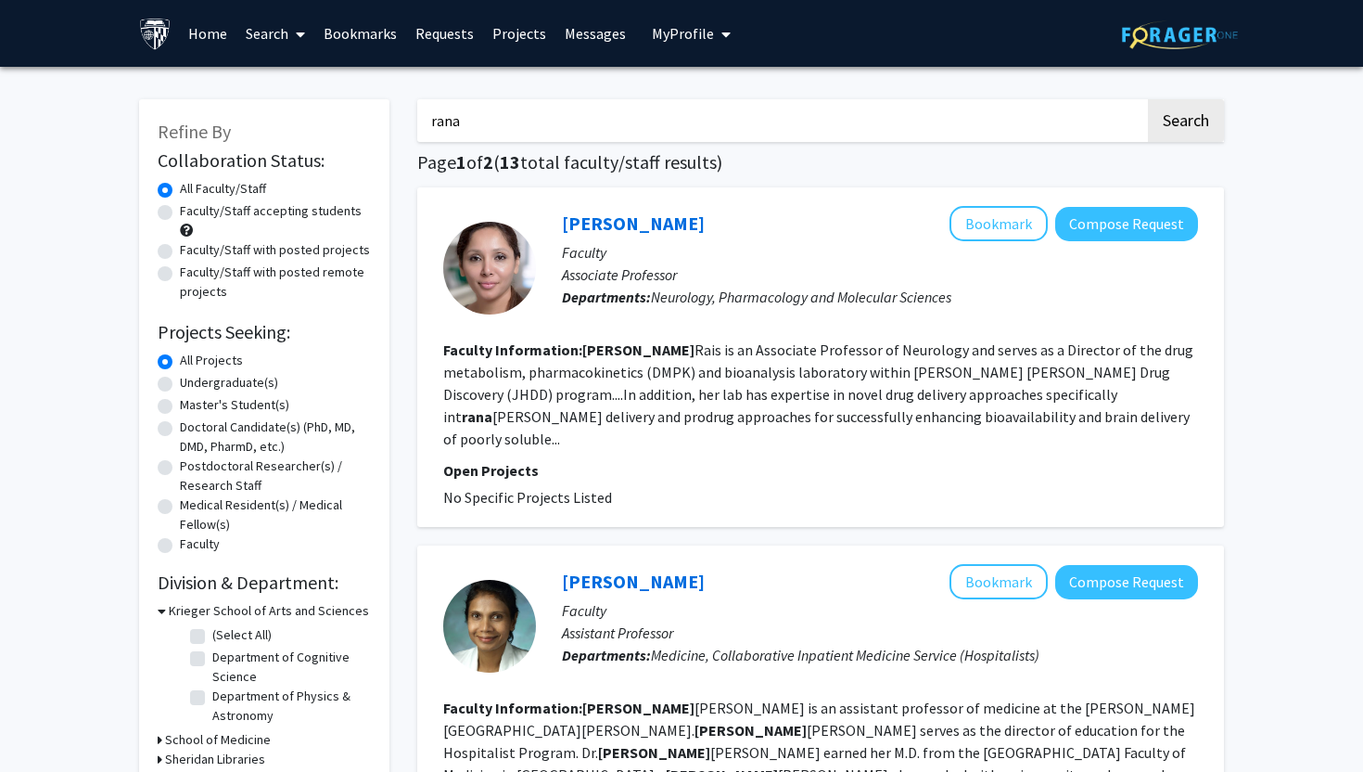
click at [501, 124] on input "rana" at bounding box center [781, 120] width 728 height 43
click at [276, 44] on link "Search" at bounding box center [275, 33] width 78 height 65
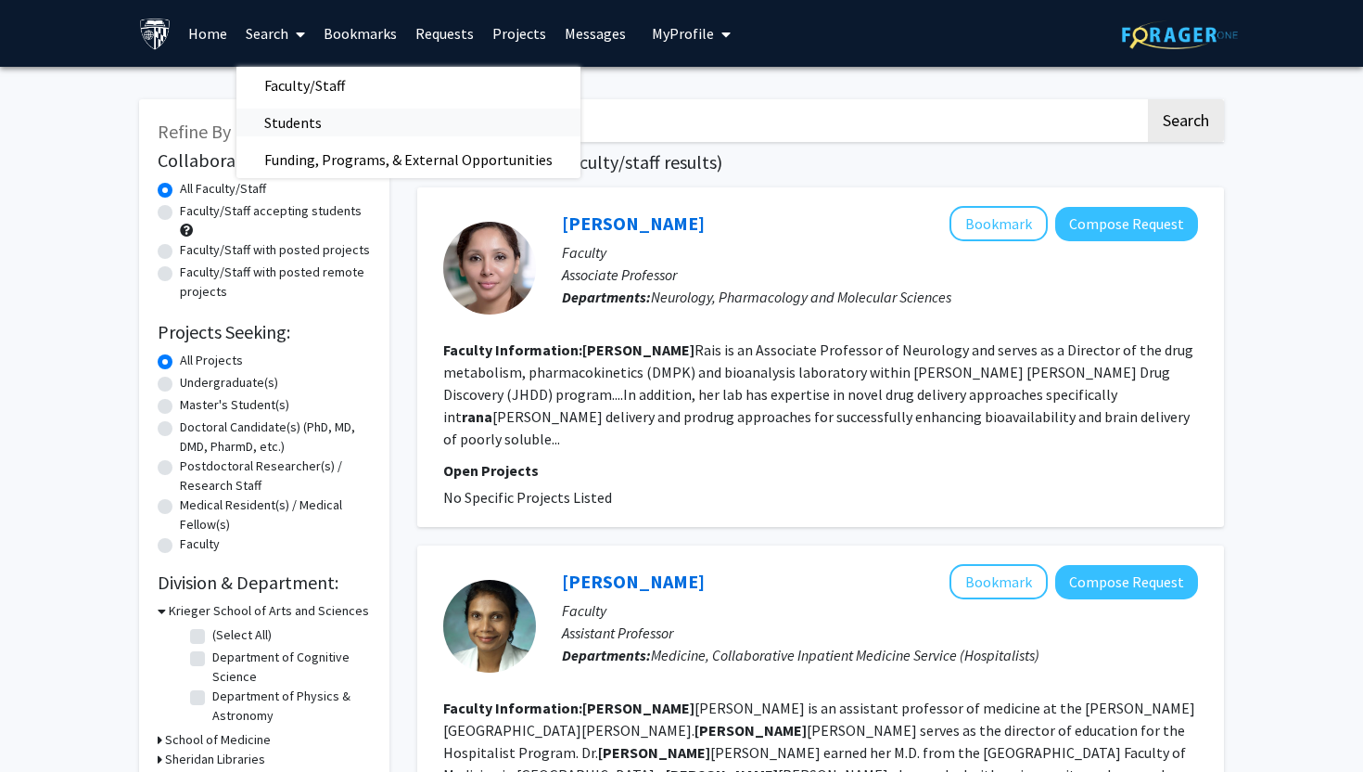
click at [286, 119] on span "Students" at bounding box center [292, 122] width 113 height 37
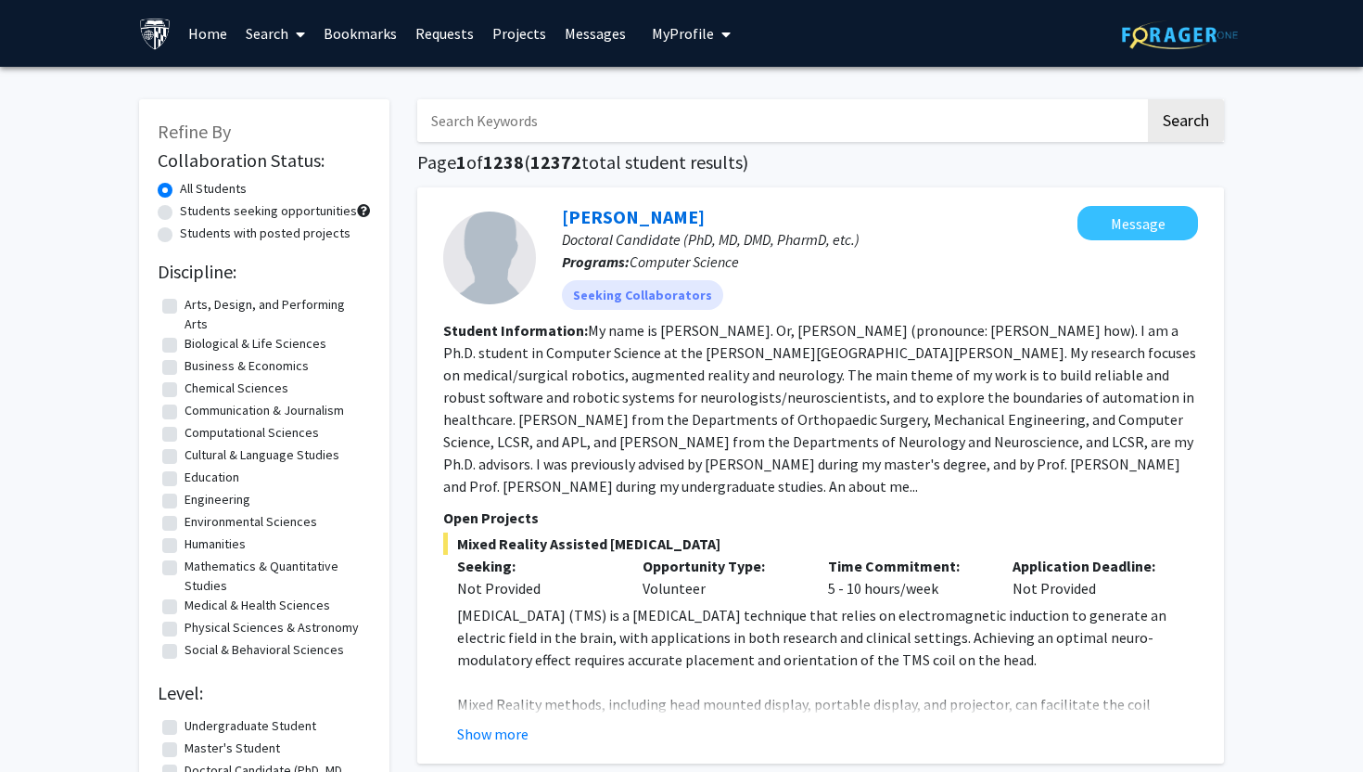
click at [180, 229] on label "Students with posted projects" at bounding box center [265, 233] width 171 height 19
click at [180, 229] on input "Students with posted projects" at bounding box center [186, 230] width 12 height 12
radio input "true"
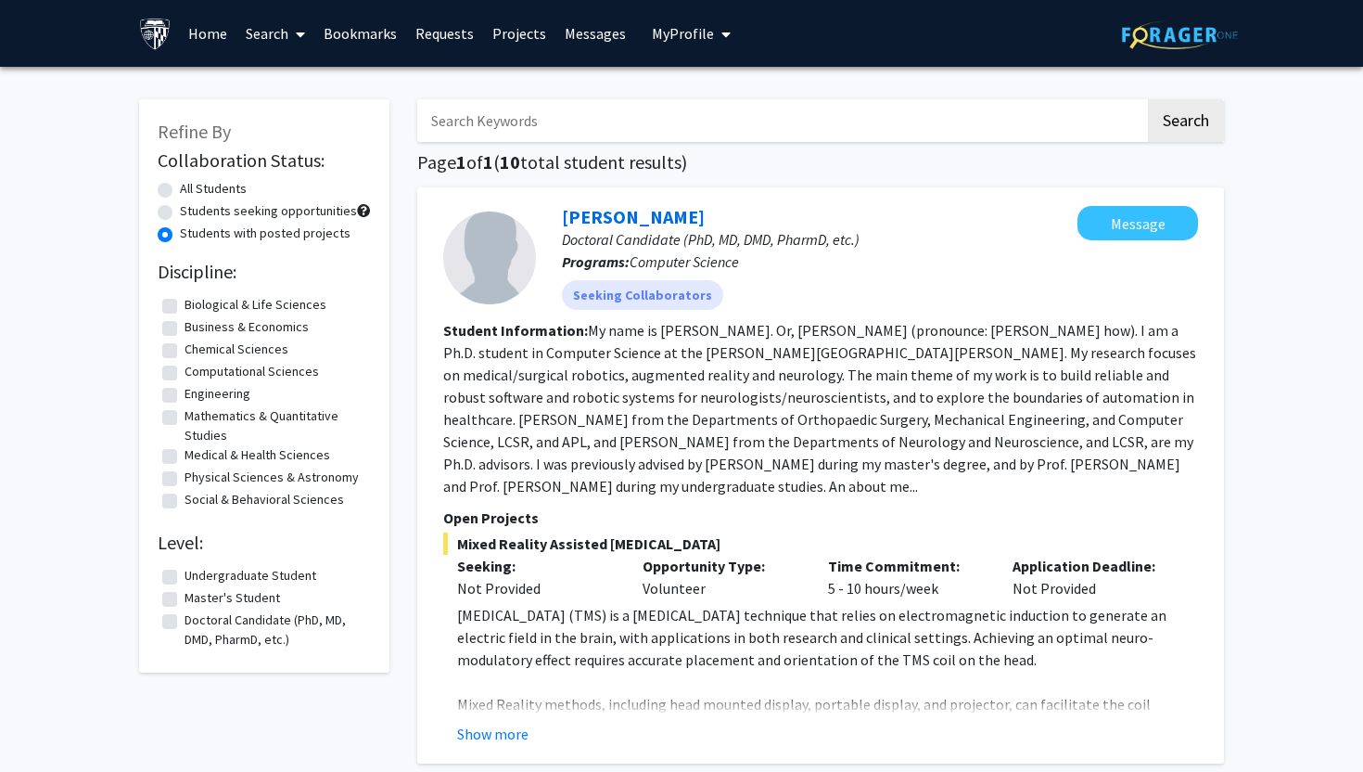
click at [180, 188] on label "All Students" at bounding box center [213, 188] width 67 height 19
click at [180, 188] on input "All Students" at bounding box center [186, 185] width 12 height 12
radio input "true"
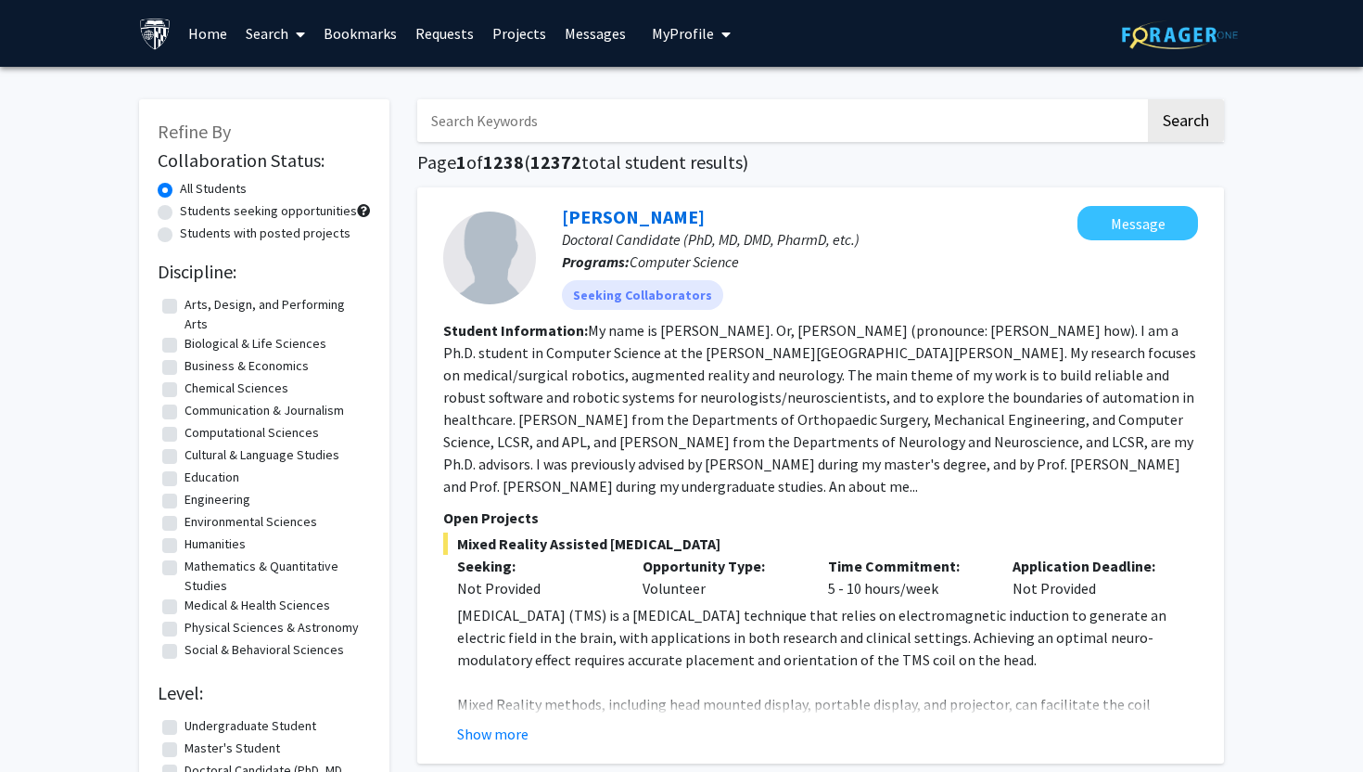
click at [180, 235] on label "Students with posted projects" at bounding box center [265, 233] width 171 height 19
click at [180, 235] on input "Students with posted projects" at bounding box center [186, 230] width 12 height 12
radio input "true"
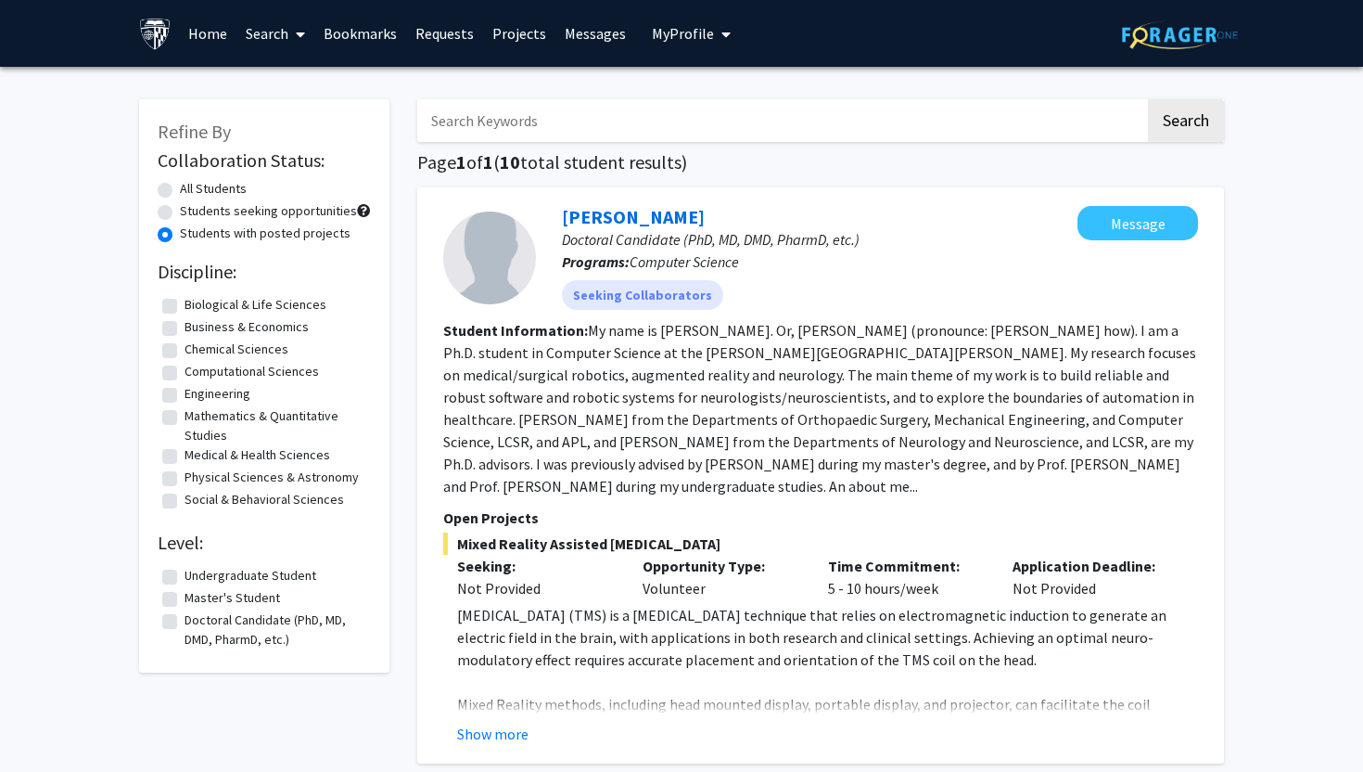
click at [185, 302] on label "Biological & Life Sciences" at bounding box center [256, 304] width 142 height 19
click at [185, 302] on input "Biological & Life Sciences" at bounding box center [191, 301] width 12 height 12
checkbox input "true"
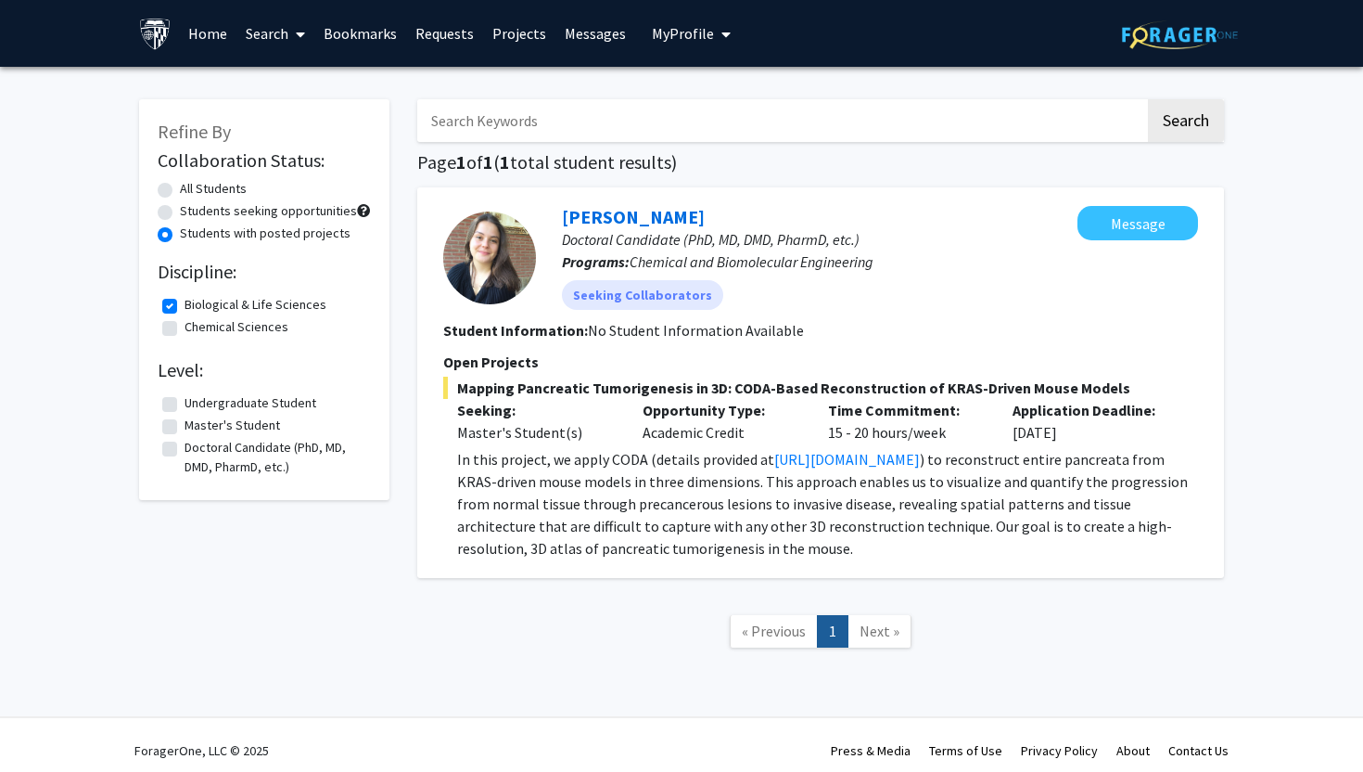
click at [185, 403] on label "Undergraduate Student" at bounding box center [251, 402] width 132 height 19
click at [185, 403] on input "Undergraduate Student" at bounding box center [191, 399] width 12 height 12
checkbox input "true"
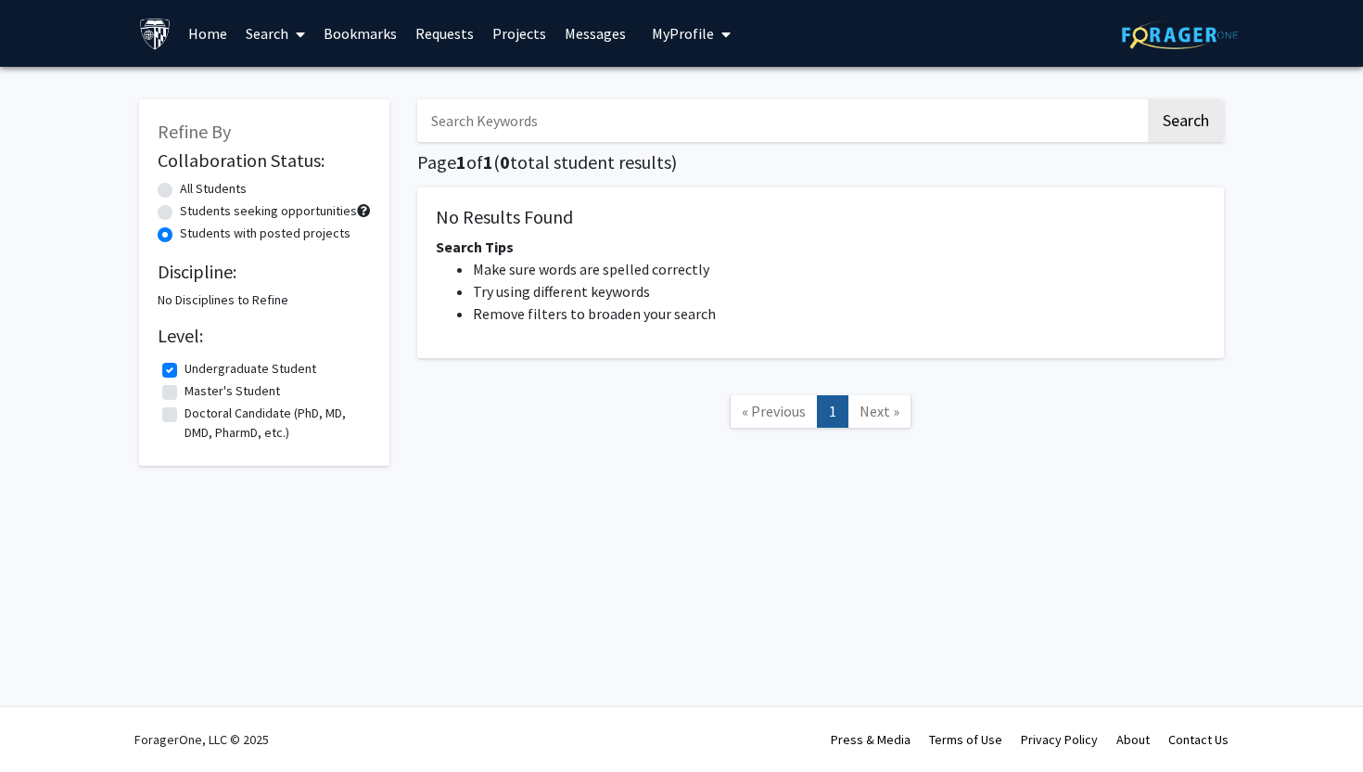
click at [180, 189] on label "All Students" at bounding box center [213, 188] width 67 height 19
click at [180, 189] on input "All Students" at bounding box center [186, 185] width 12 height 12
radio input "true"
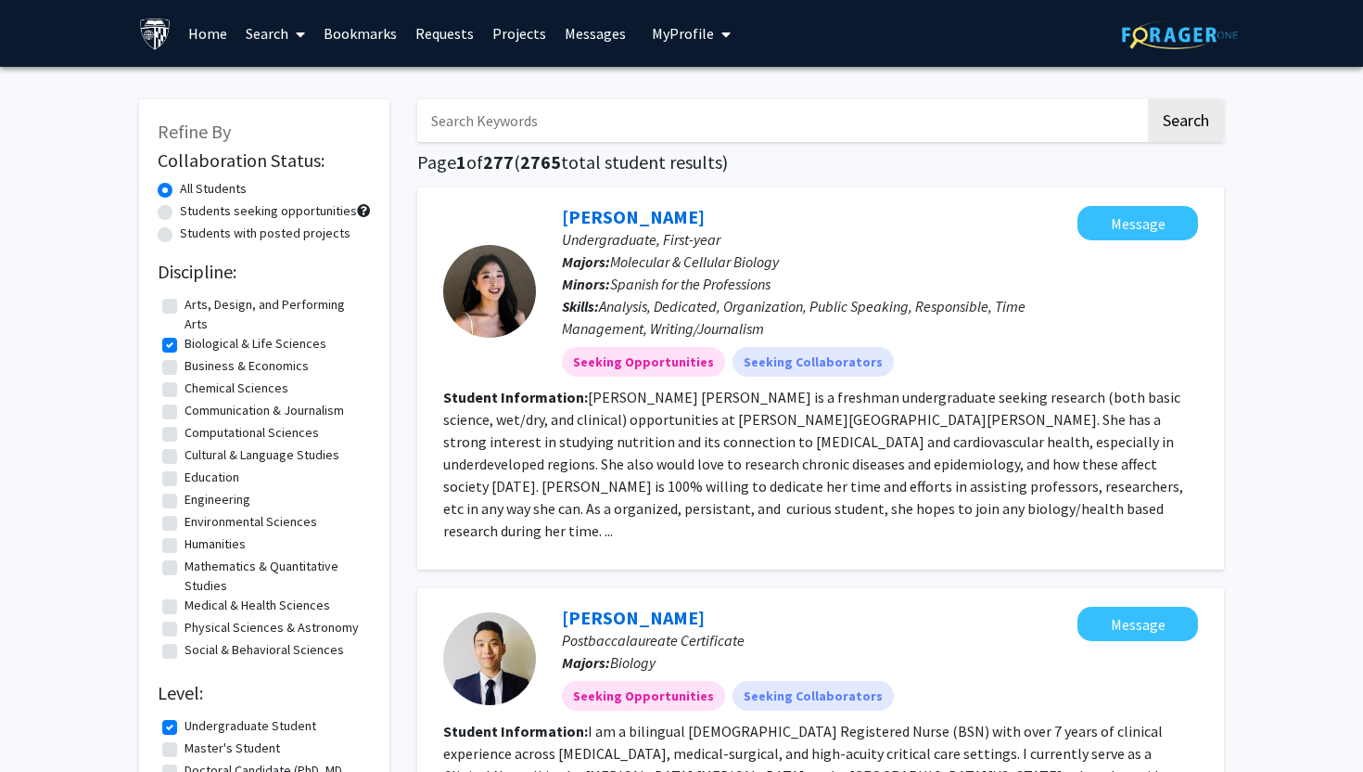
drag, startPoint x: 170, startPoint y: 345, endPoint x: 80, endPoint y: 300, distance: 100.4
click at [197, 41] on link "Home" at bounding box center [208, 33] width 58 height 65
